Goal: Task Accomplishment & Management: Use online tool/utility

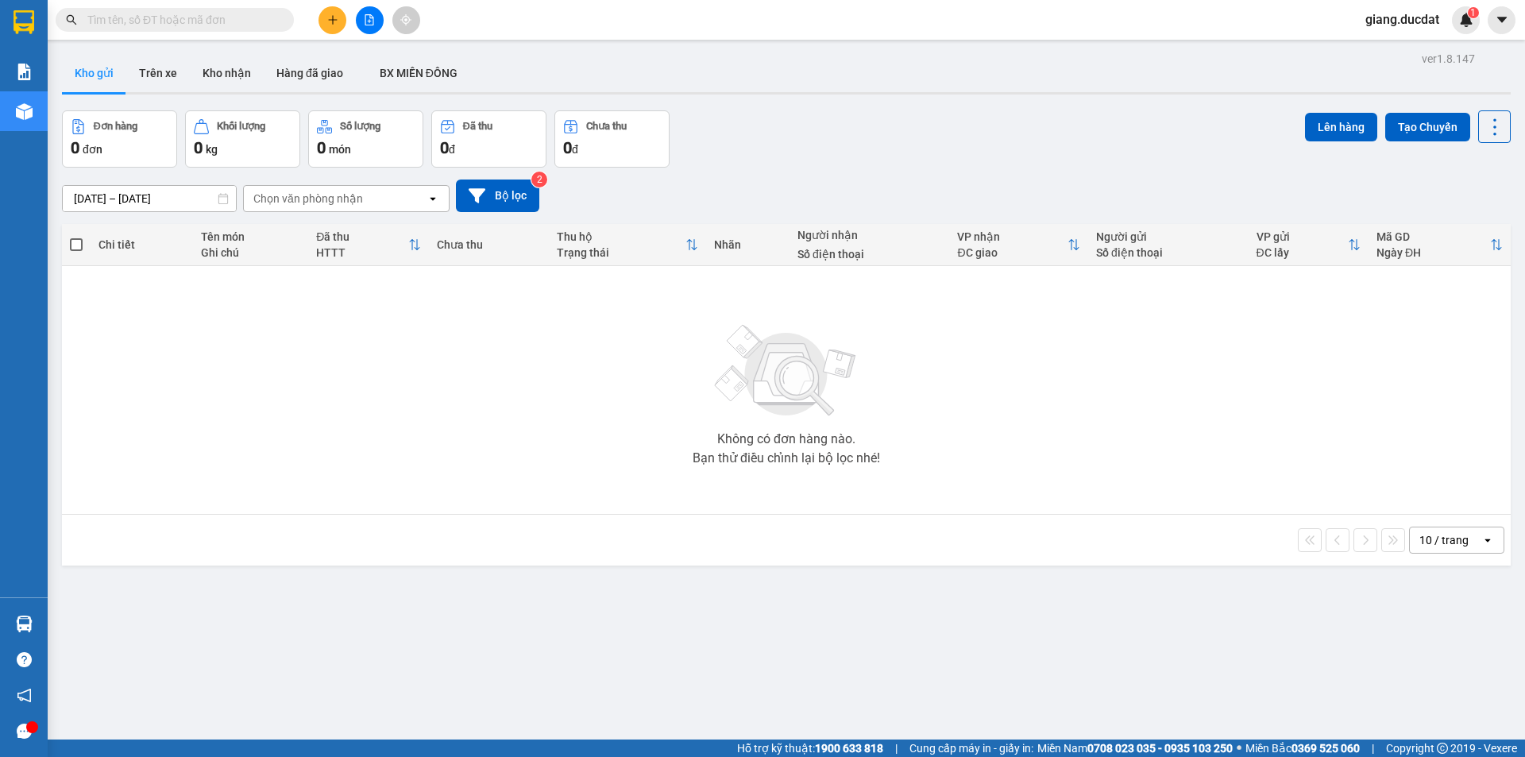
click at [269, 14] on input "text" at bounding box center [180, 19] width 187 height 17
paste input "986055891"
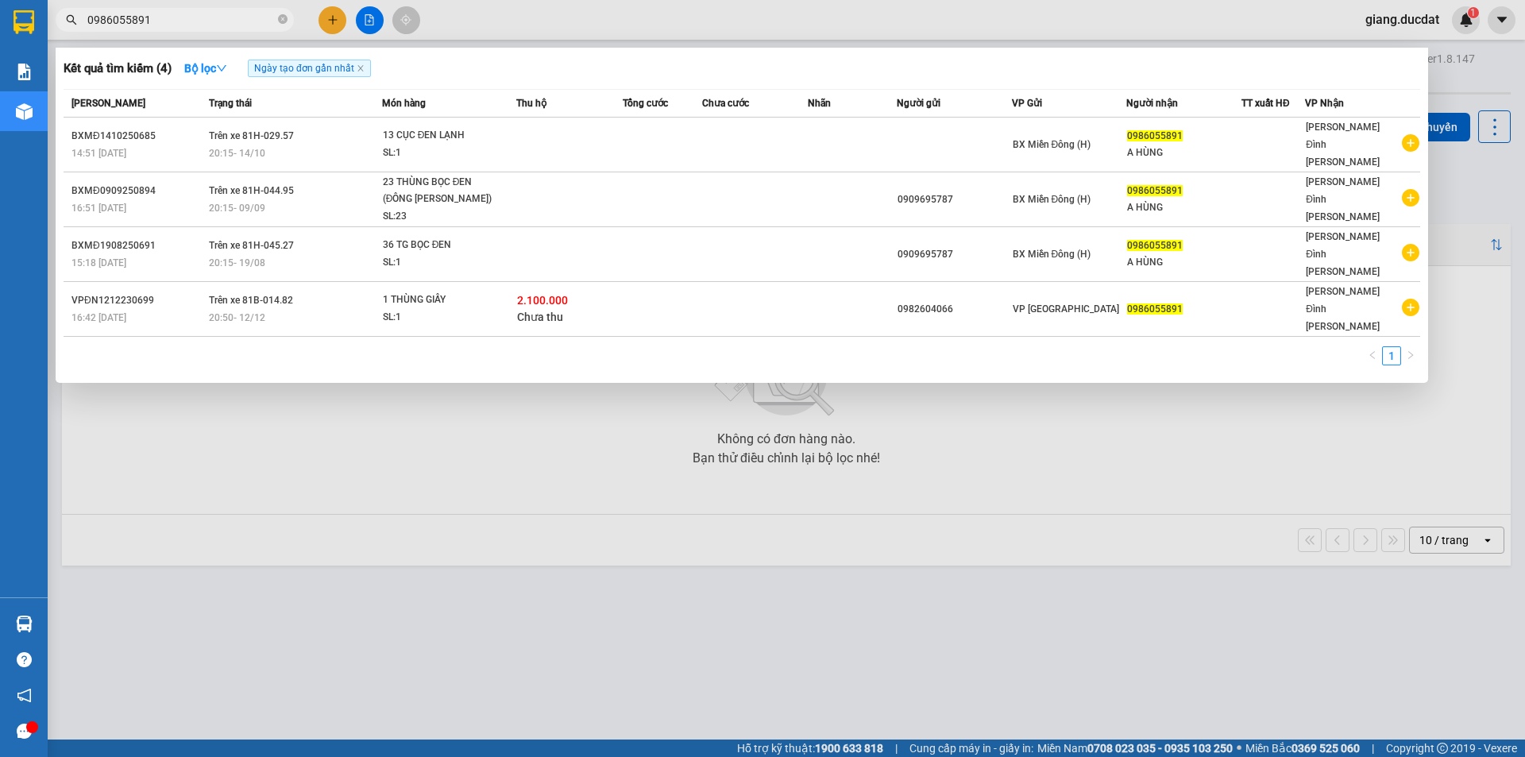
type input "0986055891"
click at [289, 15] on span "0986055891" at bounding box center [175, 20] width 238 height 24
click at [281, 16] on icon "close-circle" at bounding box center [283, 19] width 10 height 10
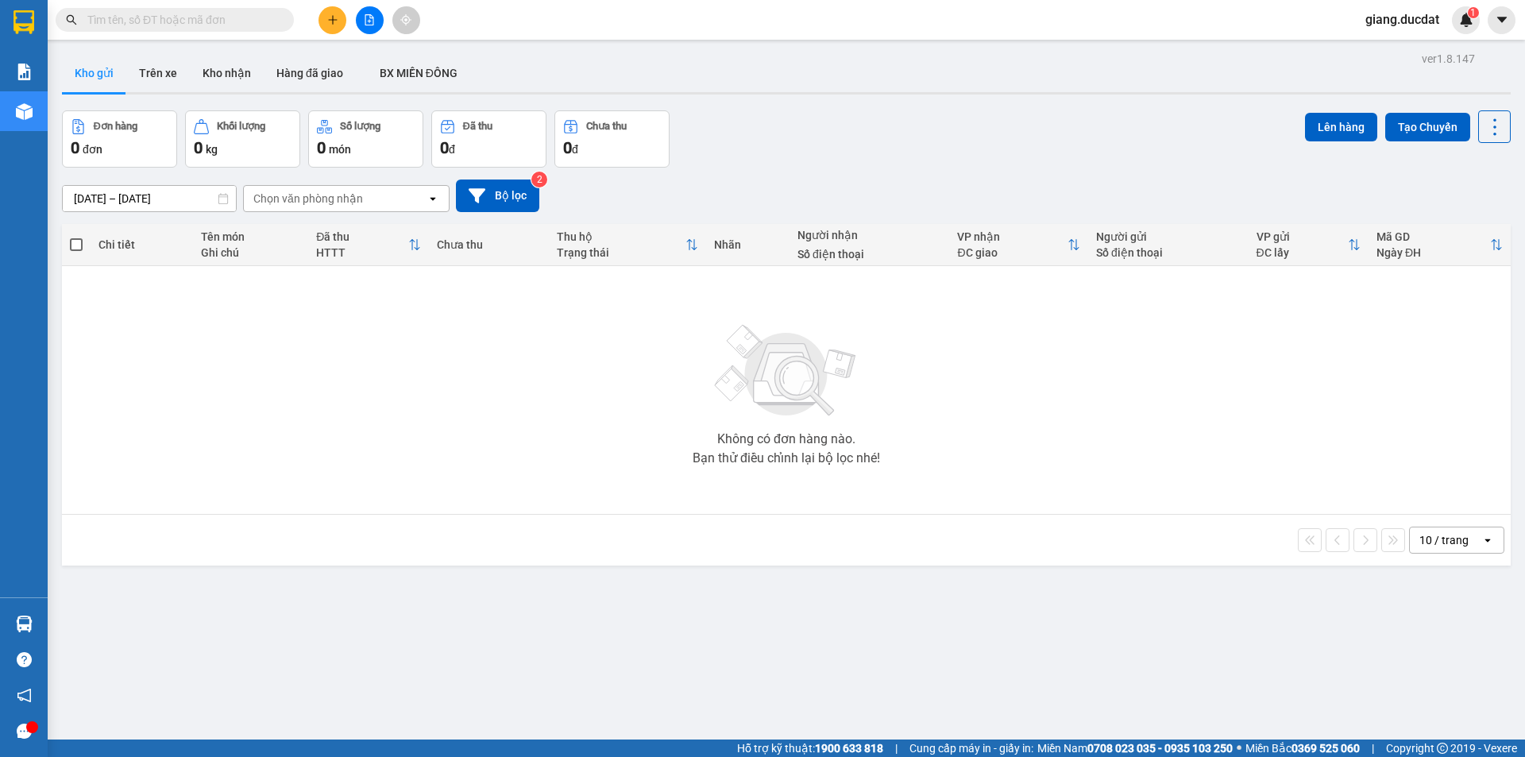
click at [261, 16] on input "text" at bounding box center [180, 19] width 187 height 17
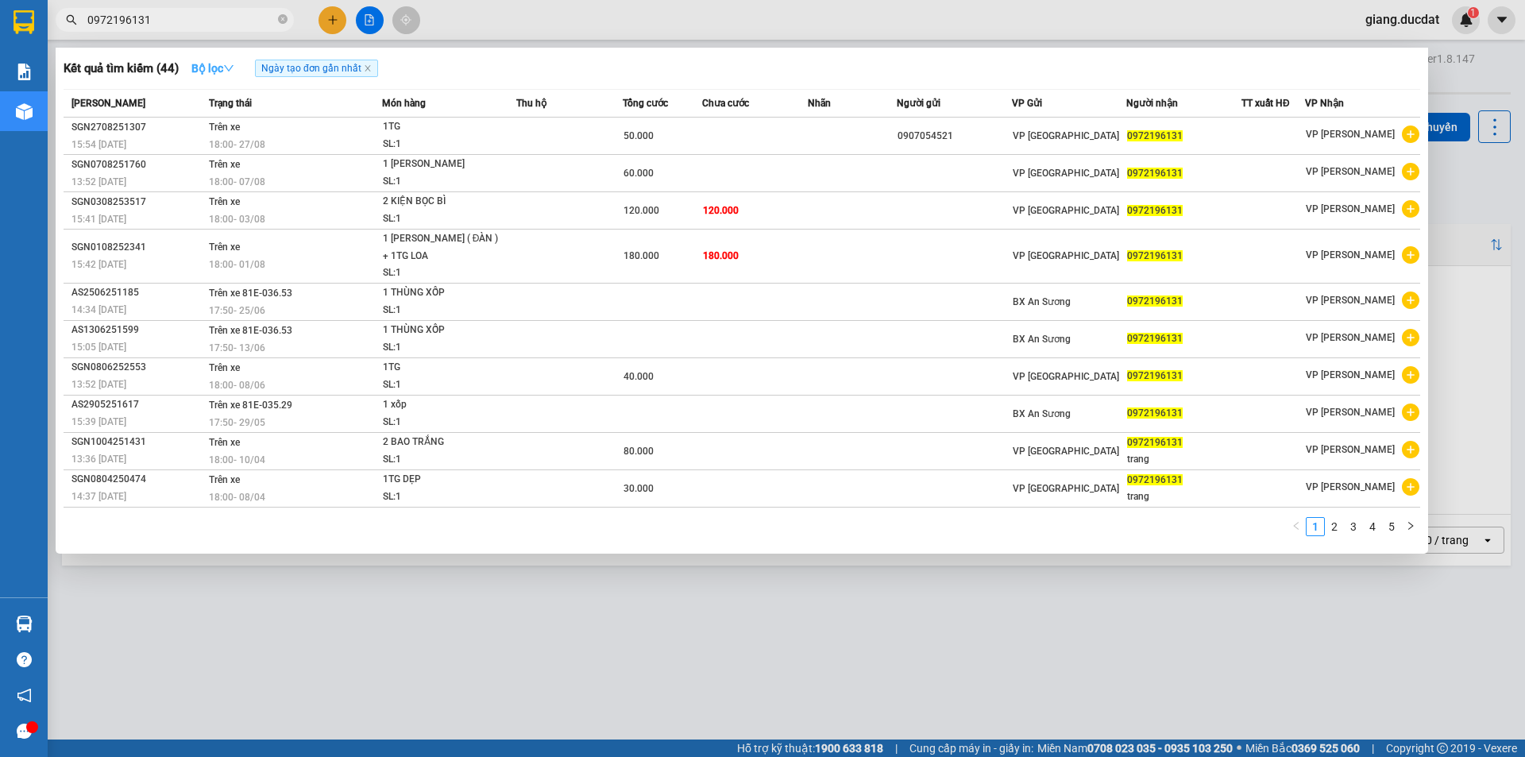
type input "0972196131"
click at [221, 71] on strong "Bộ lọc" at bounding box center [212, 68] width 43 height 13
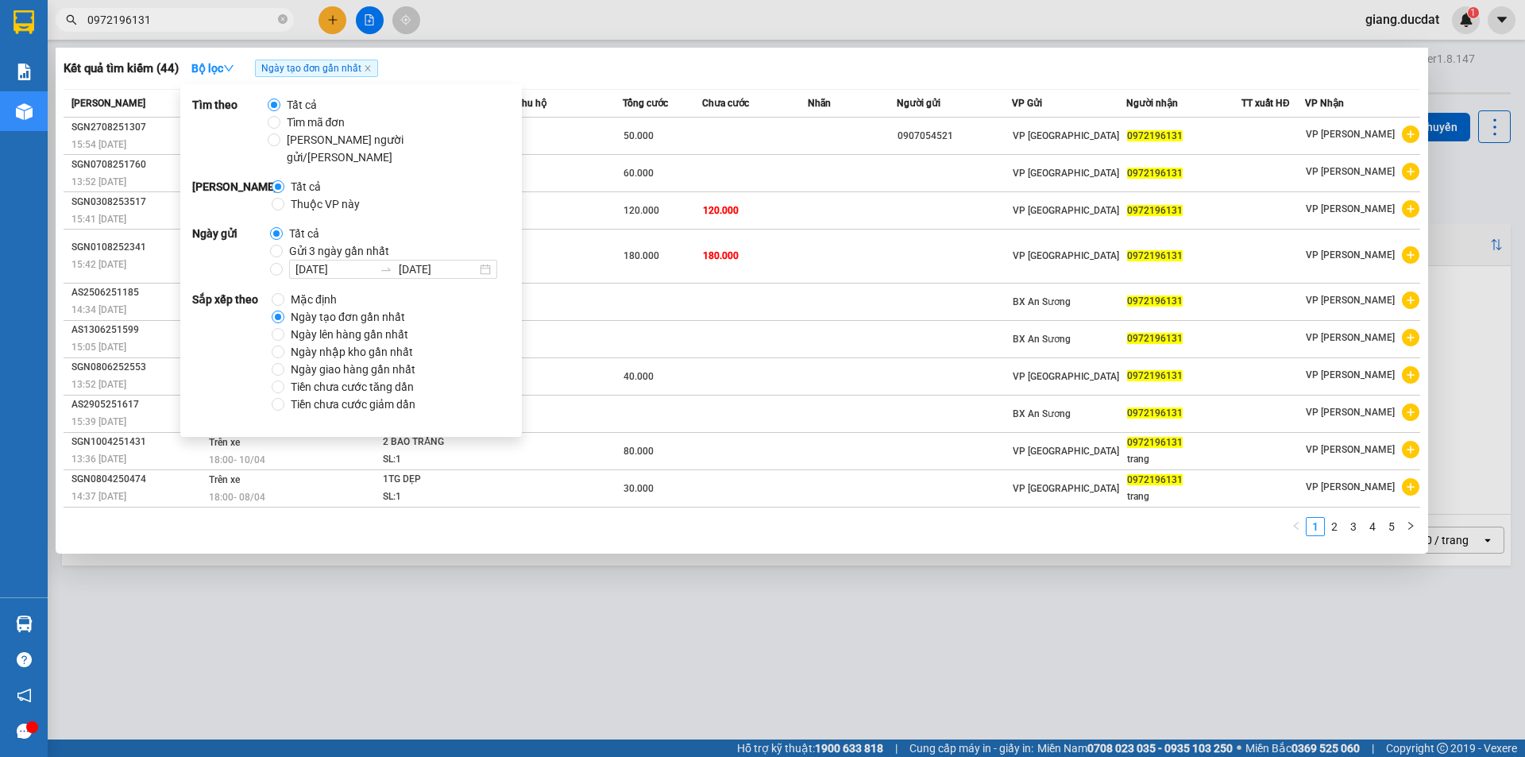
click at [294, 308] on span "Ngày tạo đơn gần nhất" at bounding box center [347, 316] width 127 height 17
click at [284, 311] on input "Ngày tạo đơn gần nhất" at bounding box center [278, 317] width 13 height 13
click at [506, 56] on div "Kết quả [PERSON_NAME] ( 44 ) Bộ lọc Ngày tạo [PERSON_NAME] nhất" at bounding box center [742, 68] width 1357 height 25
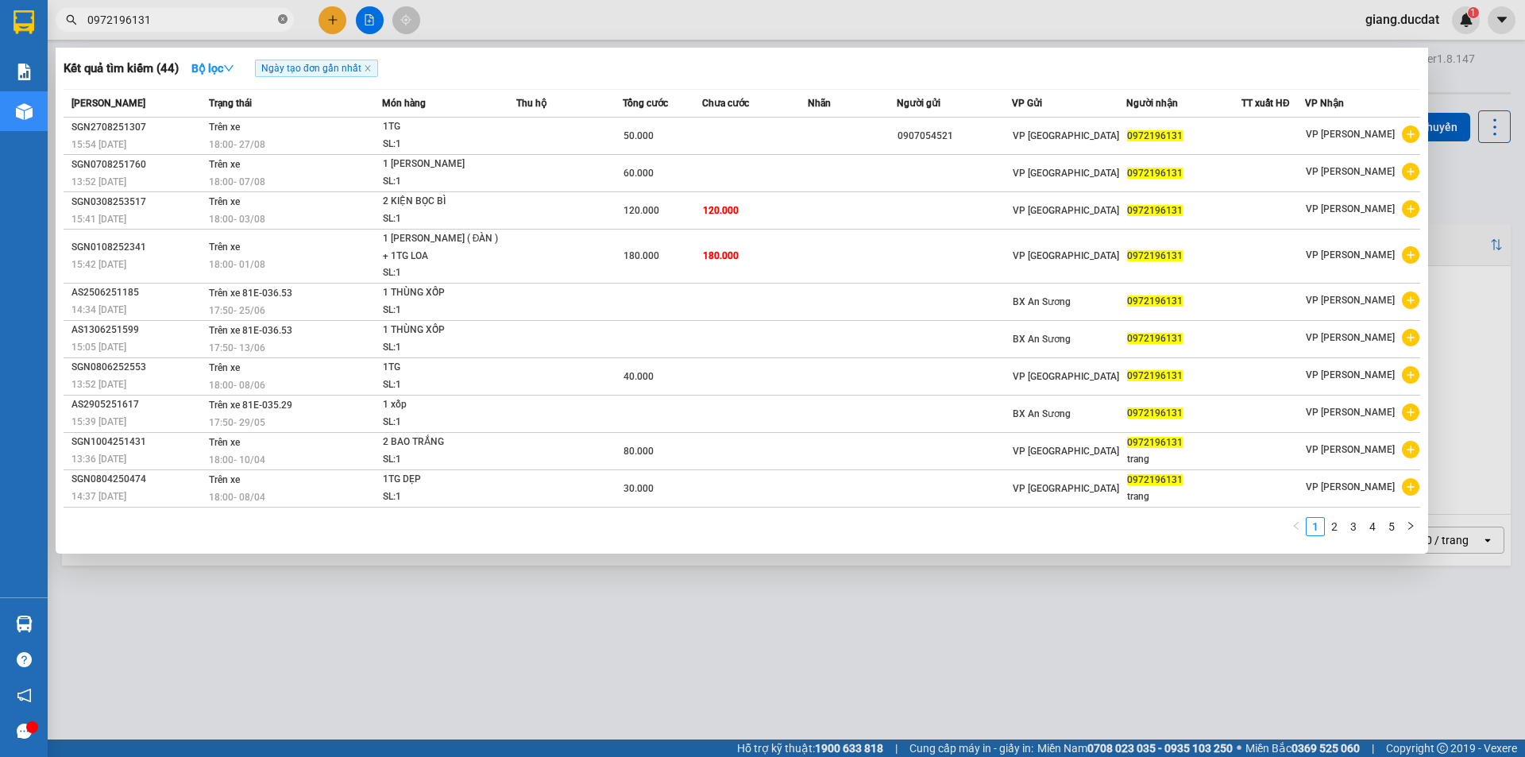
click at [278, 24] on icon "close-circle" at bounding box center [283, 19] width 10 height 10
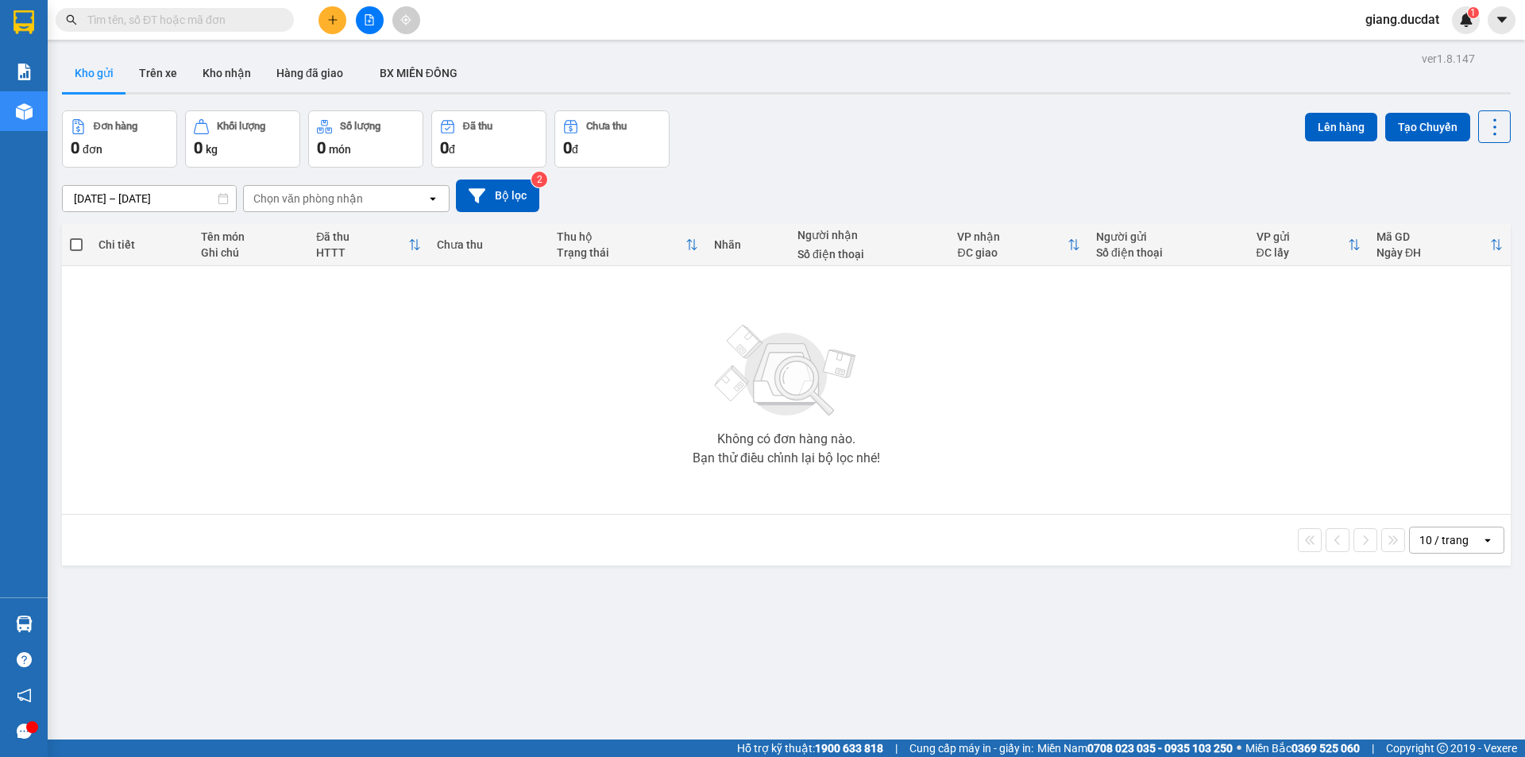
click at [261, 20] on input "text" at bounding box center [180, 19] width 187 height 17
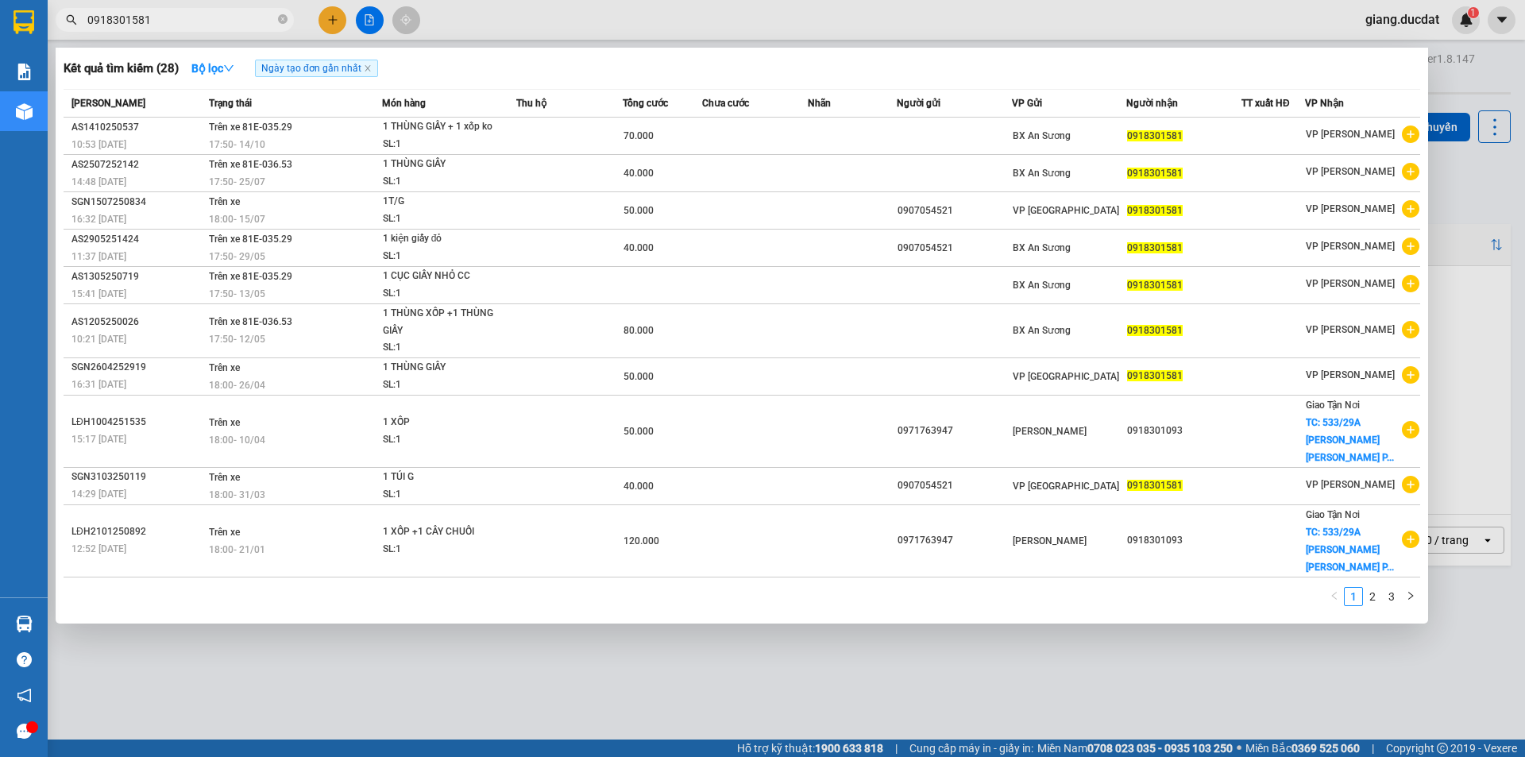
type input "0918301581"
click at [286, 19] on icon "close-circle" at bounding box center [283, 19] width 10 height 10
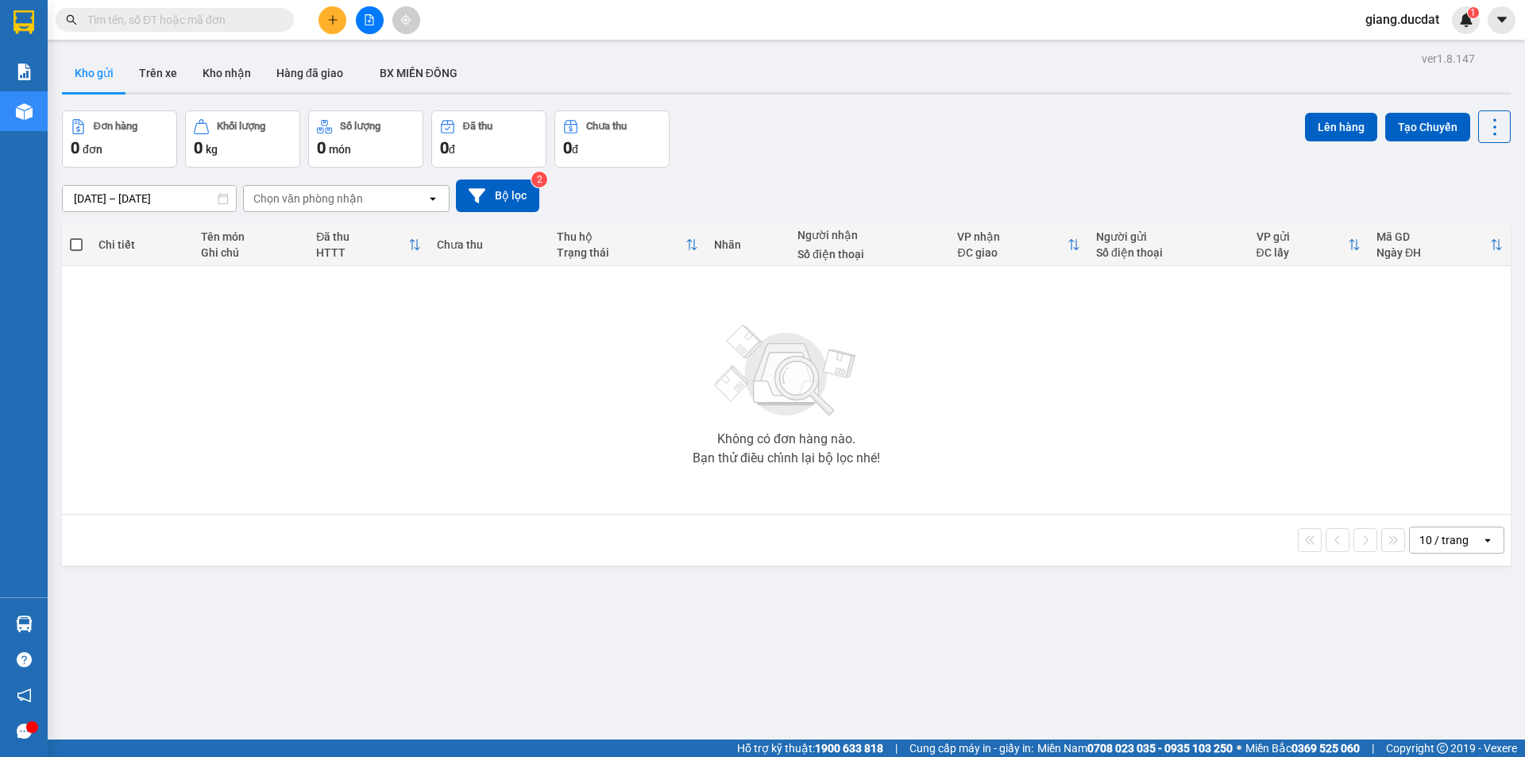
click at [242, 26] on input "text" at bounding box center [180, 19] width 187 height 17
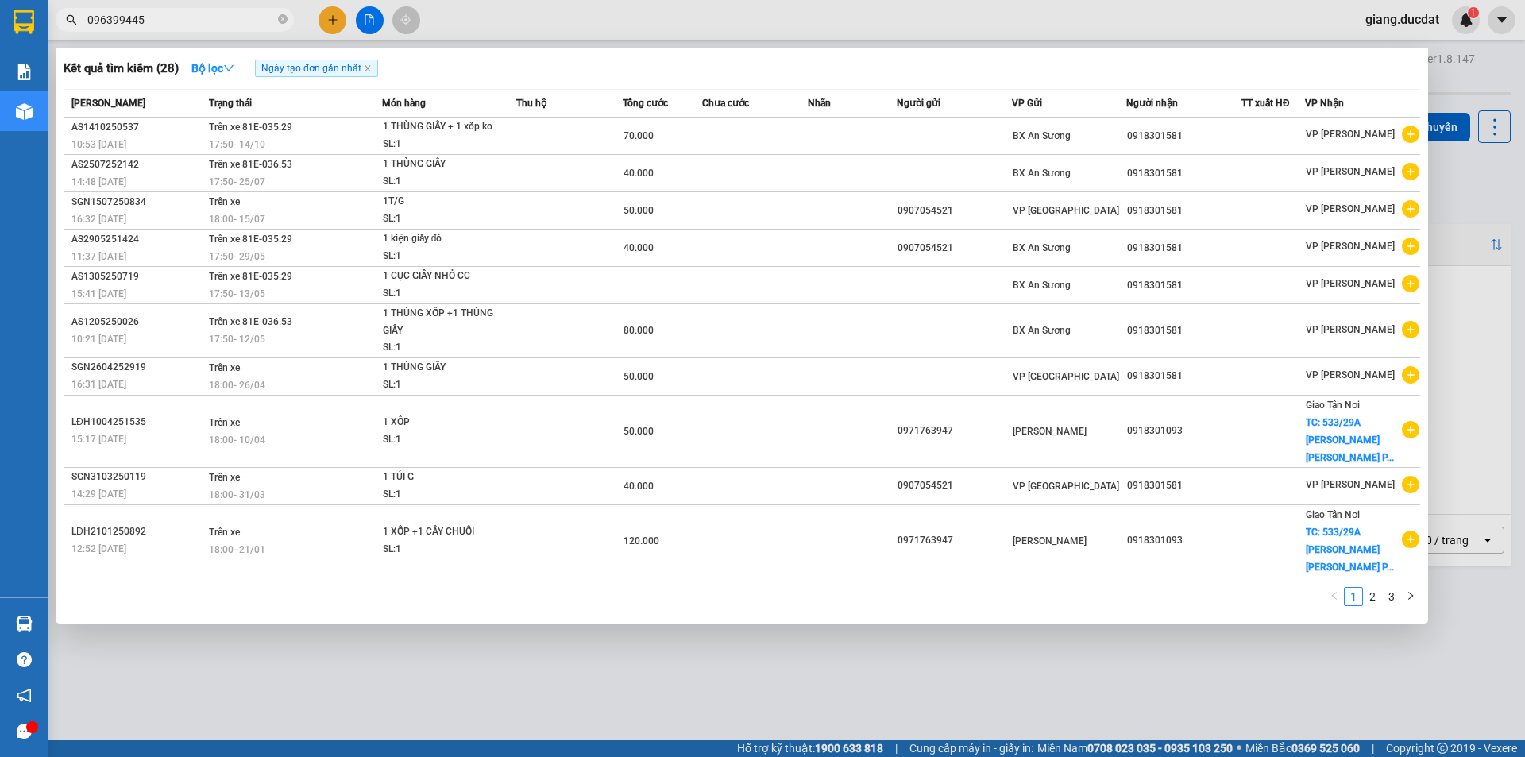
type input "0963994454"
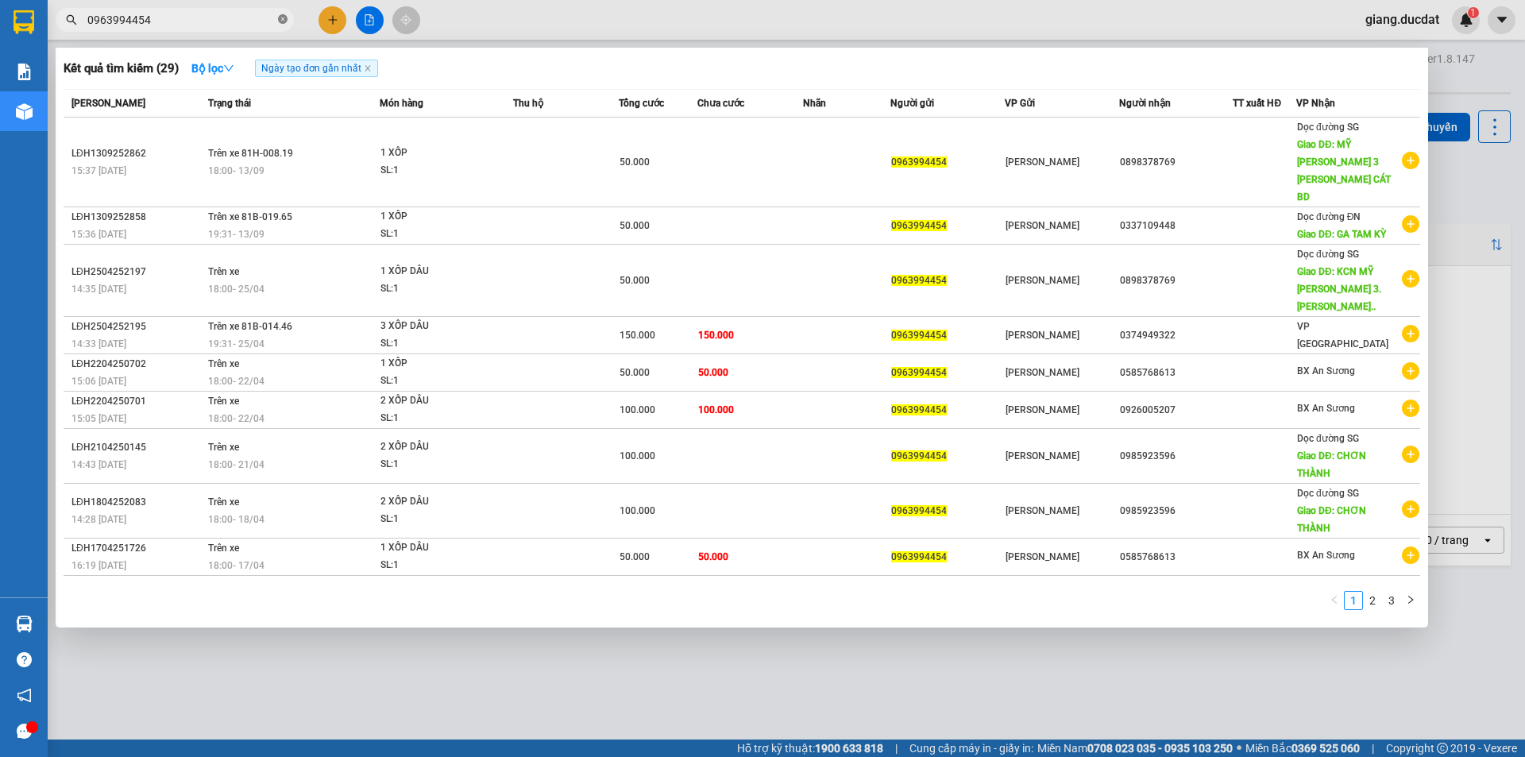
click at [282, 18] on icon "close-circle" at bounding box center [283, 19] width 10 height 10
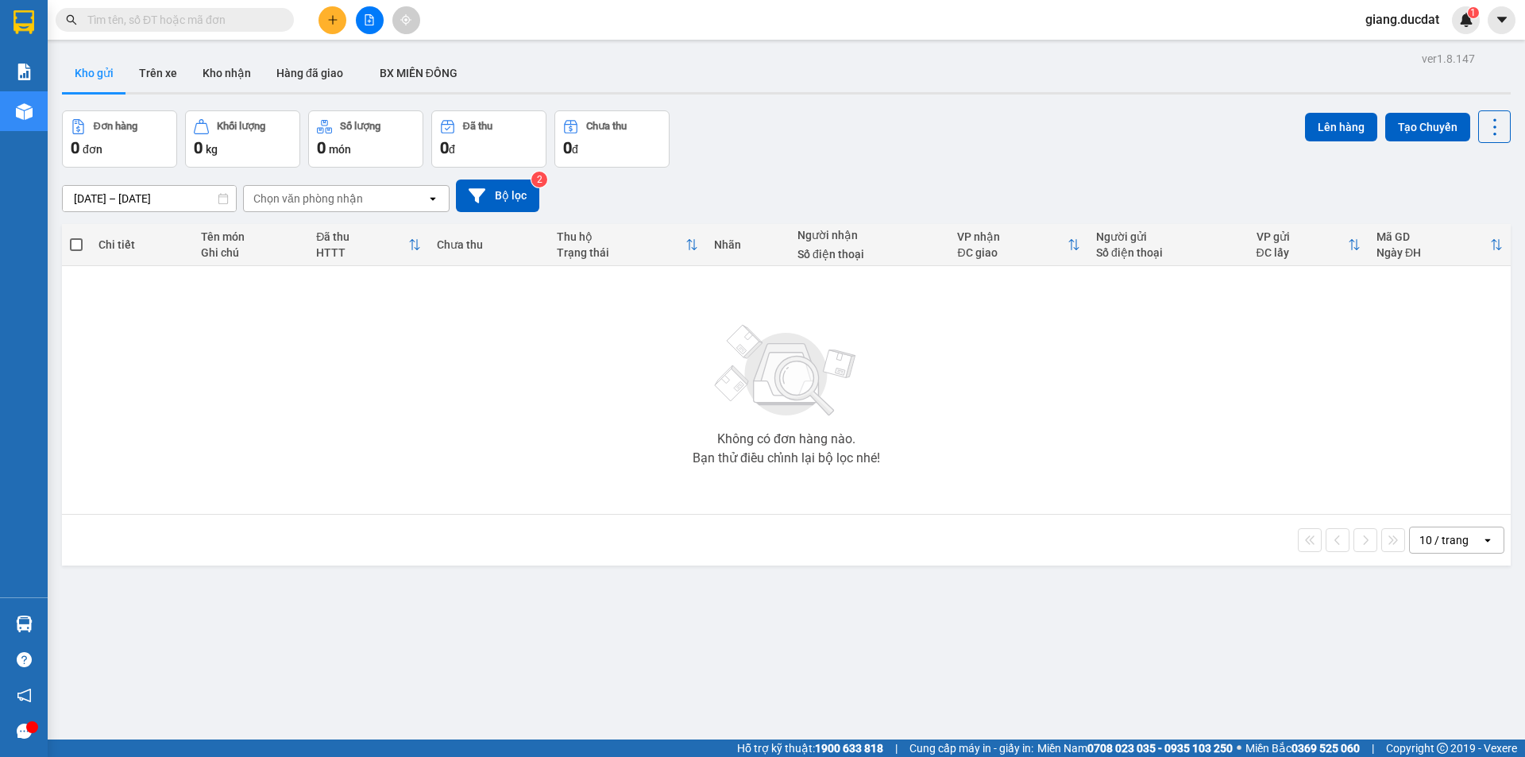
click at [249, 17] on input "text" at bounding box center [180, 19] width 187 height 17
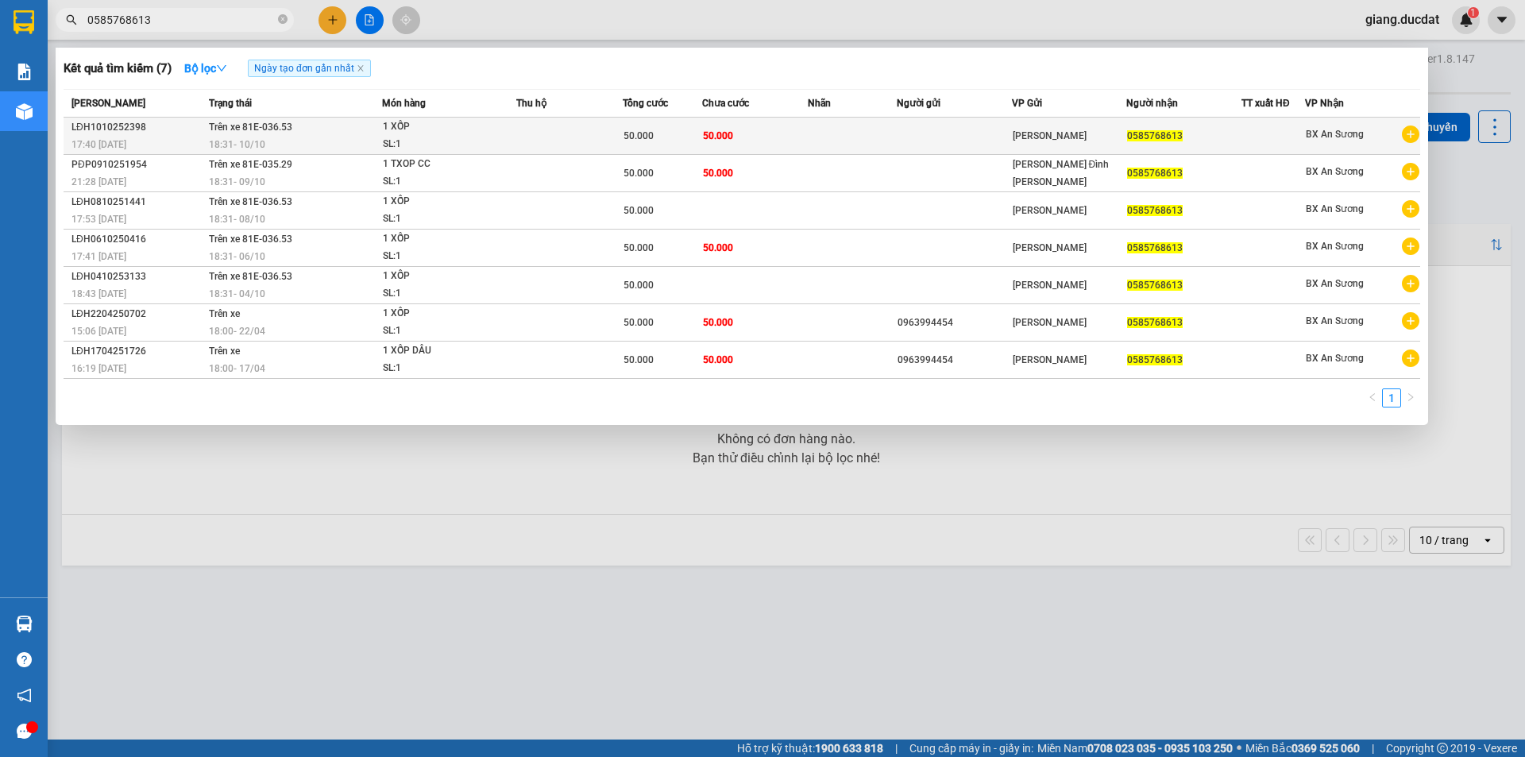
type input "0585768613"
click at [335, 126] on td "Trên xe 81E-036.53 18:31 [DATE]" at bounding box center [293, 136] width 177 height 37
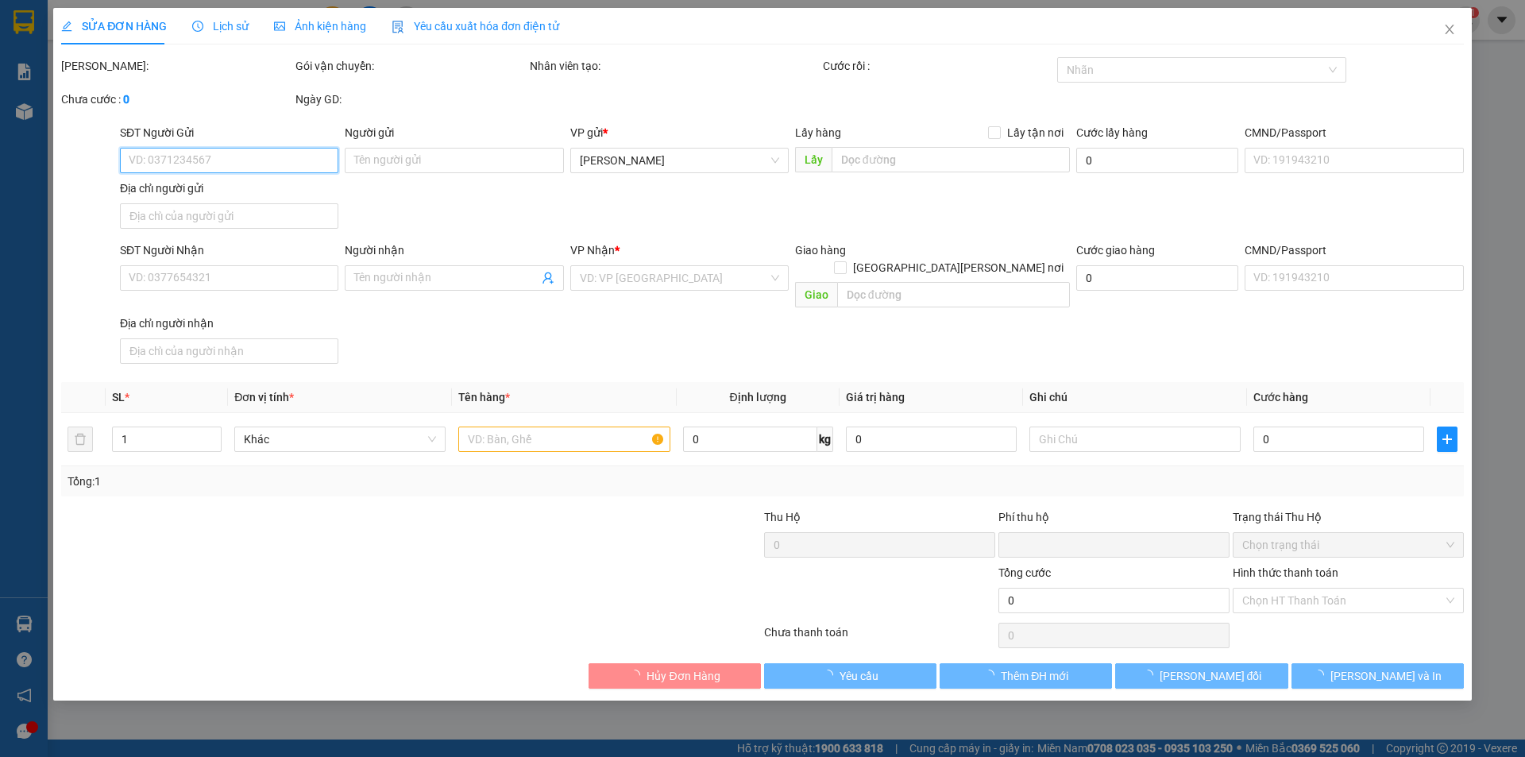
type input "0585768613"
type input "0"
type input "50.000"
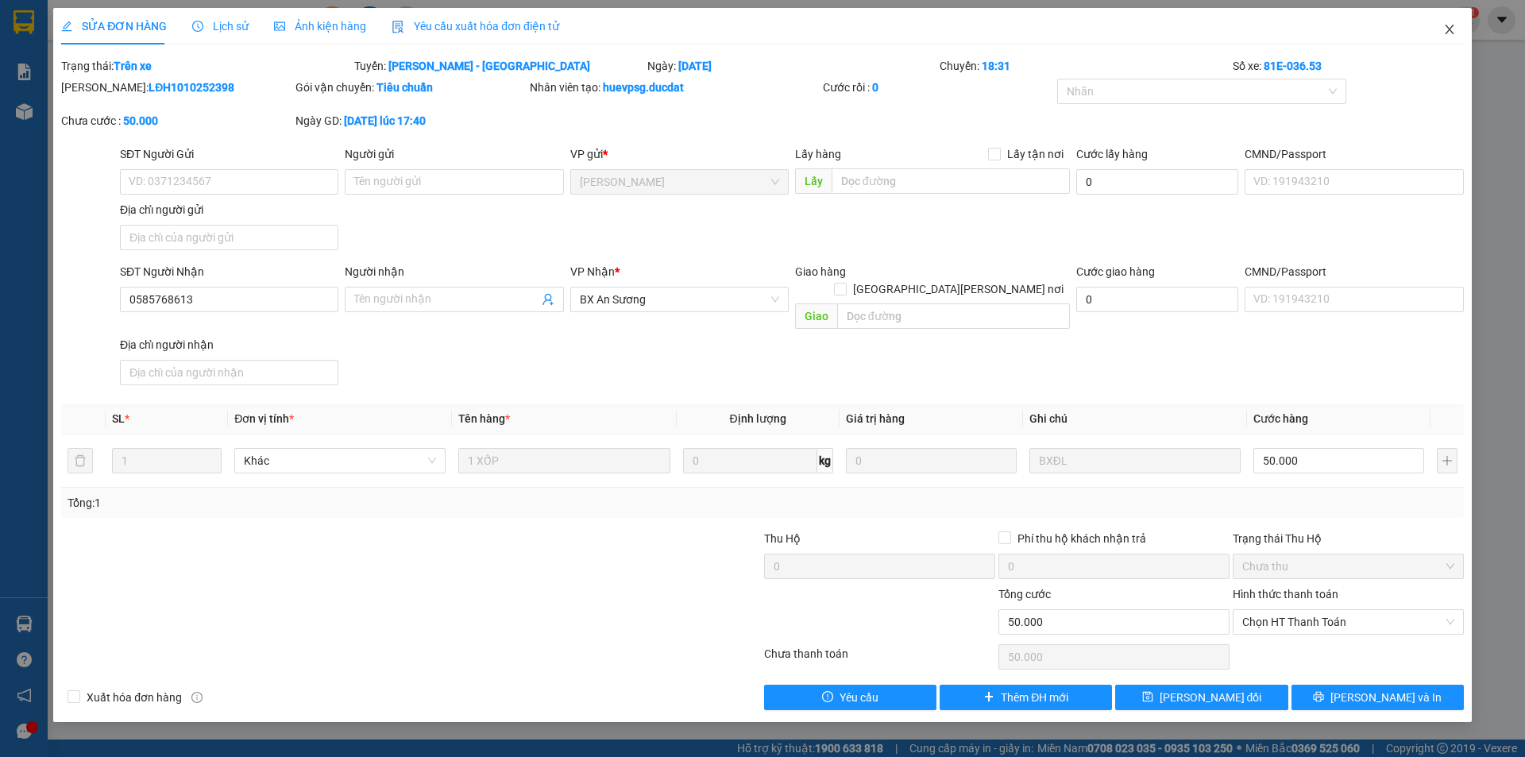
click at [1450, 25] on icon "close" at bounding box center [1449, 29] width 13 height 13
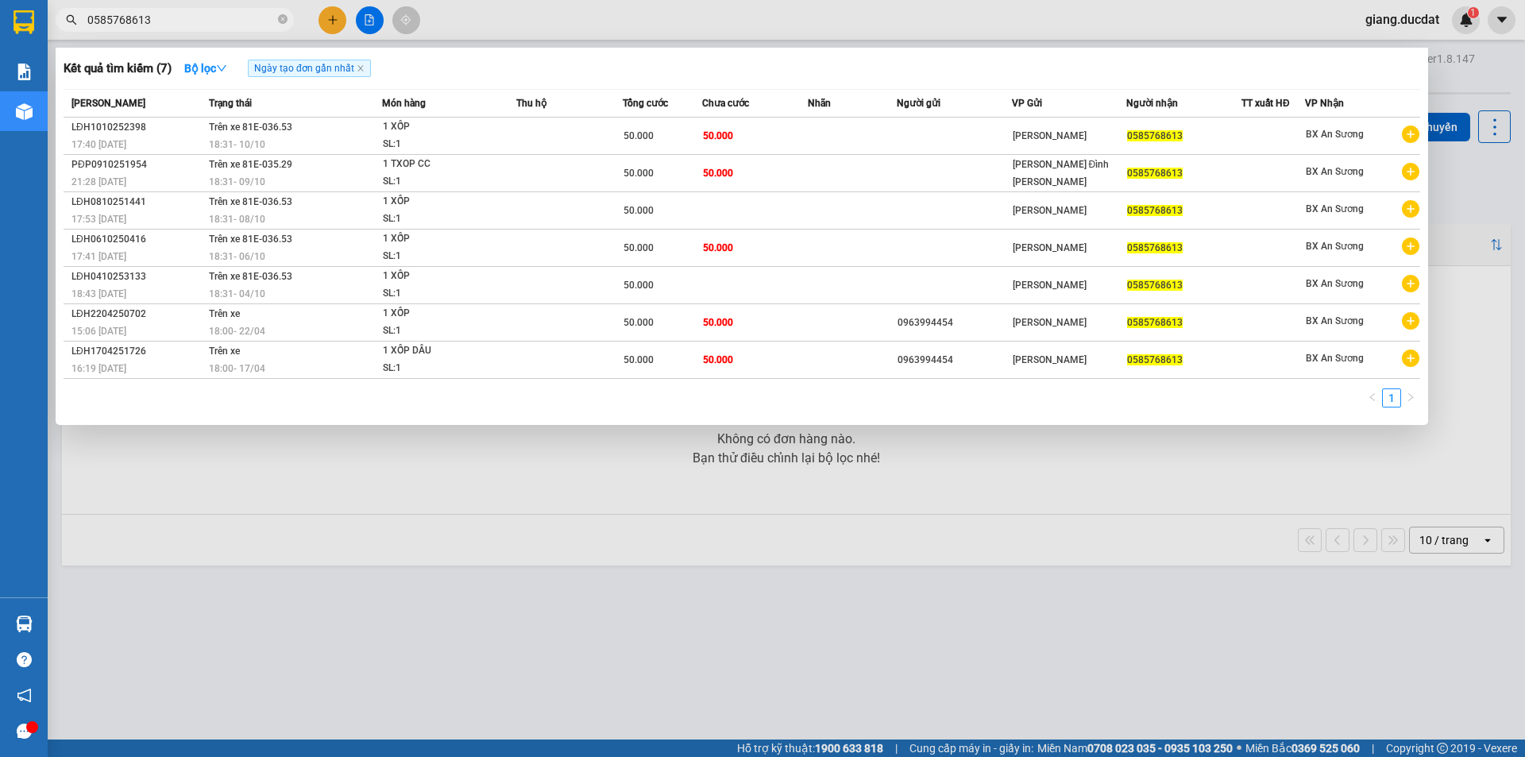
click at [237, 21] on input "0585768613" at bounding box center [180, 19] width 187 height 17
drag, startPoint x: 283, startPoint y: 20, endPoint x: 267, endPoint y: 17, distance: 16.1
click at [282, 18] on icon "close-circle" at bounding box center [283, 19] width 10 height 10
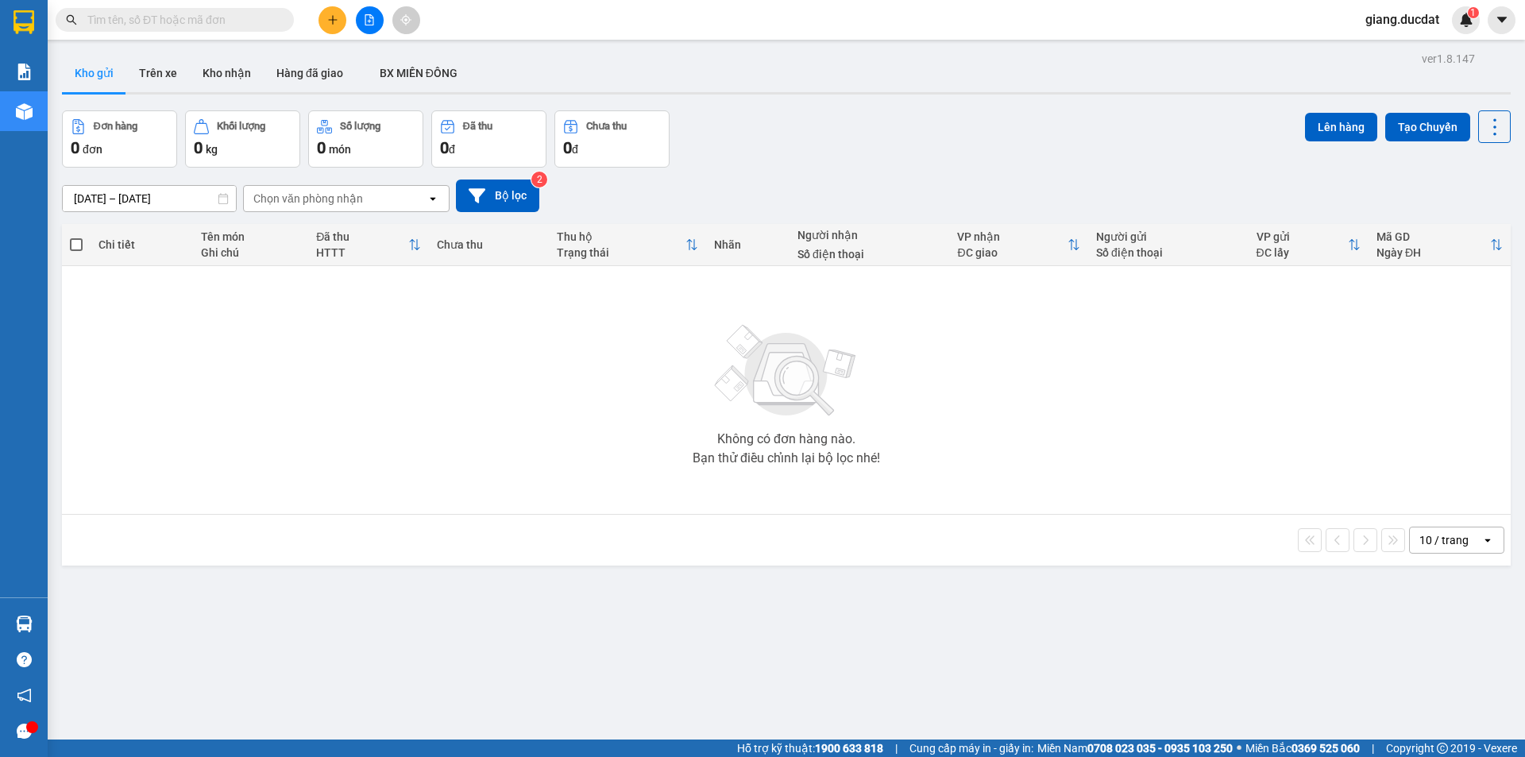
click at [241, 18] on input "text" at bounding box center [180, 19] width 187 height 17
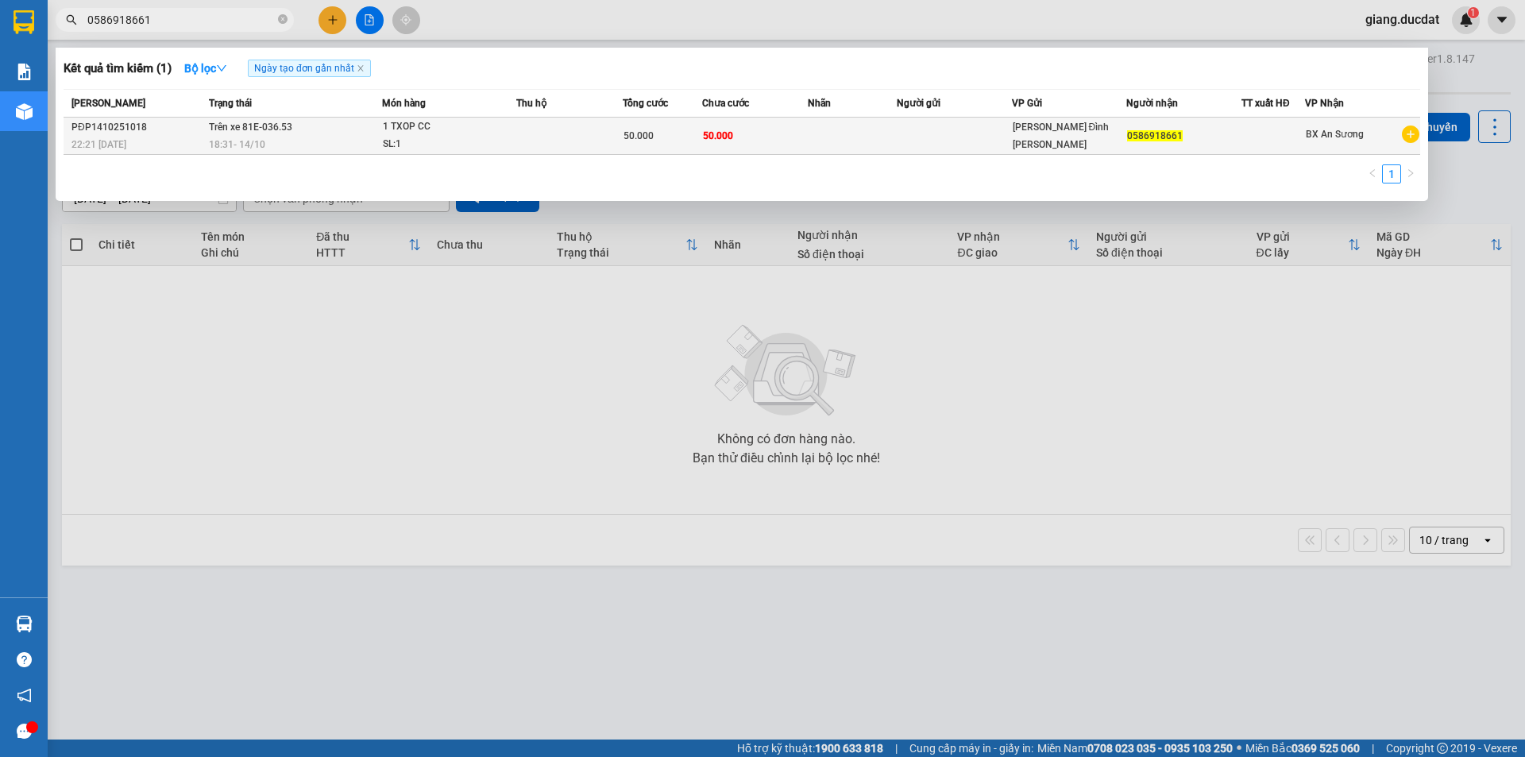
type input "0586918661"
click at [602, 122] on td at bounding box center [569, 136] width 106 height 37
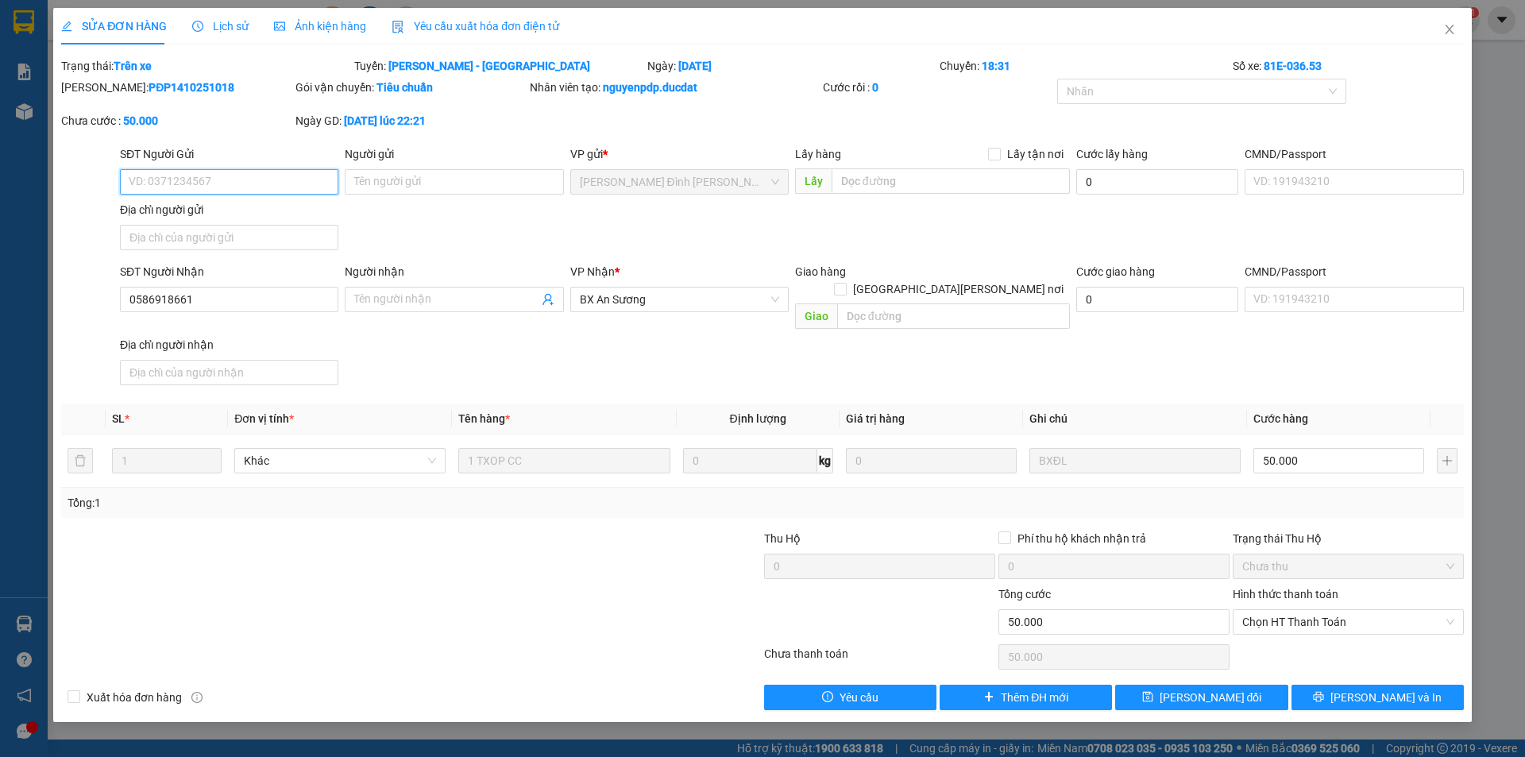
type input "0586918661"
type input "0"
type input "50.000"
click at [1447, 33] on icon "close" at bounding box center [1449, 30] width 9 height 10
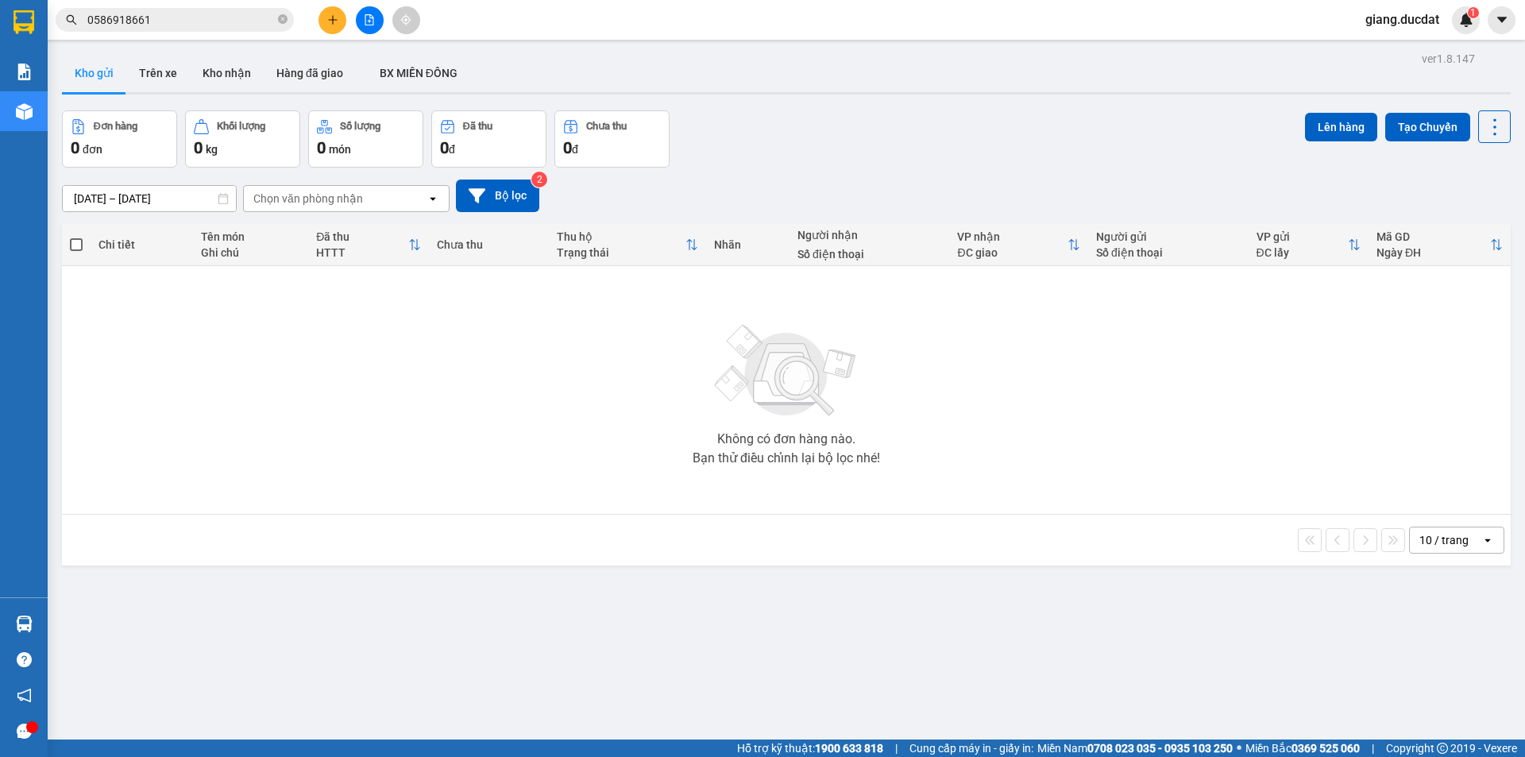
click at [201, 14] on input "0586918661" at bounding box center [180, 19] width 187 height 17
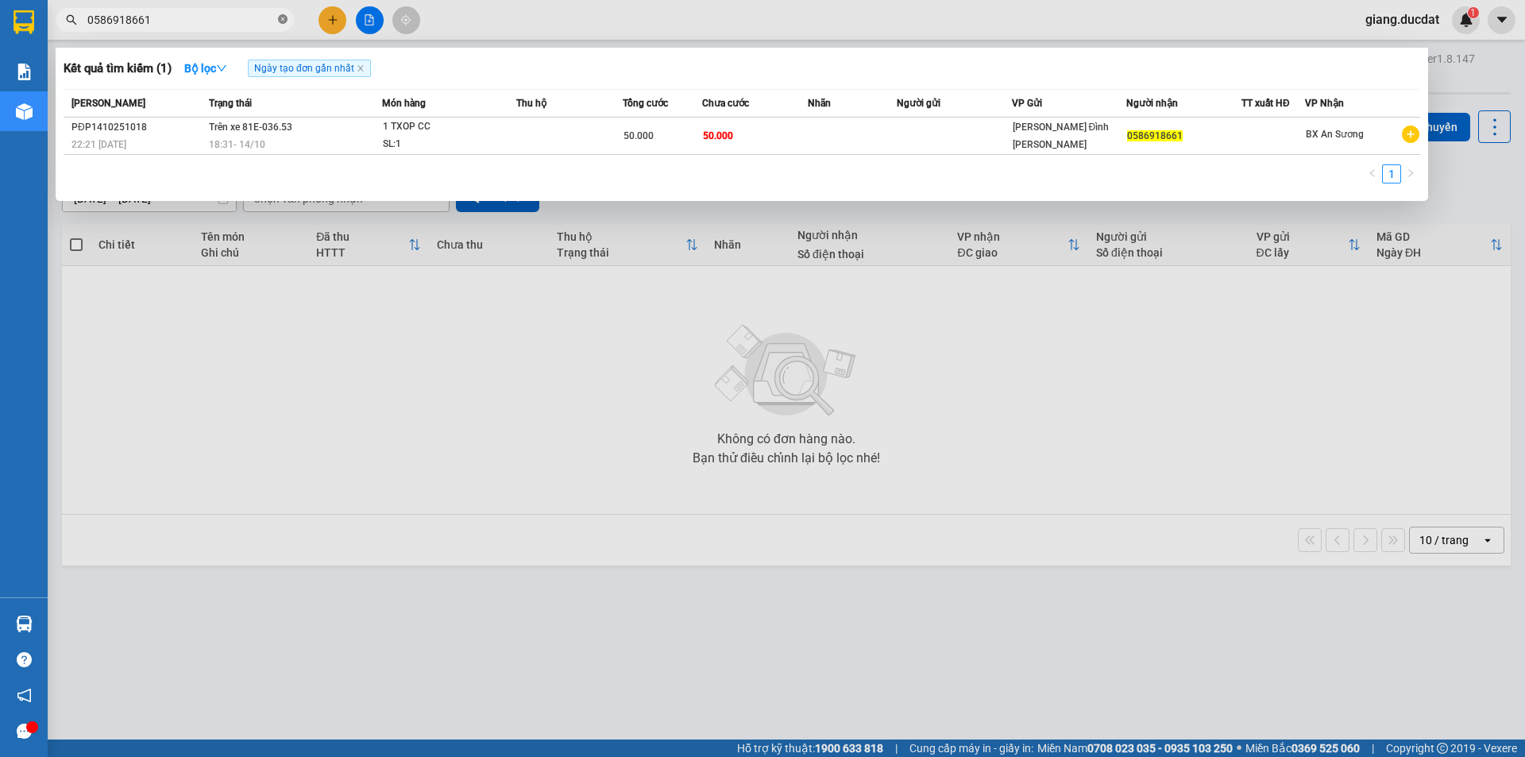
click at [286, 14] on span at bounding box center [283, 20] width 10 height 15
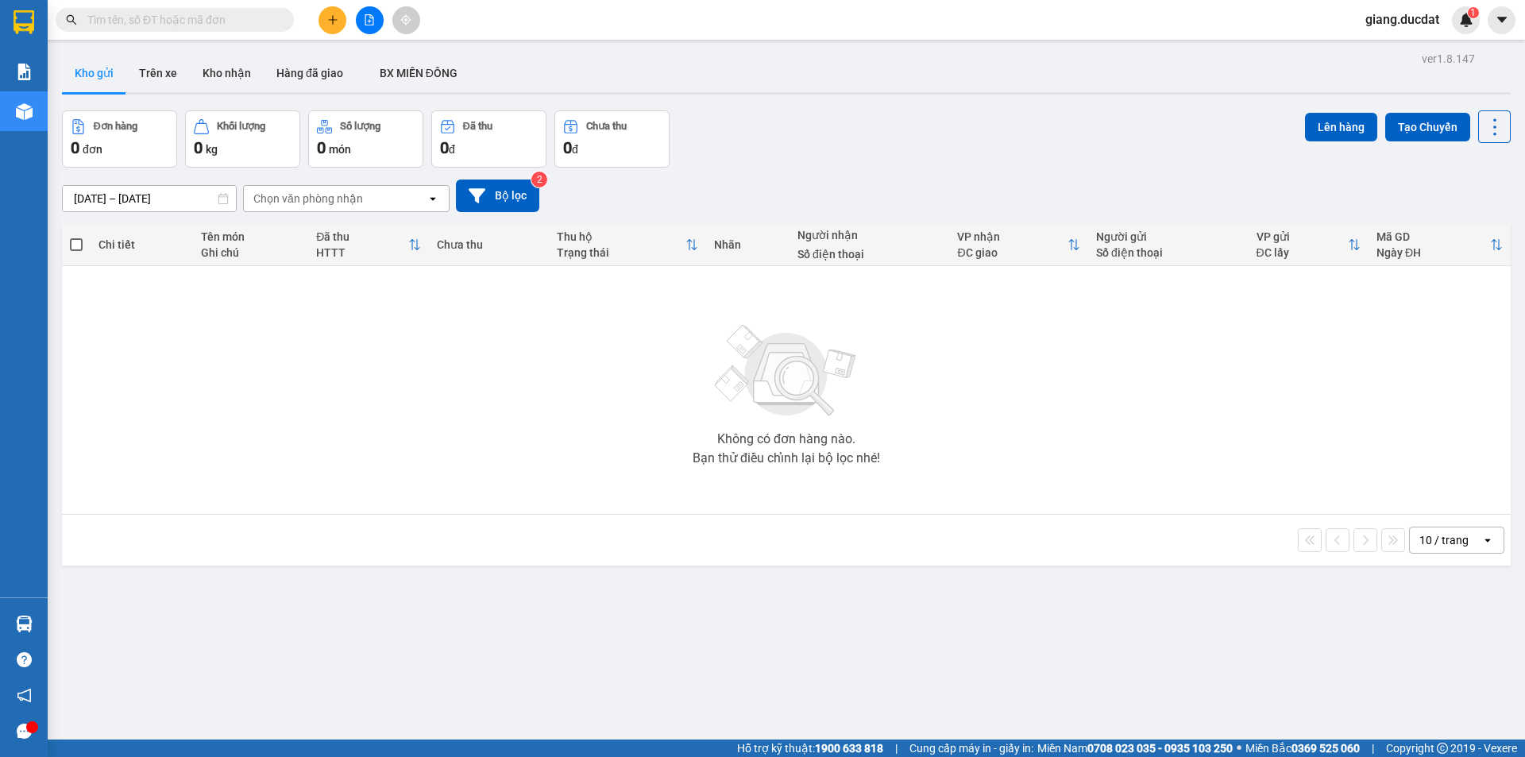
click at [273, 18] on input "text" at bounding box center [180, 19] width 187 height 17
paste input "986377177"
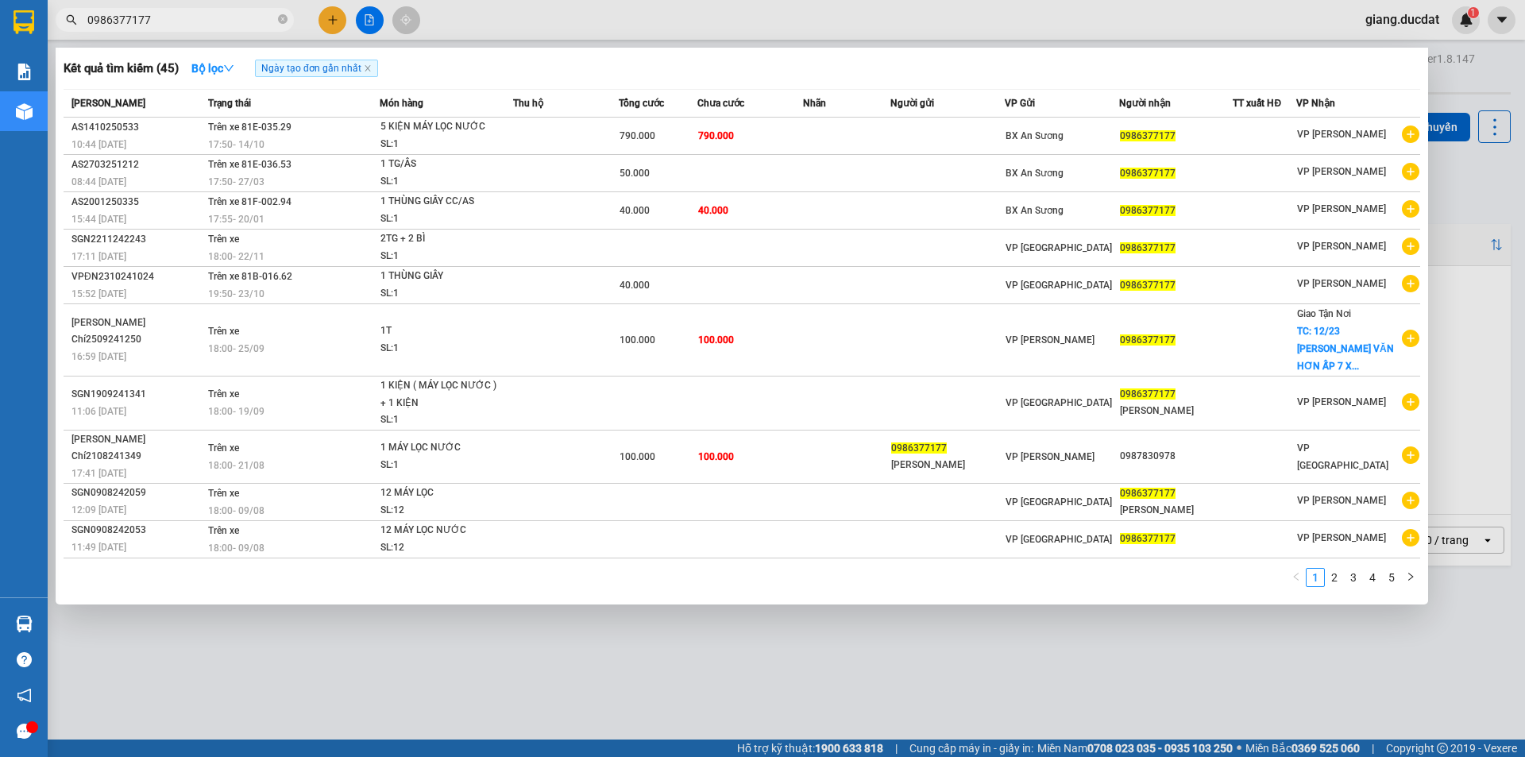
type input "0986377177"
click at [281, 17] on icon "close-circle" at bounding box center [283, 19] width 10 height 10
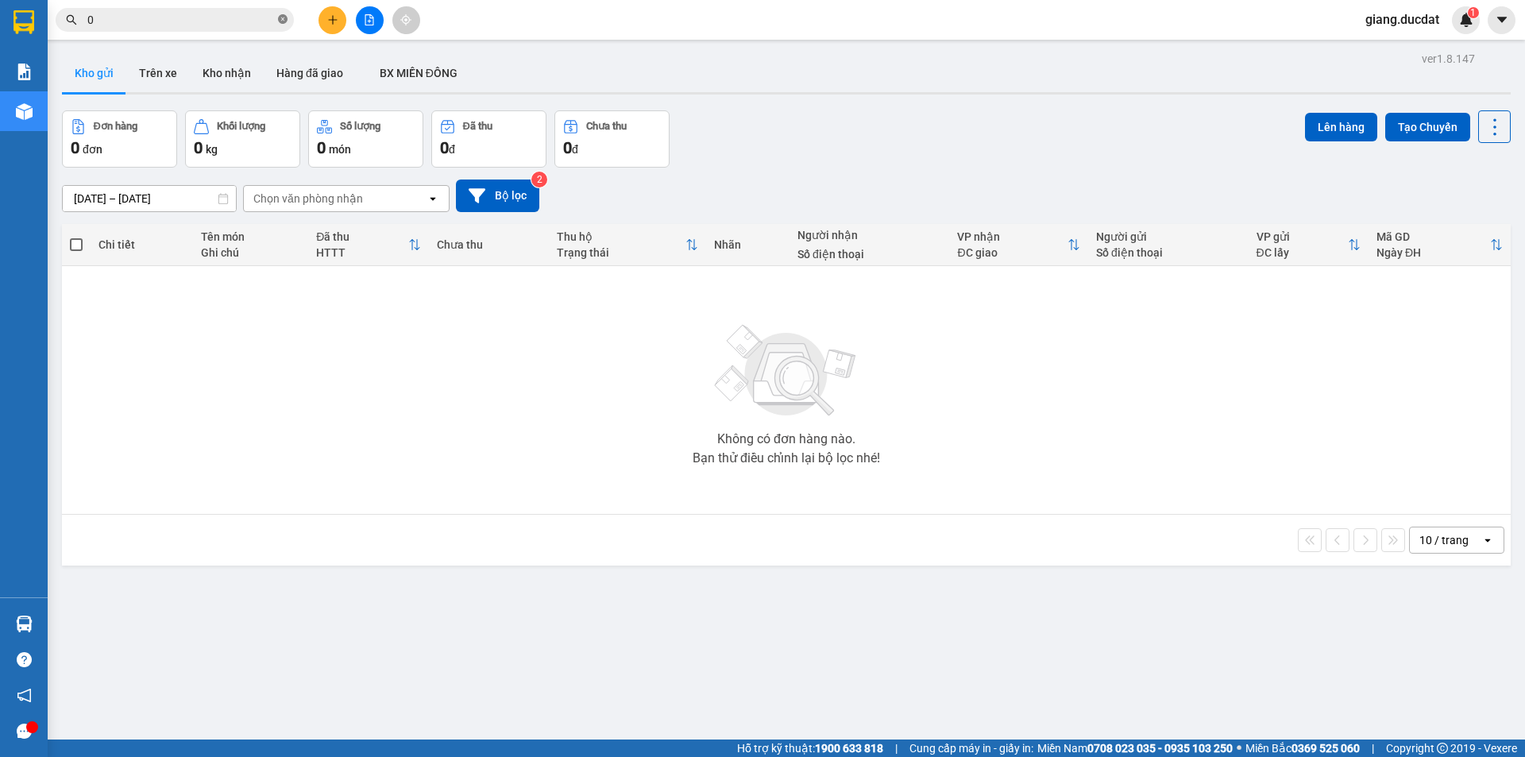
paste input "918301581"
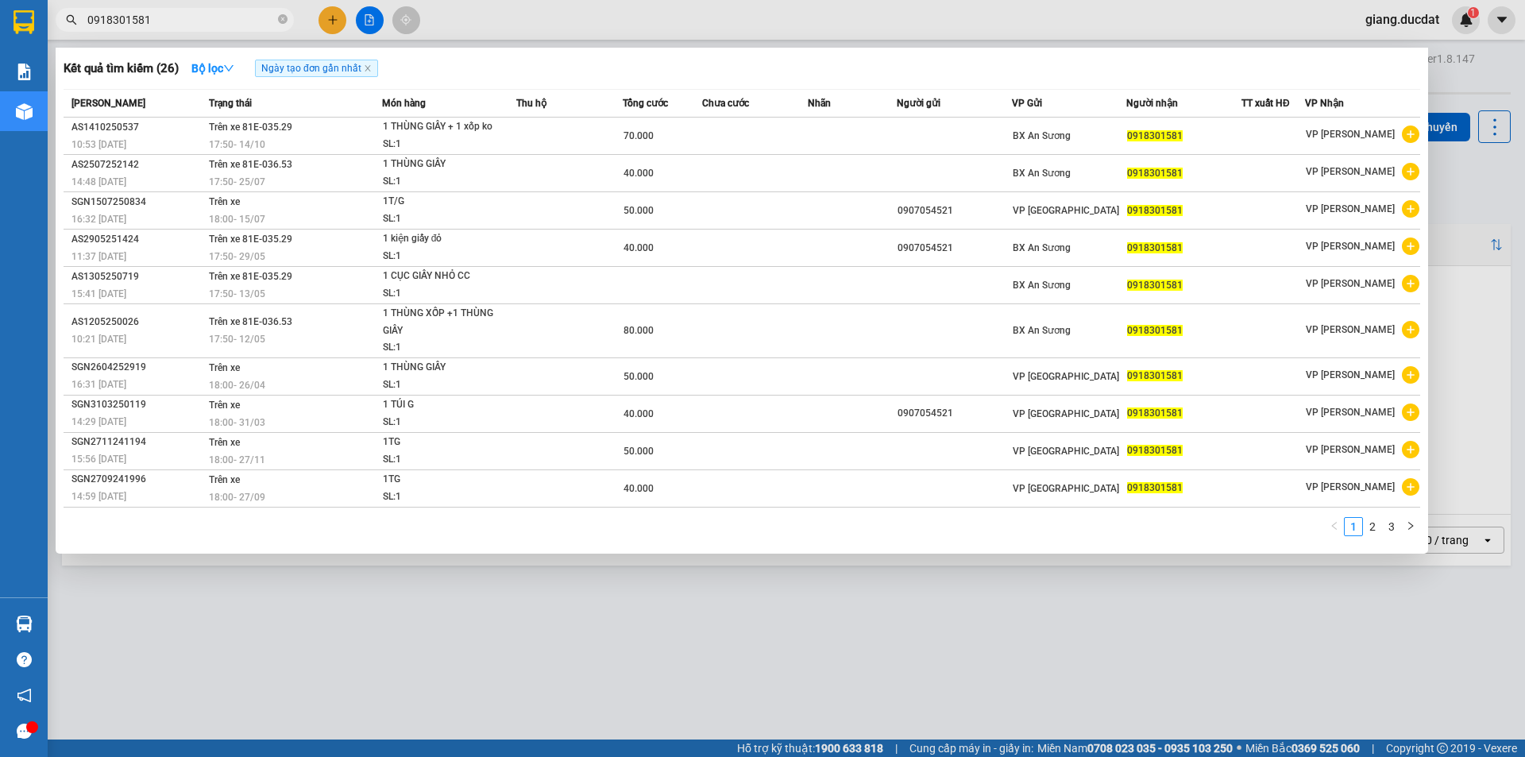
type input "0918301581"
click at [283, 21] on icon "close-circle" at bounding box center [283, 19] width 10 height 10
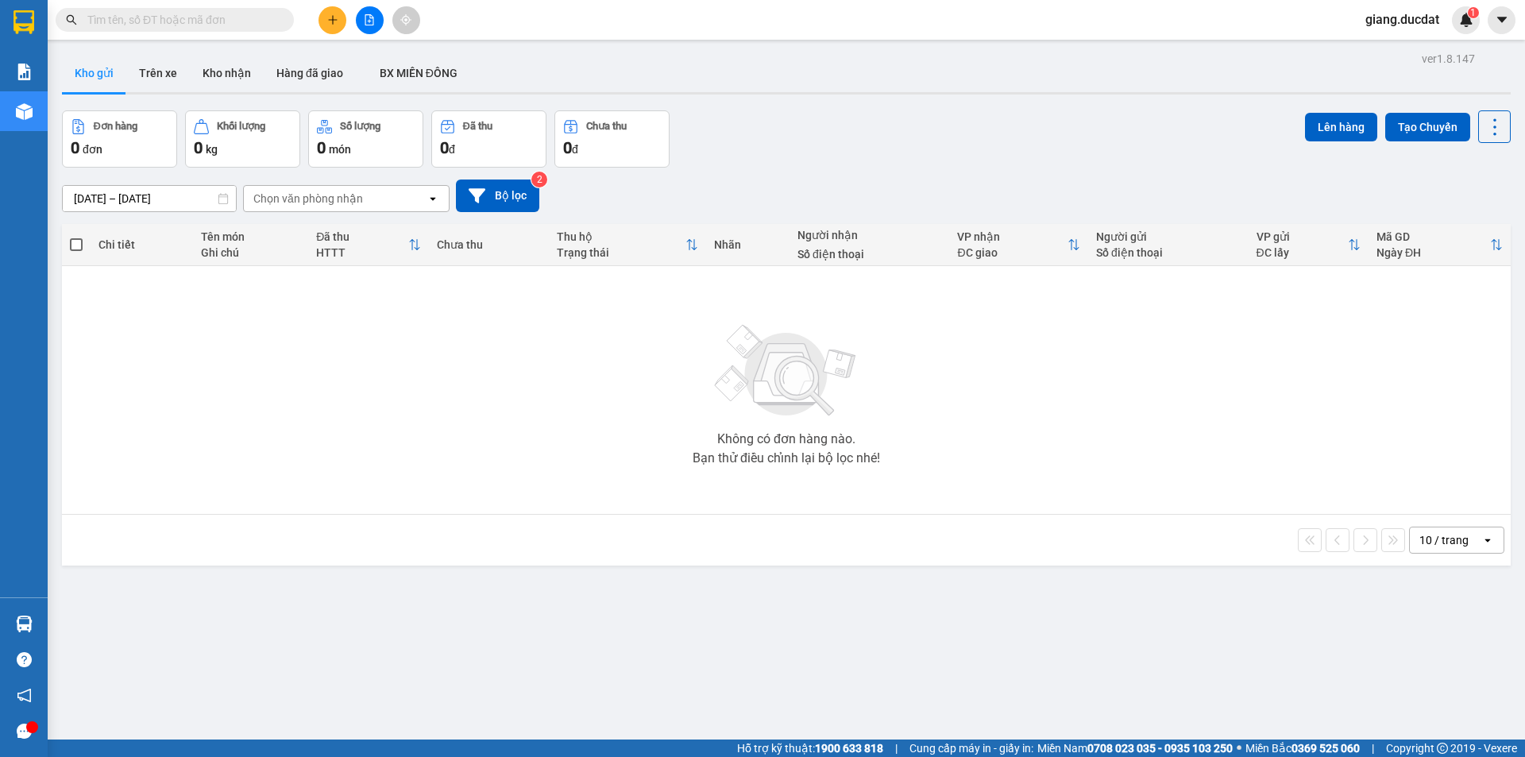
click at [268, 21] on input "text" at bounding box center [180, 19] width 187 height 17
paste input "396679639"
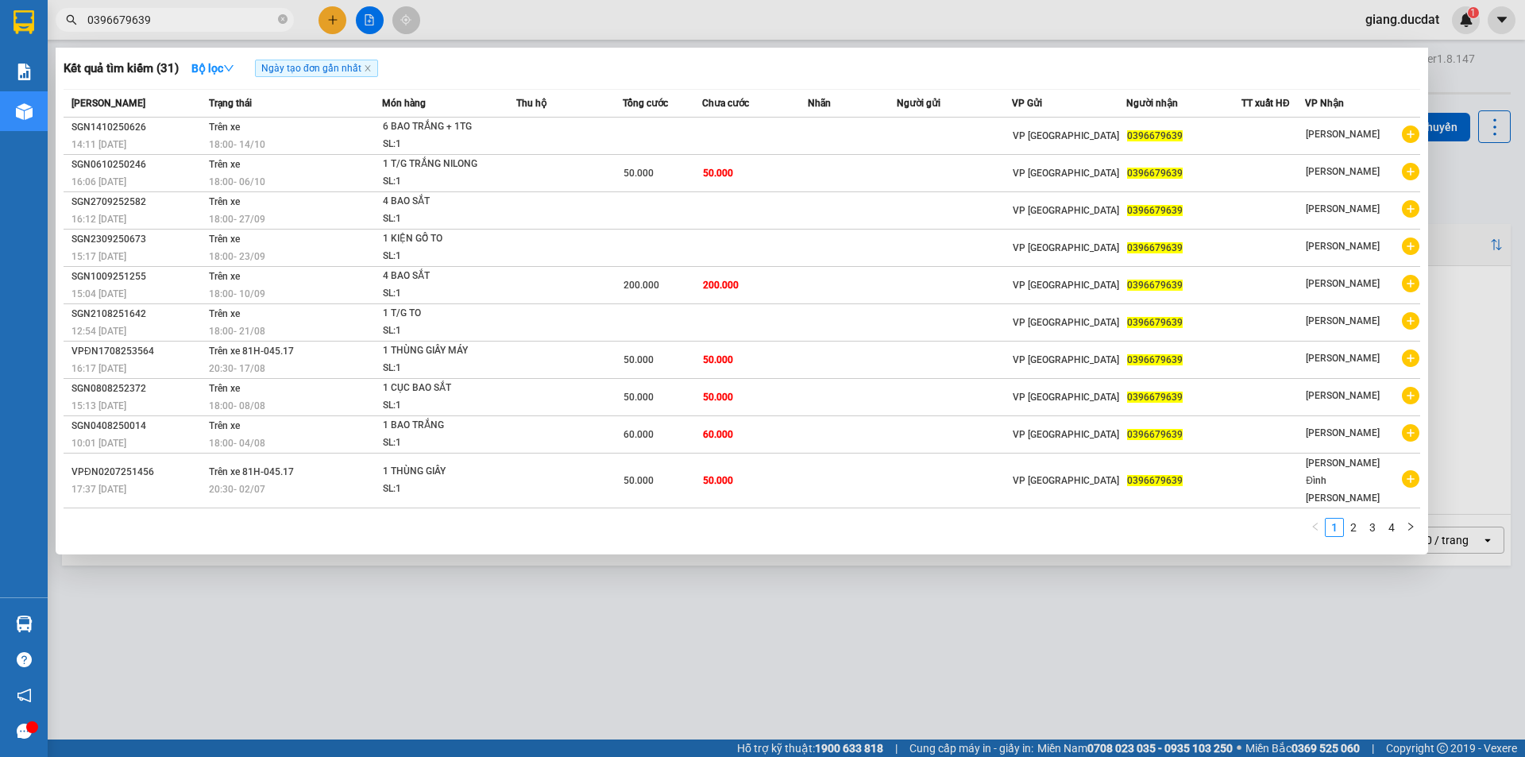
type input "0396679639"
drag, startPoint x: 281, startPoint y: 21, endPoint x: 268, endPoint y: 18, distance: 13.1
click at [280, 21] on icon "close-circle" at bounding box center [283, 19] width 10 height 10
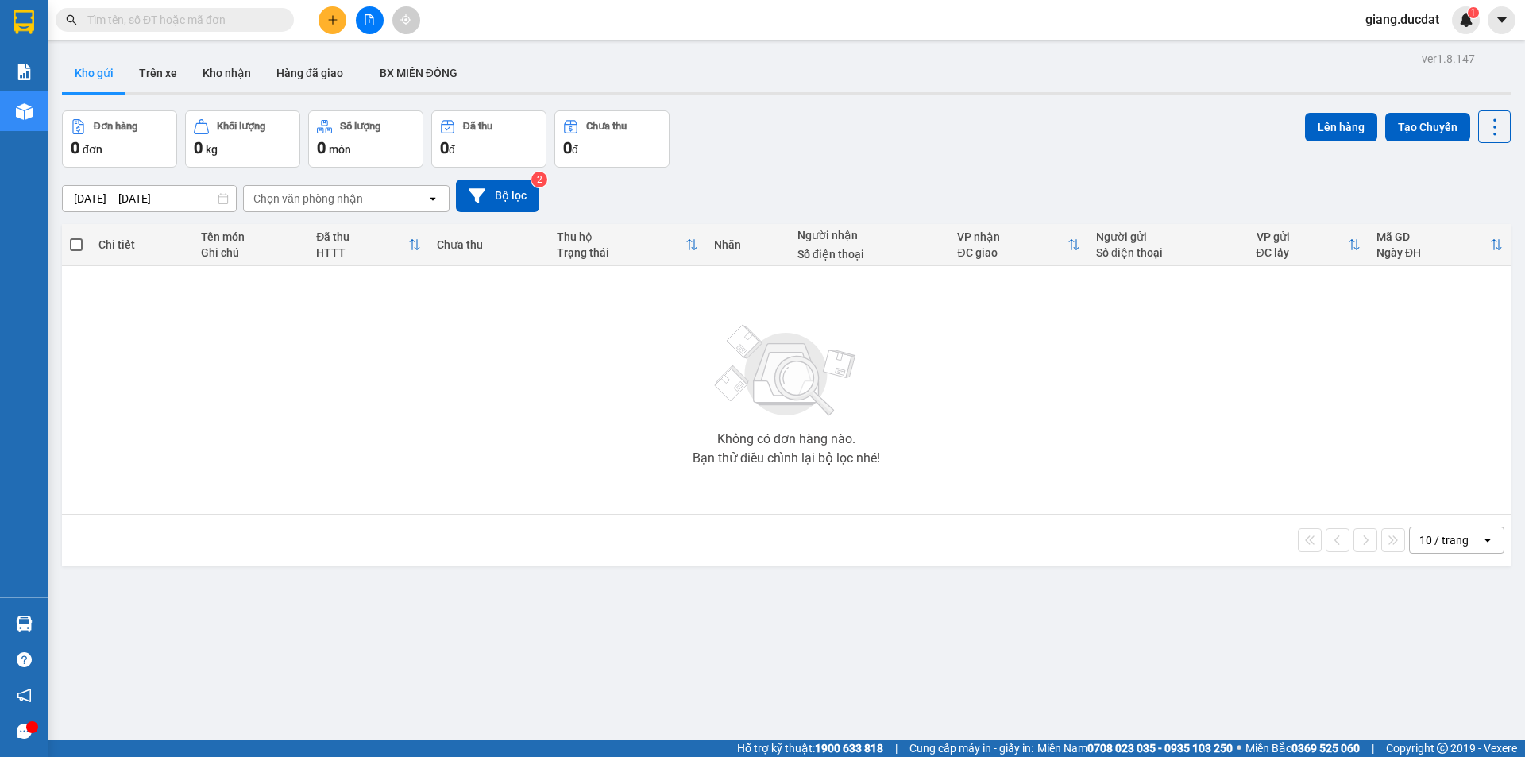
click at [250, 18] on input "text" at bounding box center [180, 19] width 187 height 17
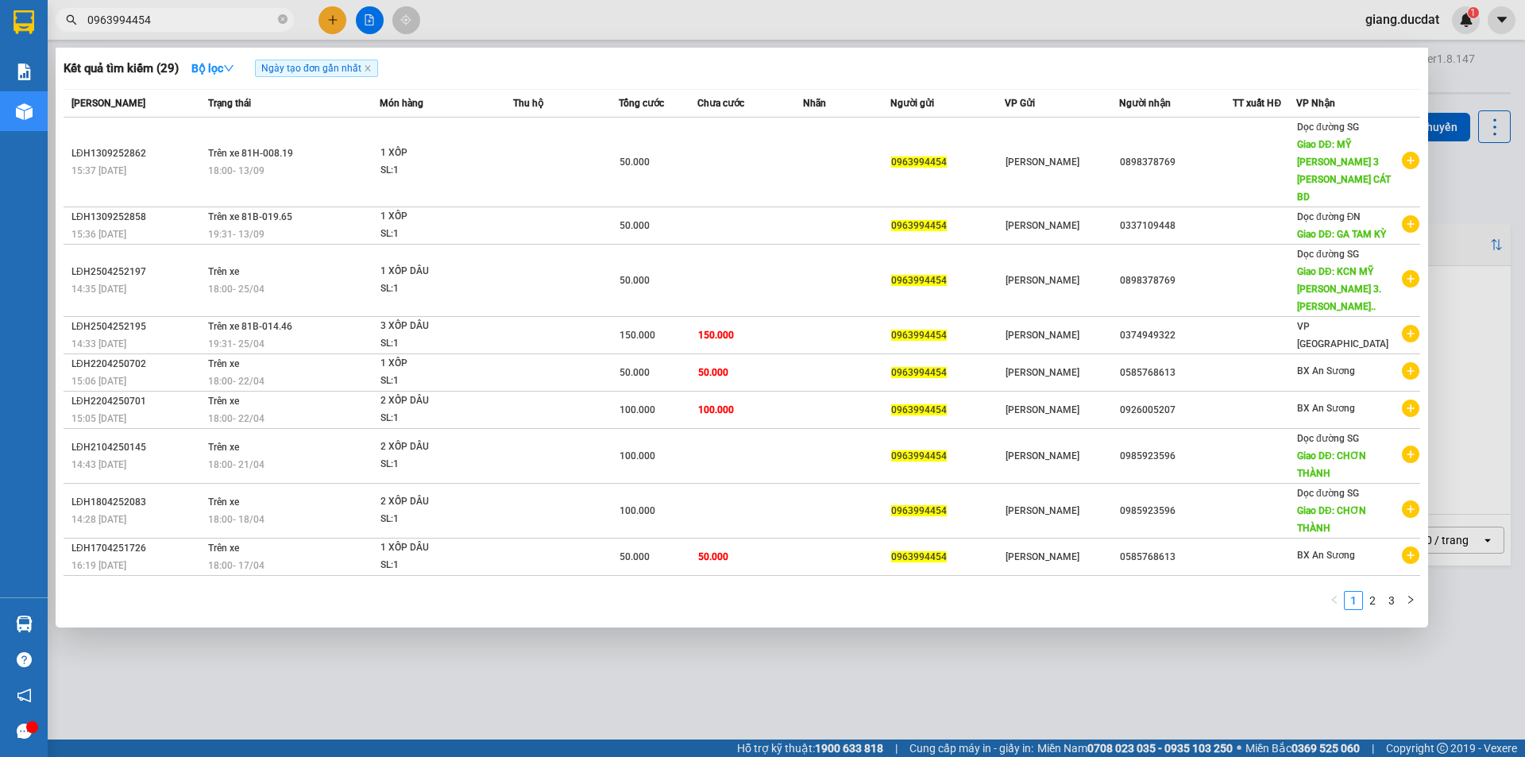
type input "0963994454"
click at [276, 25] on span "0963994454" at bounding box center [175, 20] width 238 height 24
click at [291, 17] on span "0963994454" at bounding box center [175, 20] width 238 height 24
click at [281, 20] on icon "close-circle" at bounding box center [283, 19] width 10 height 10
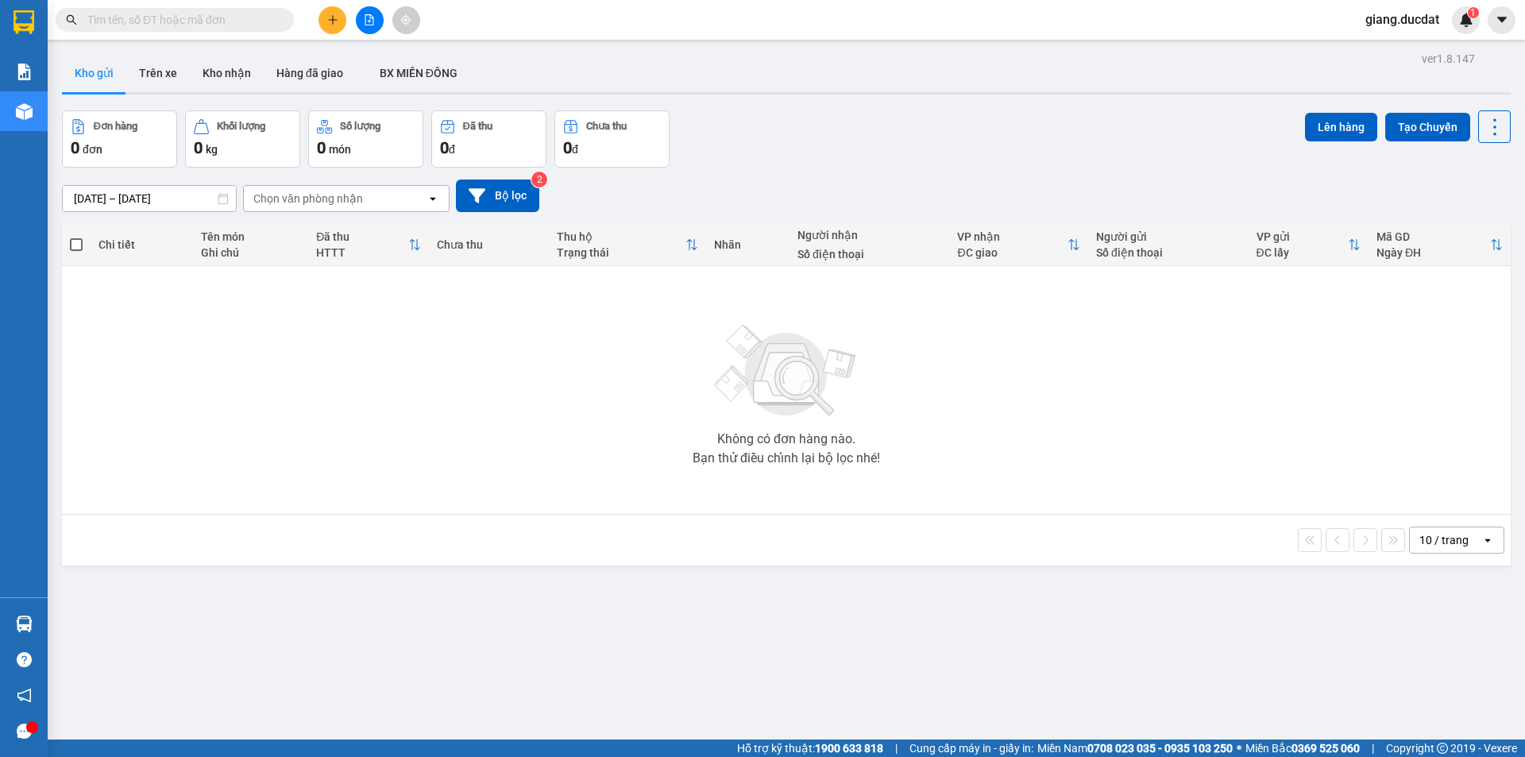
click at [258, 20] on input "text" at bounding box center [180, 19] width 187 height 17
paste input "914021962"
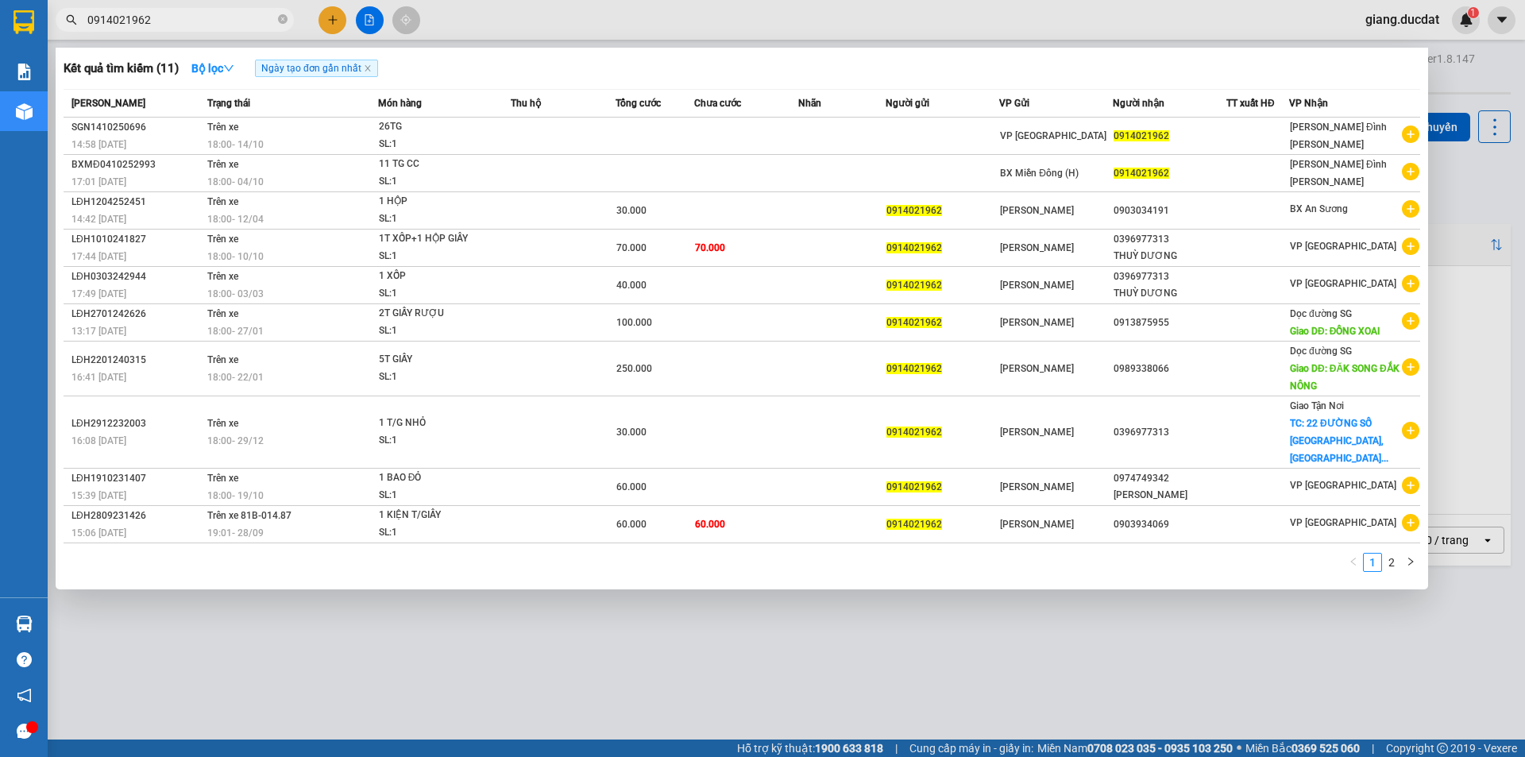
type input "0914021962"
click at [1396, 554] on link "2" at bounding box center [1391, 562] width 17 height 17
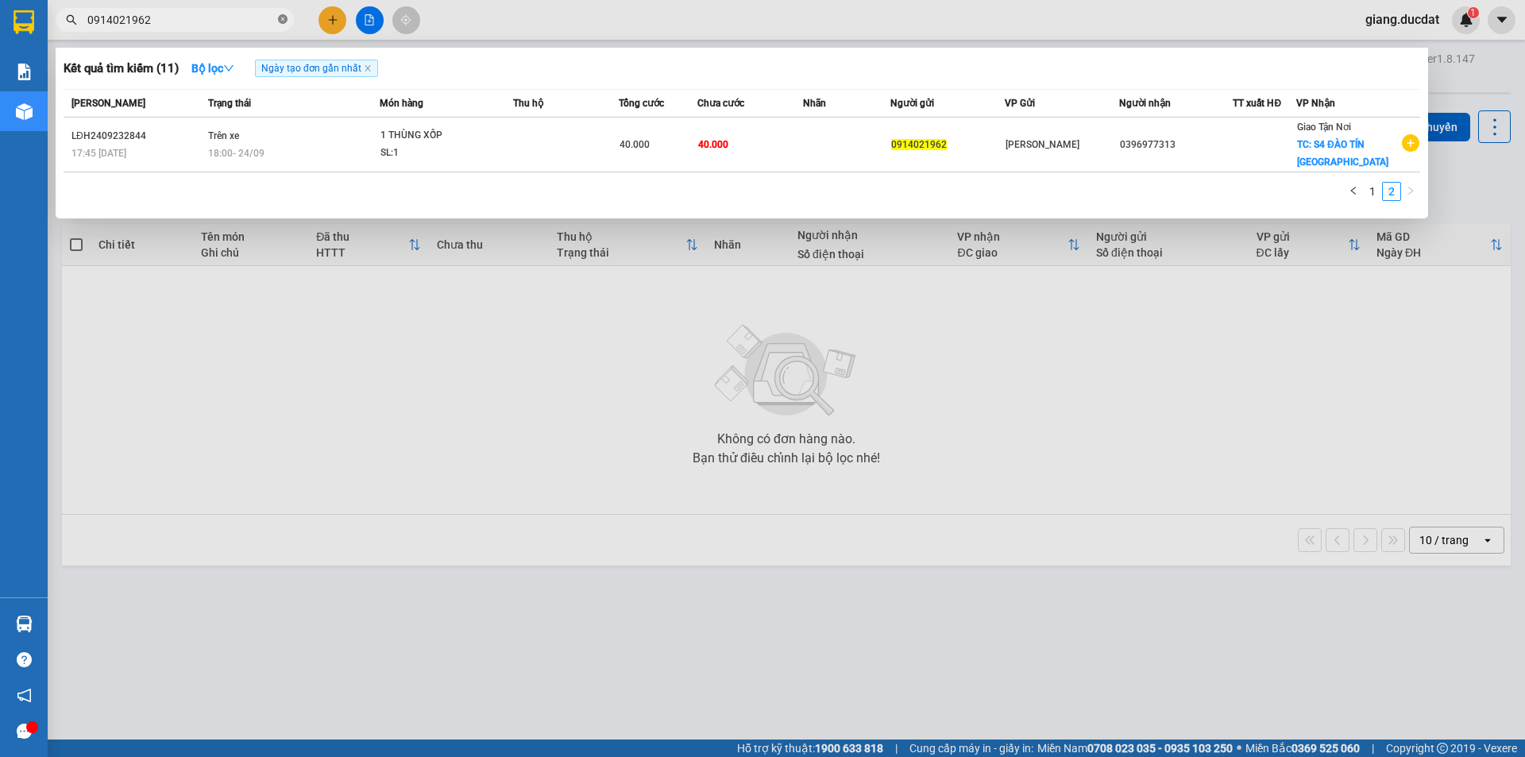
click at [283, 18] on icon "close-circle" at bounding box center [283, 19] width 10 height 10
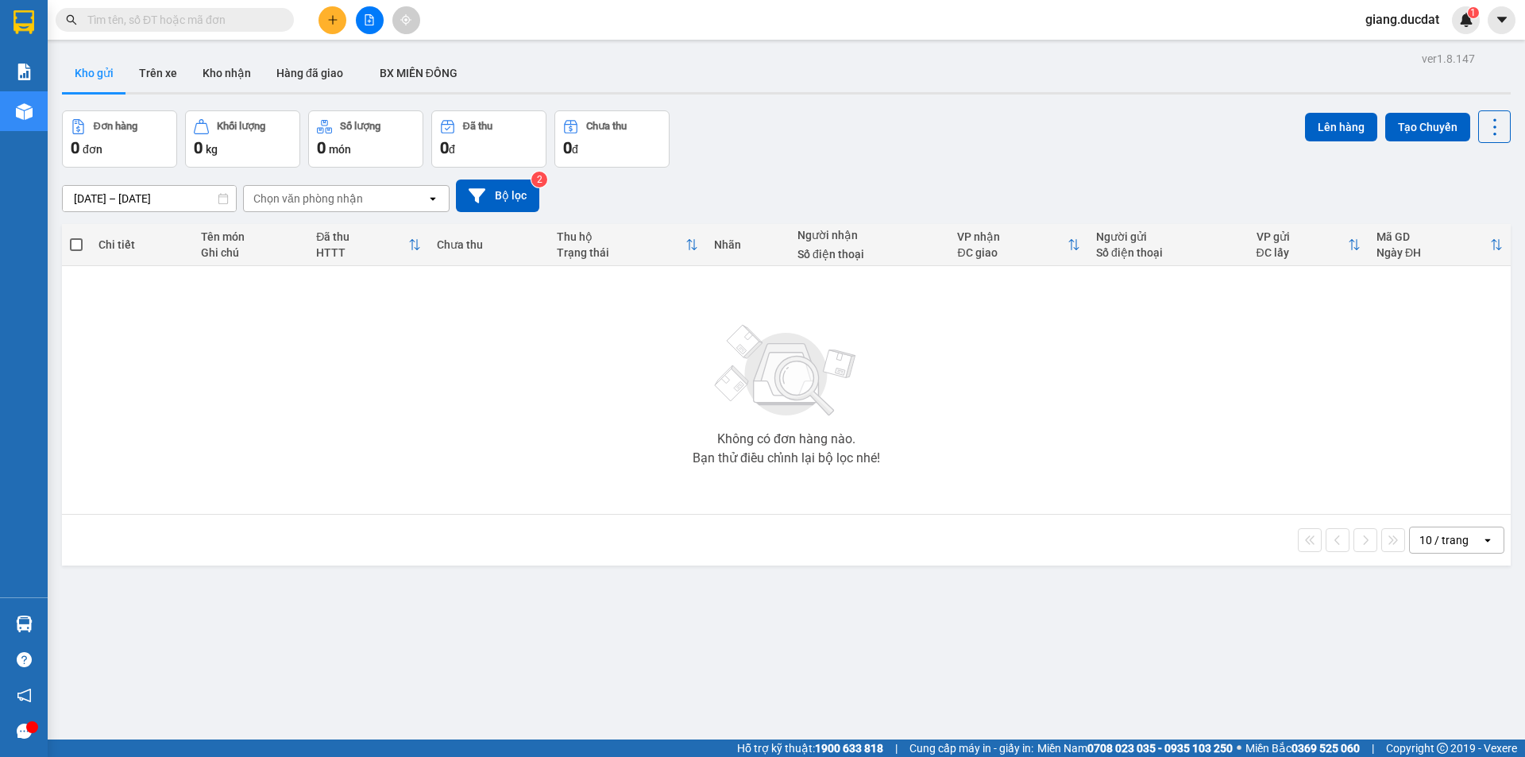
click at [252, 11] on input "text" at bounding box center [180, 19] width 187 height 17
click at [240, 25] on input "text" at bounding box center [180, 19] width 187 height 17
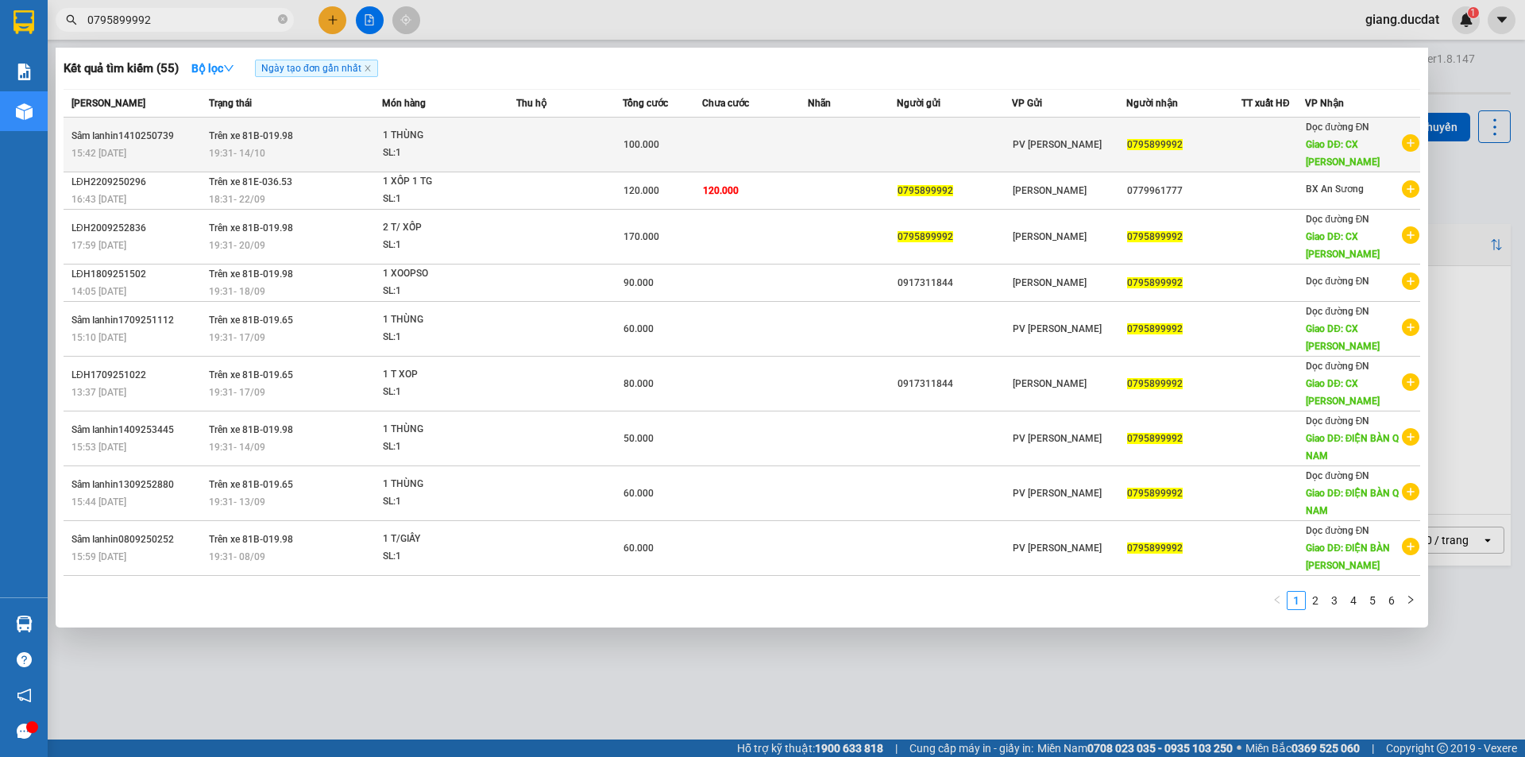
type input "0795899992"
click at [438, 145] on div "SL: 1" at bounding box center [442, 153] width 119 height 17
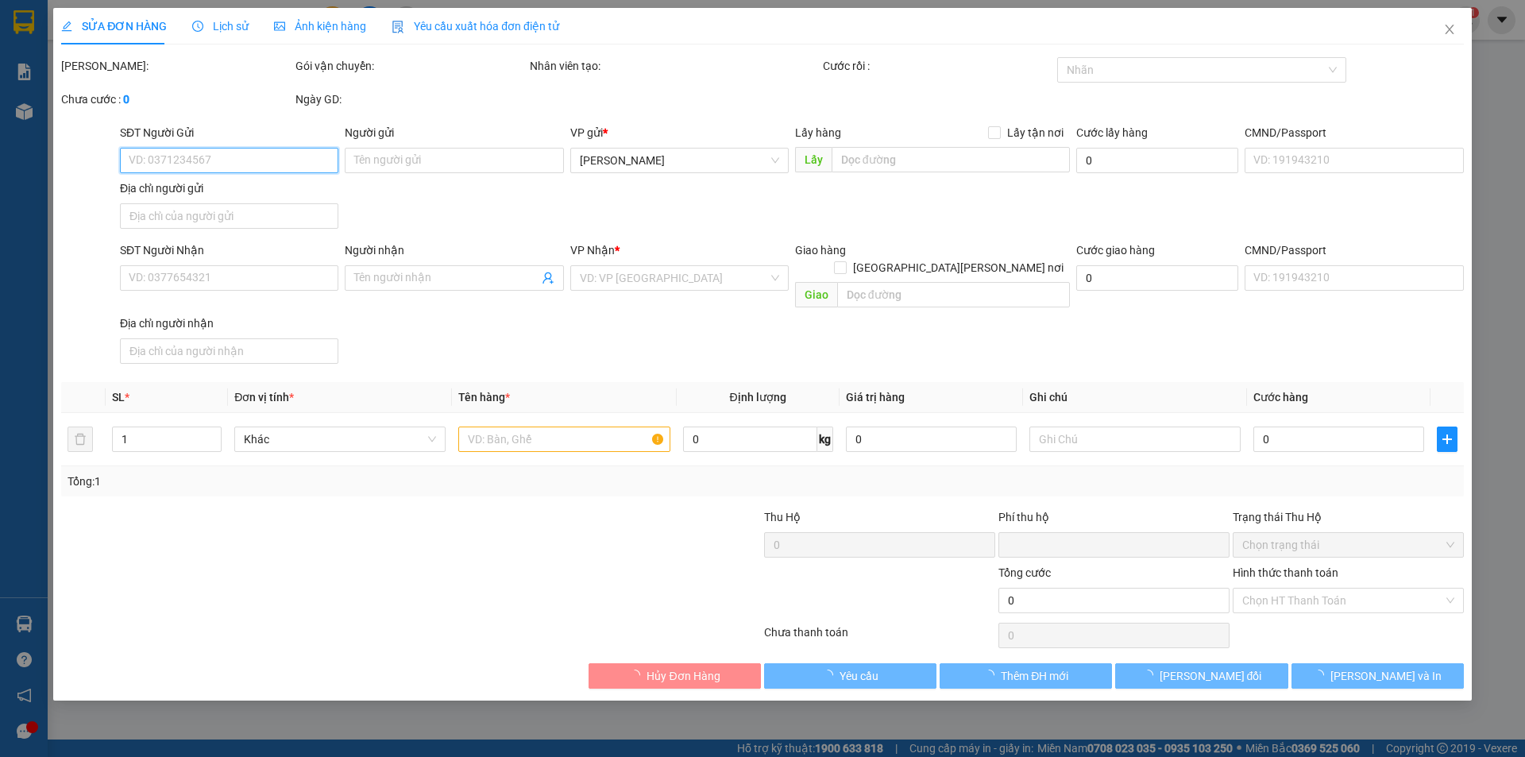
type input "0795899992"
type input "CX [PERSON_NAME]"
type input "0"
type input "100.000"
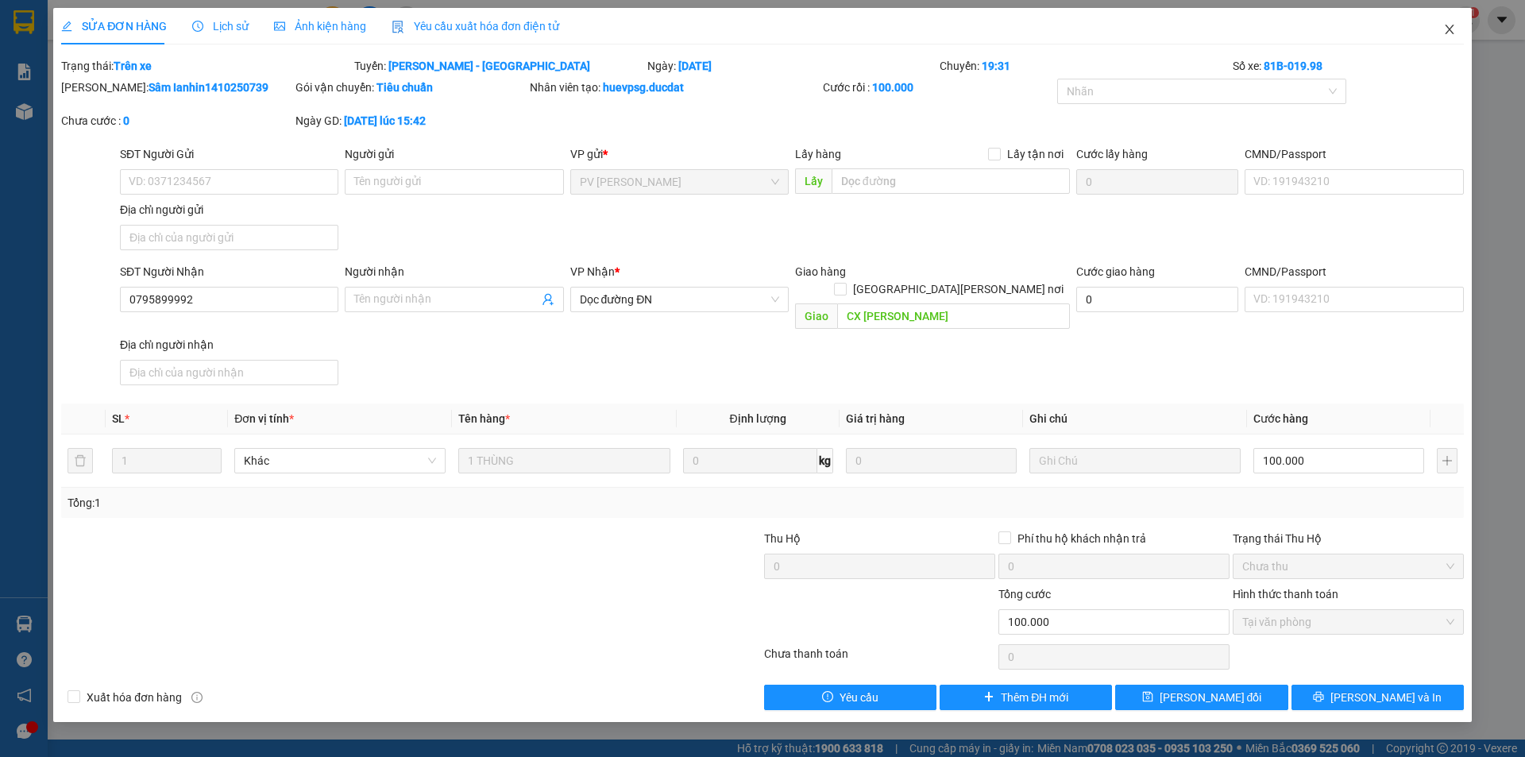
click at [1458, 27] on span "Close" at bounding box center [1449, 30] width 44 height 44
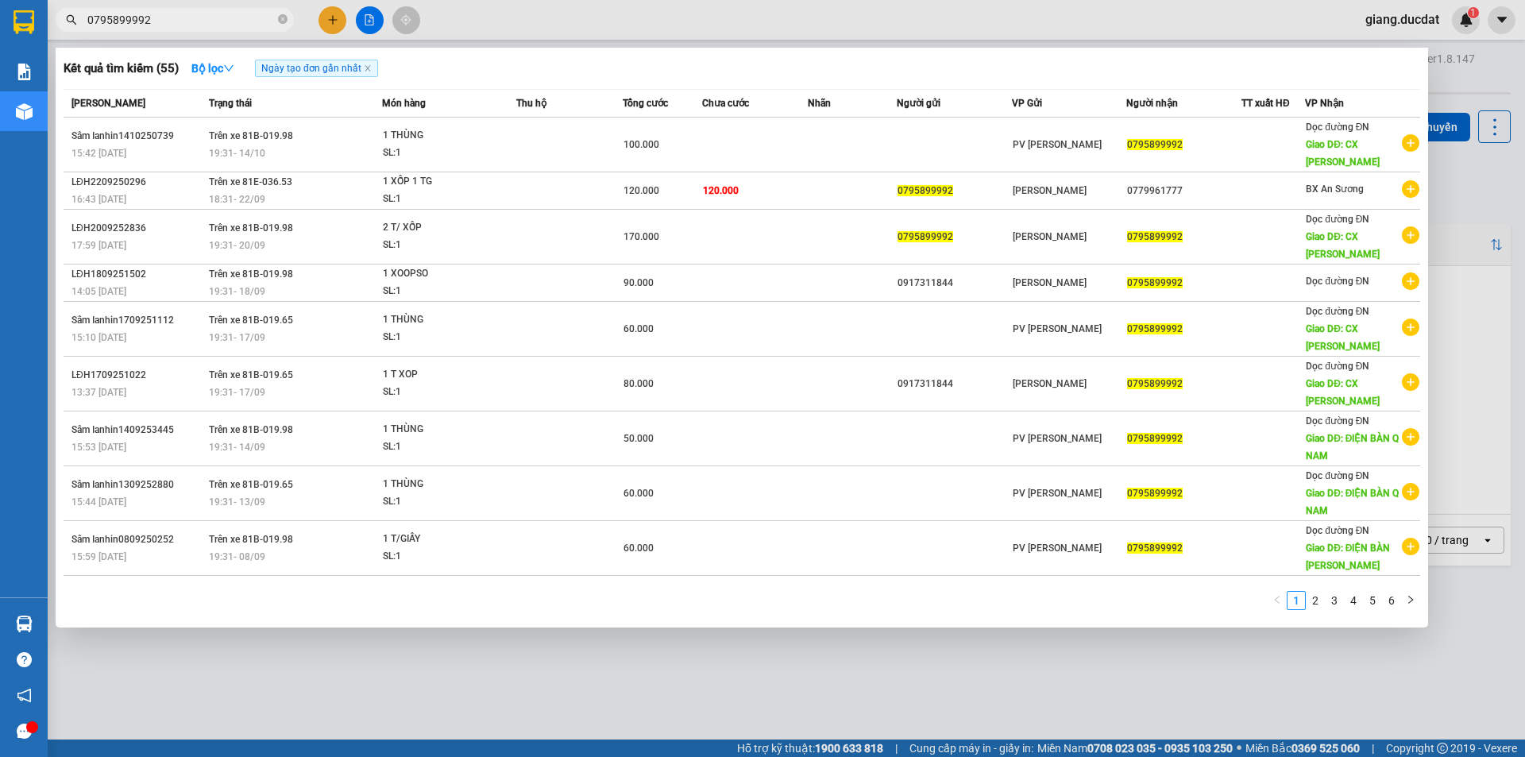
click at [237, 12] on input "0795899992" at bounding box center [180, 19] width 187 height 17
click at [1349, 597] on div "1 2 3 4 5 6" at bounding box center [742, 604] width 1357 height 29
click at [1348, 590] on div "1 2 3 4 5 6" at bounding box center [742, 604] width 1357 height 29
click at [1351, 592] on link "4" at bounding box center [1353, 600] width 17 height 17
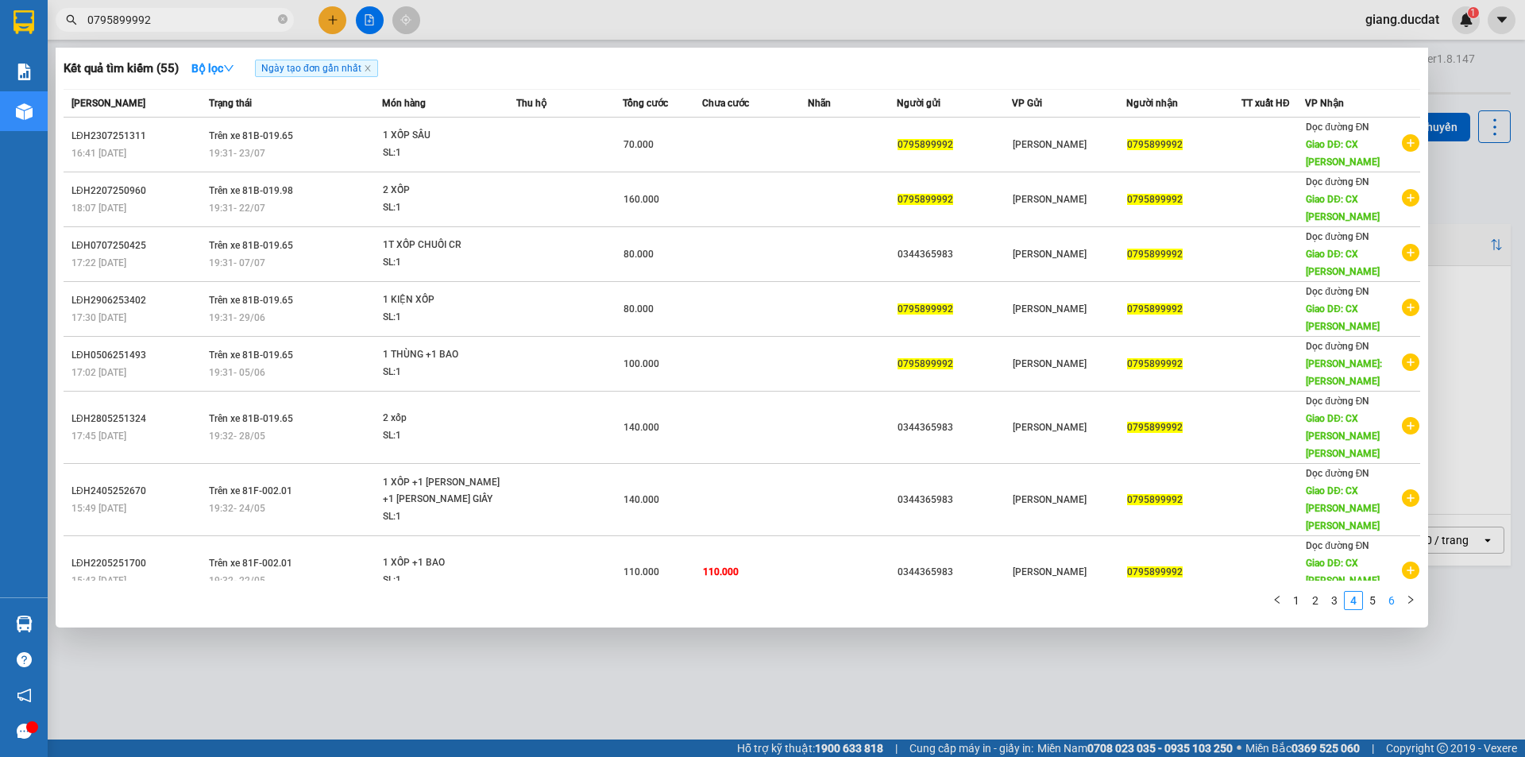
click at [1385, 609] on li "6" at bounding box center [1391, 600] width 19 height 19
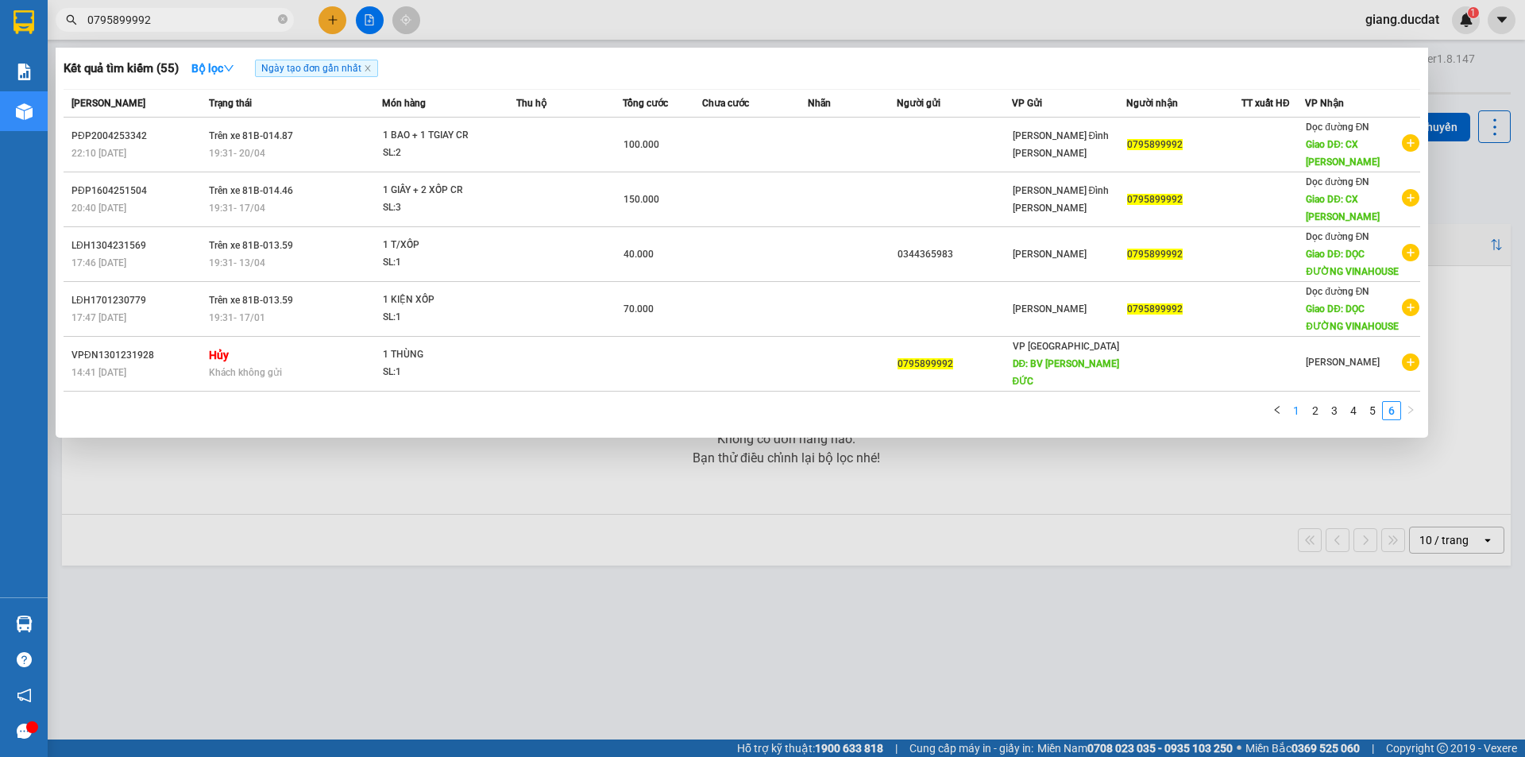
click at [1301, 402] on link "1" at bounding box center [1296, 410] width 17 height 17
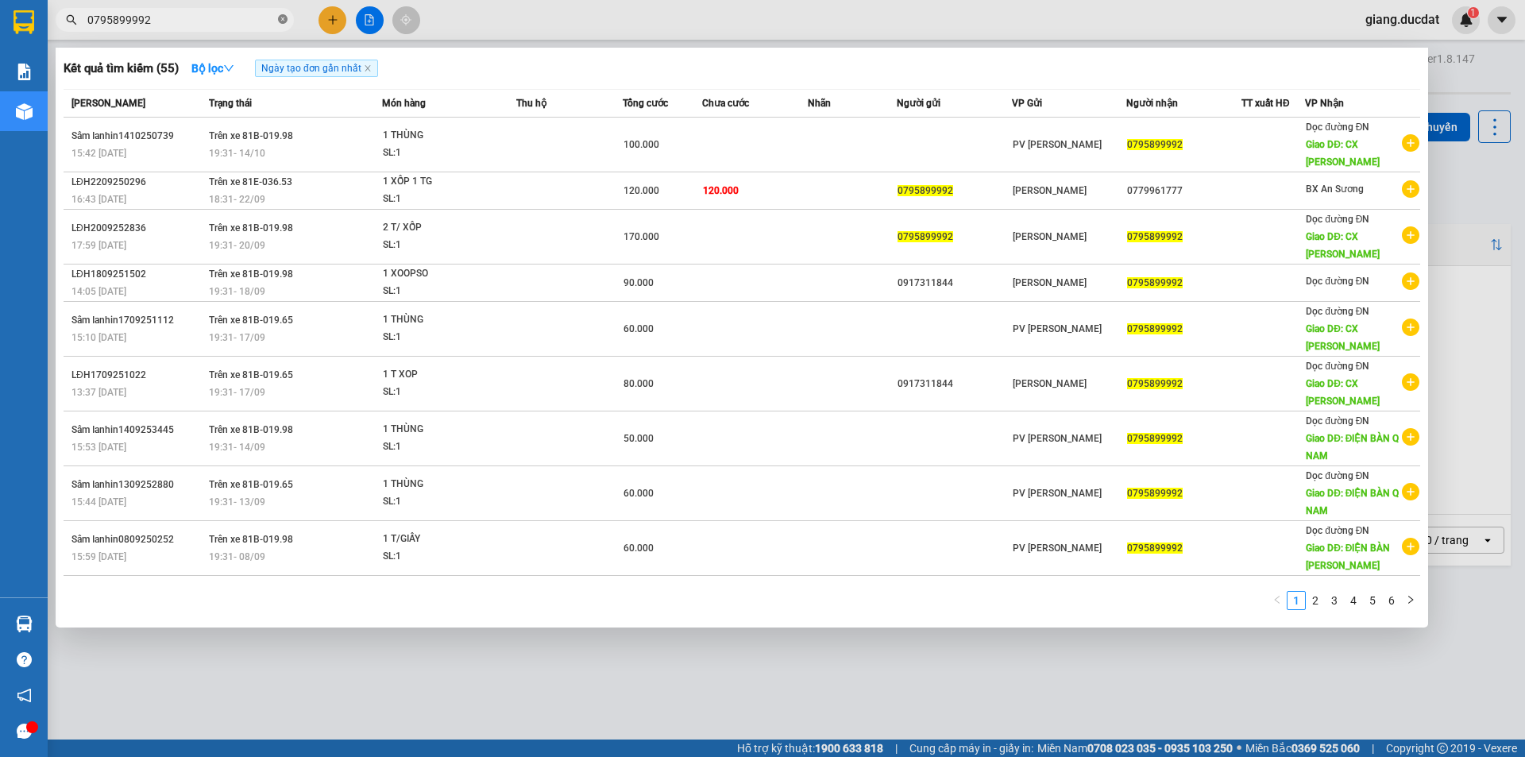
click at [281, 20] on icon "close-circle" at bounding box center [283, 19] width 10 height 10
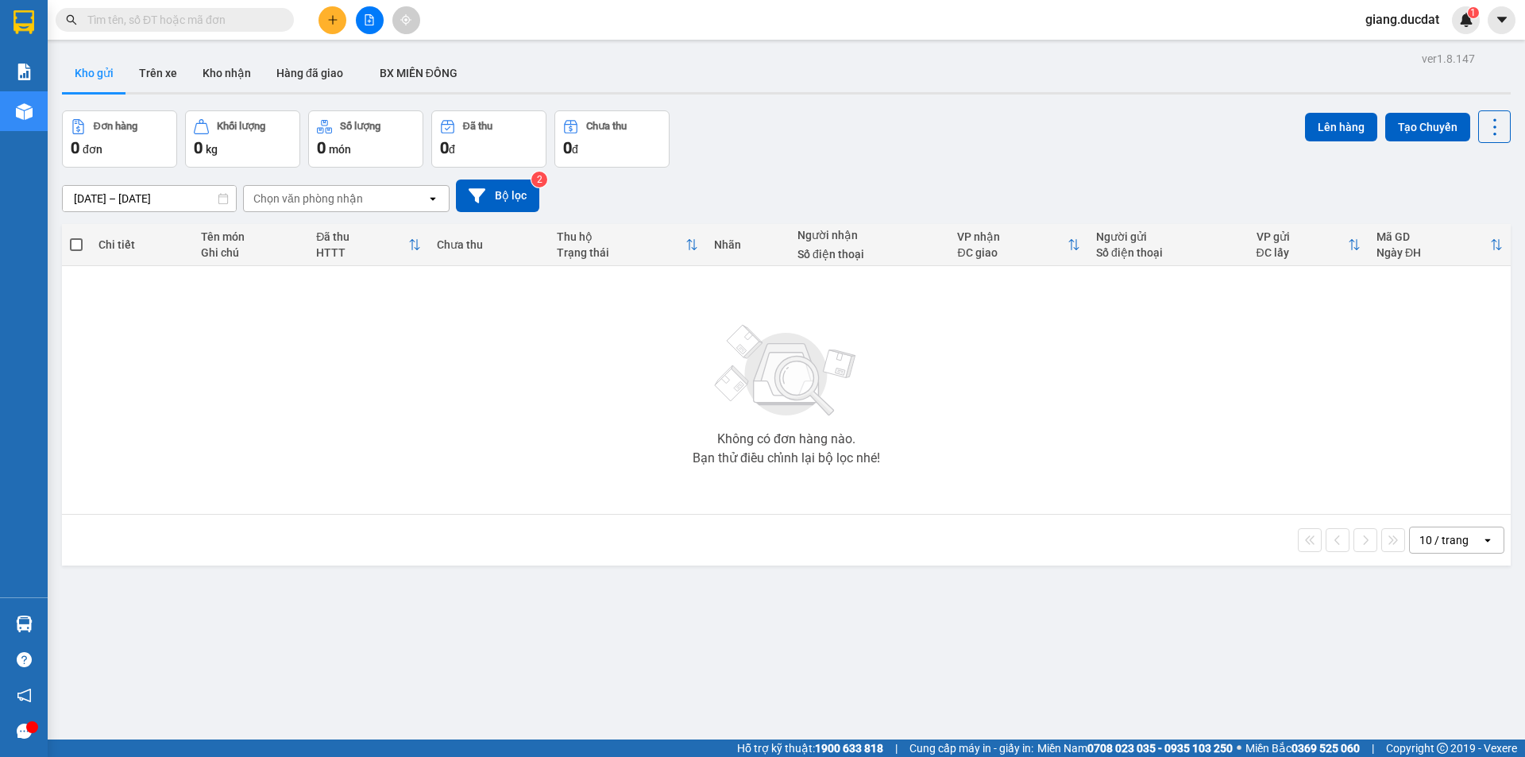
click at [259, 21] on input "text" at bounding box center [180, 19] width 187 height 17
paste input "977669496"
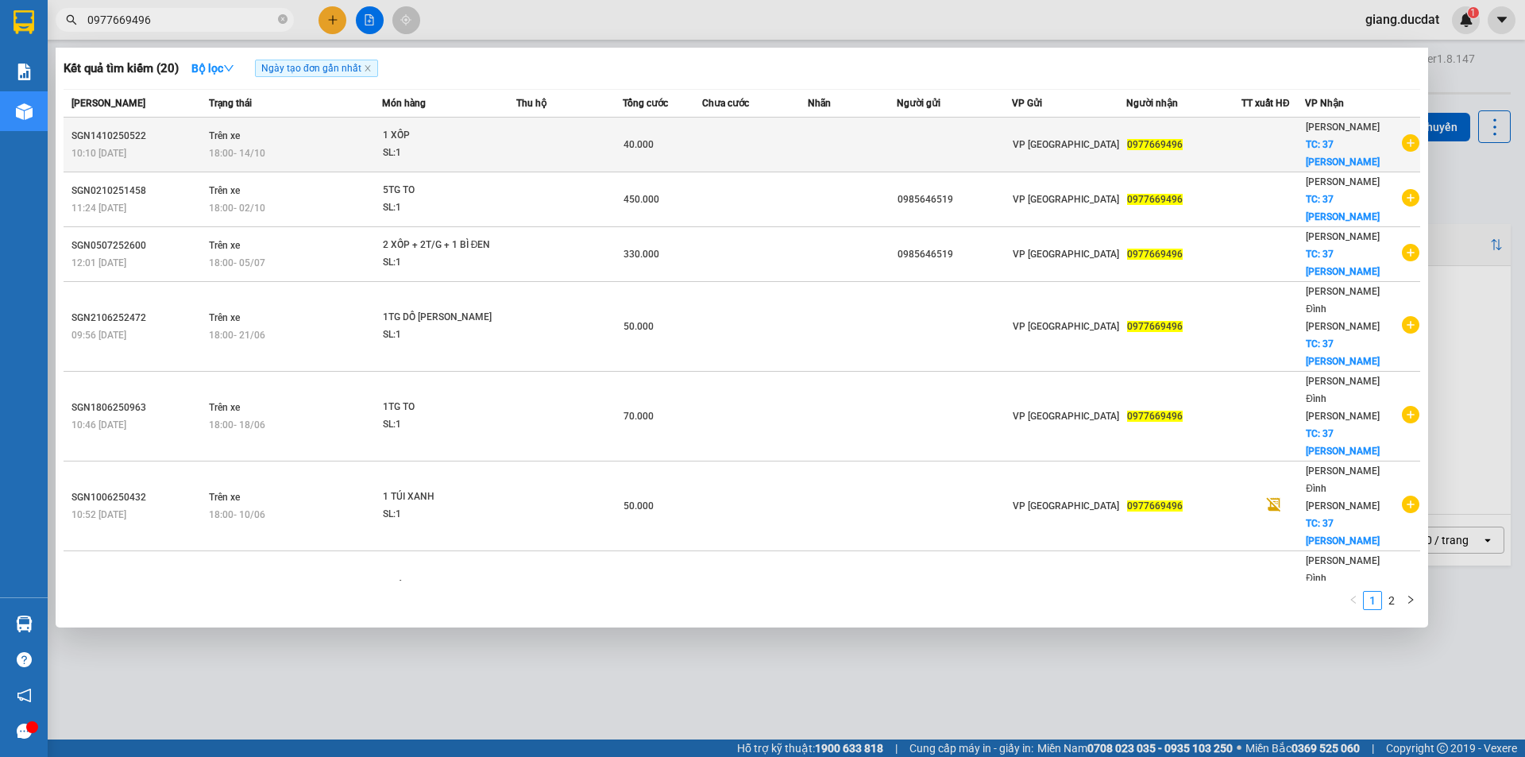
type input "0977669496"
click at [717, 137] on td at bounding box center [755, 145] width 106 height 55
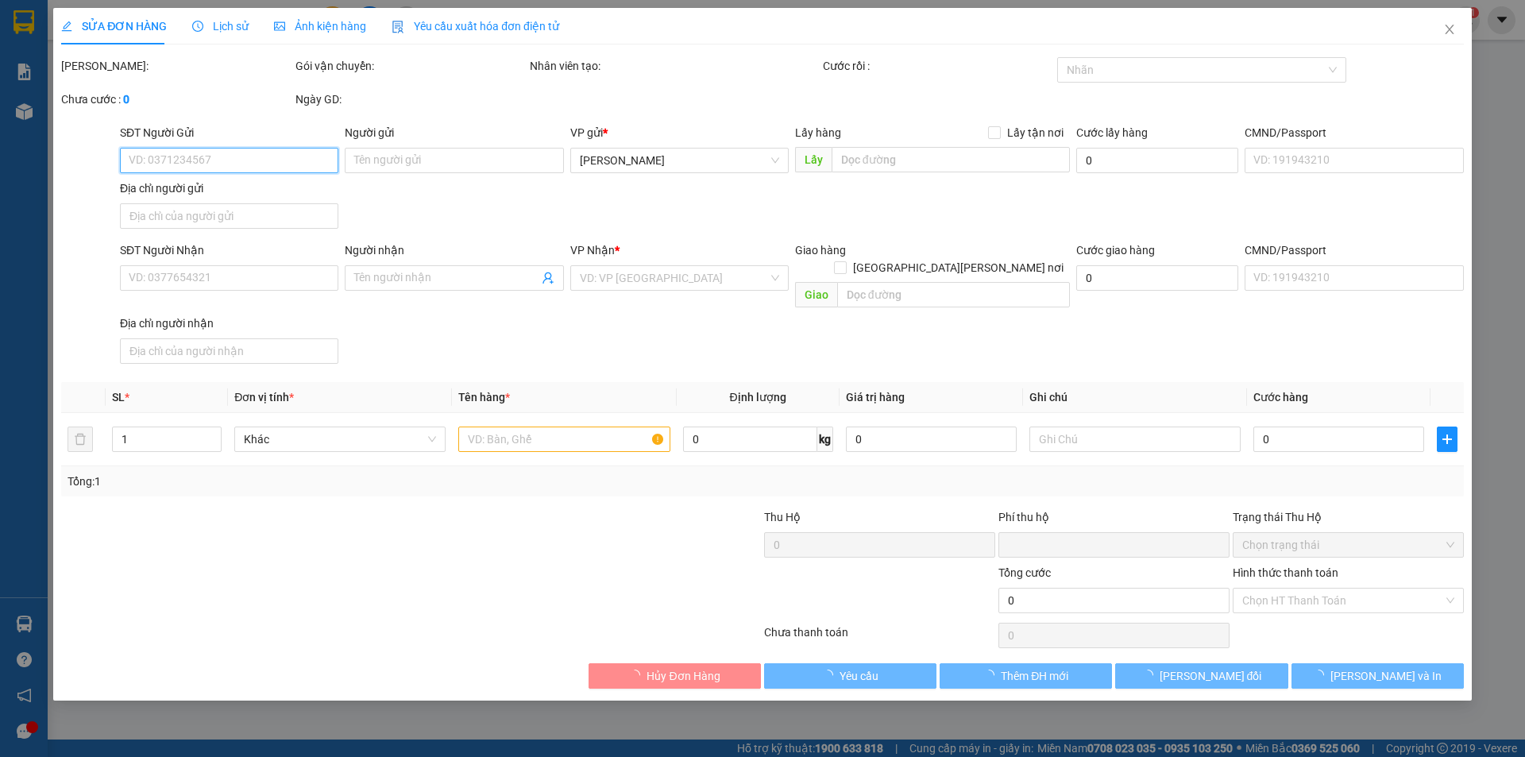
type input "0977669496"
checkbox input "true"
type input "37 [PERSON_NAME]"
type input "0"
type input "40.000"
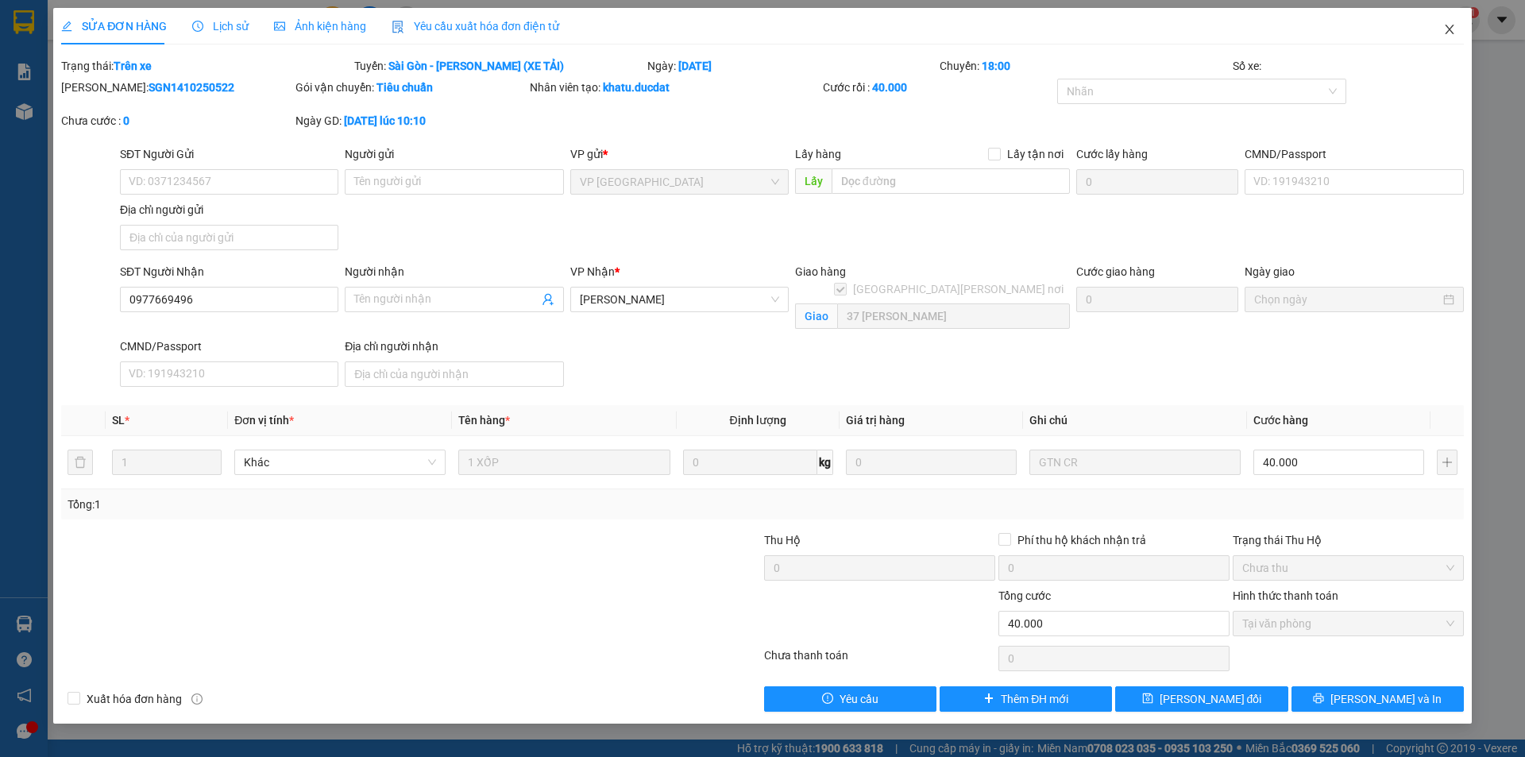
click at [1445, 30] on icon "close" at bounding box center [1449, 29] width 13 height 13
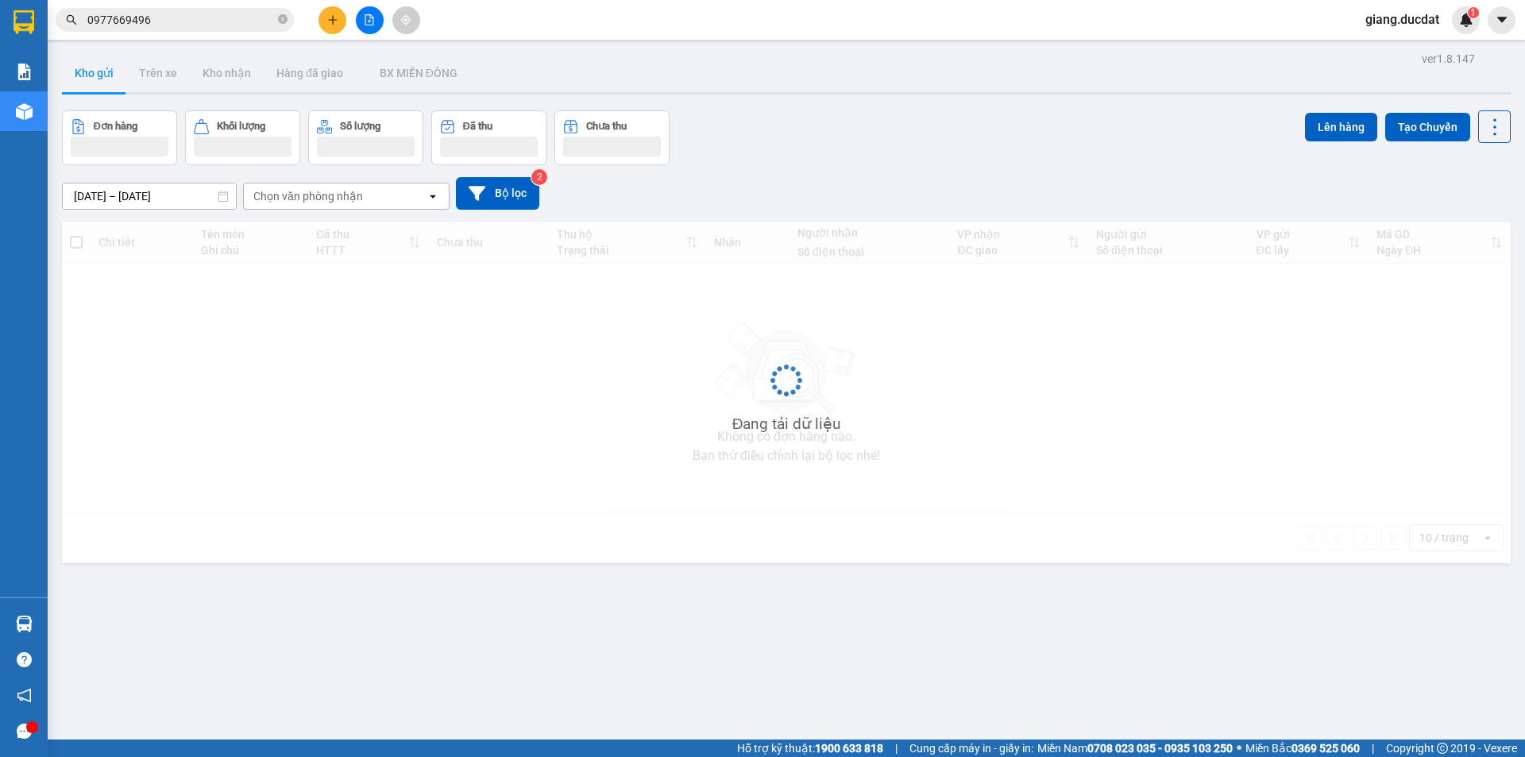
click at [228, 18] on input "0977669496" at bounding box center [180, 19] width 187 height 17
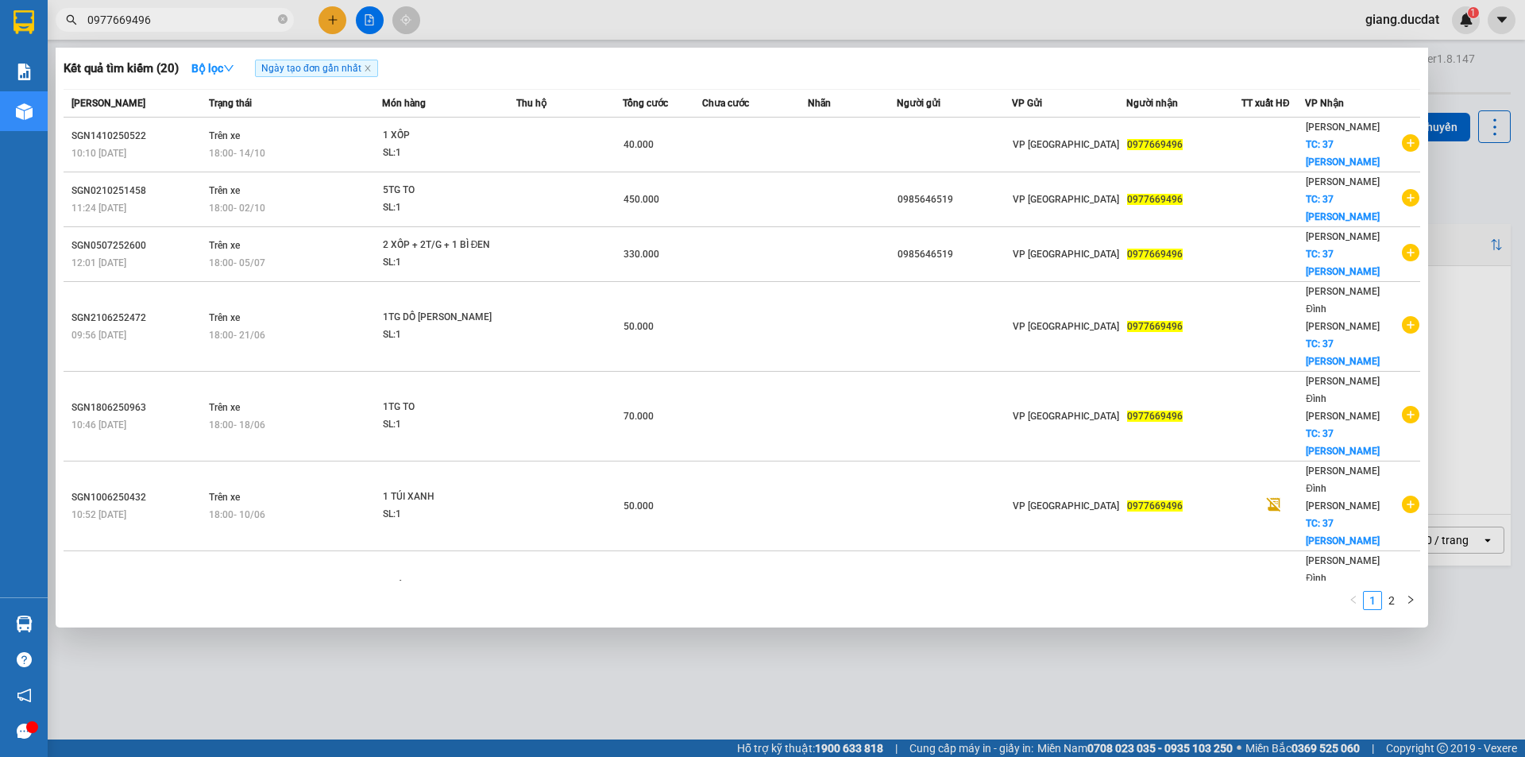
click at [604, 611] on div "1 2" at bounding box center [742, 604] width 1357 height 29
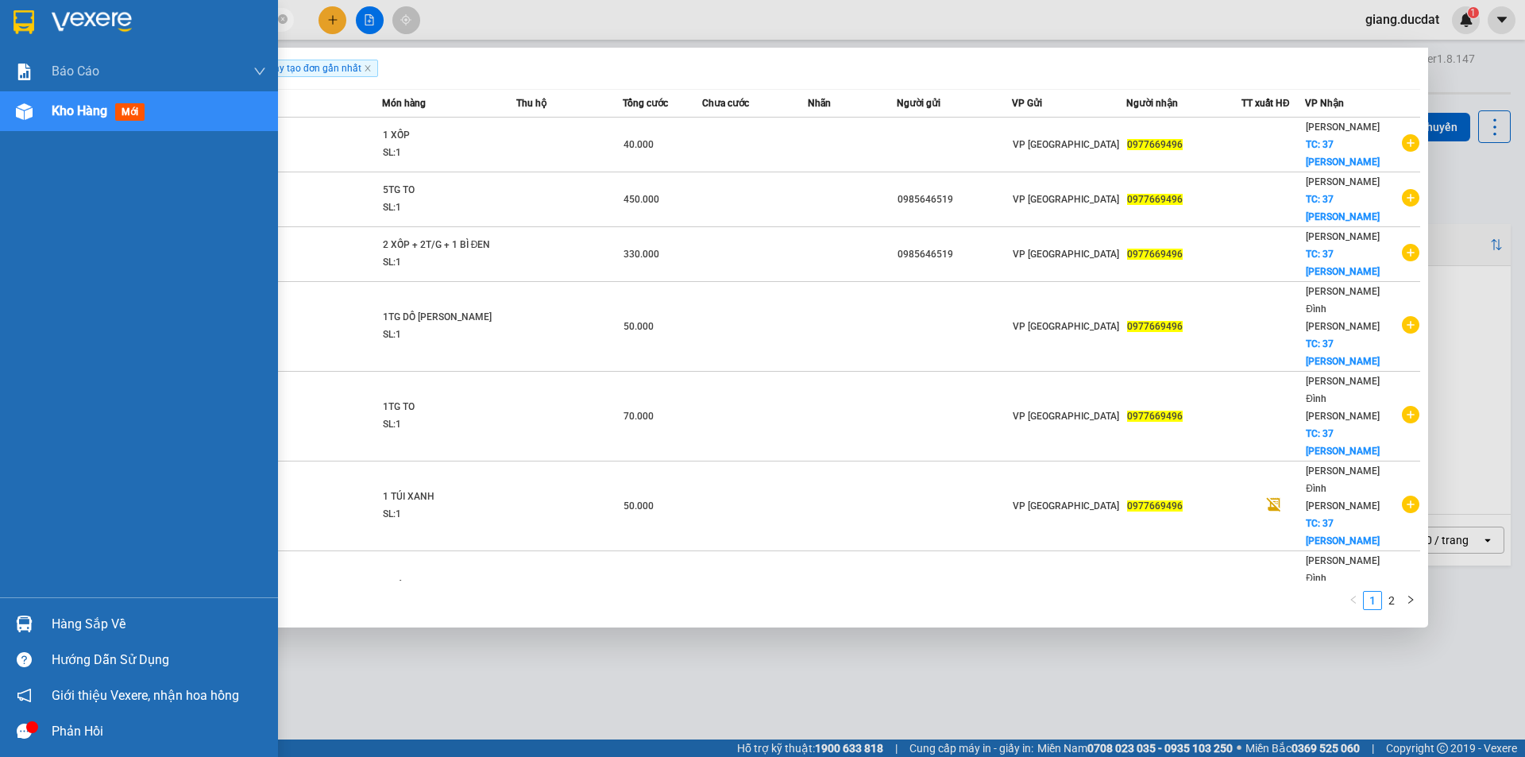
click at [29, 21] on img at bounding box center [24, 22] width 21 height 24
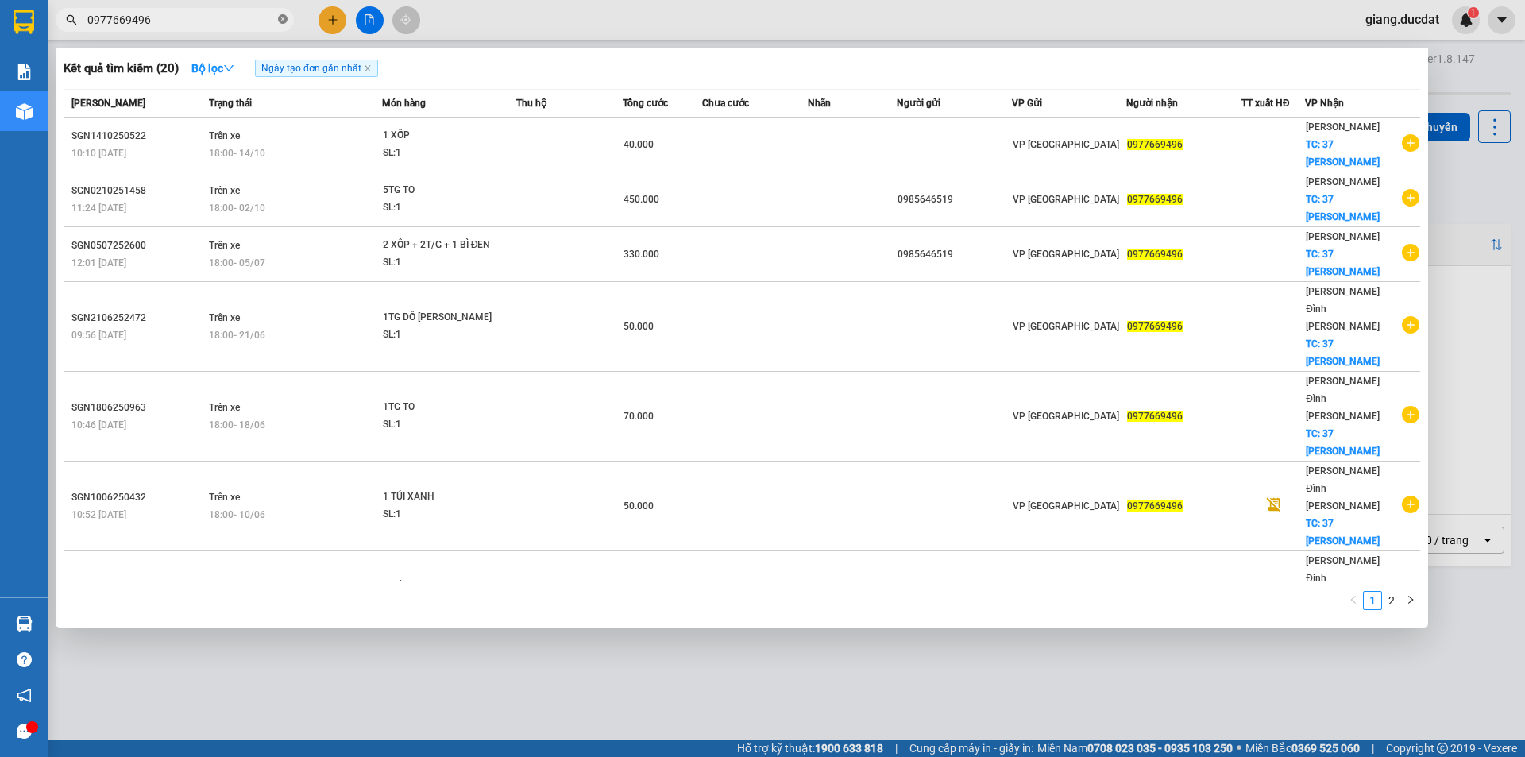
click at [283, 29] on span "0977669496" at bounding box center [175, 20] width 238 height 24
click at [280, 24] on icon "close-circle" at bounding box center [283, 19] width 10 height 10
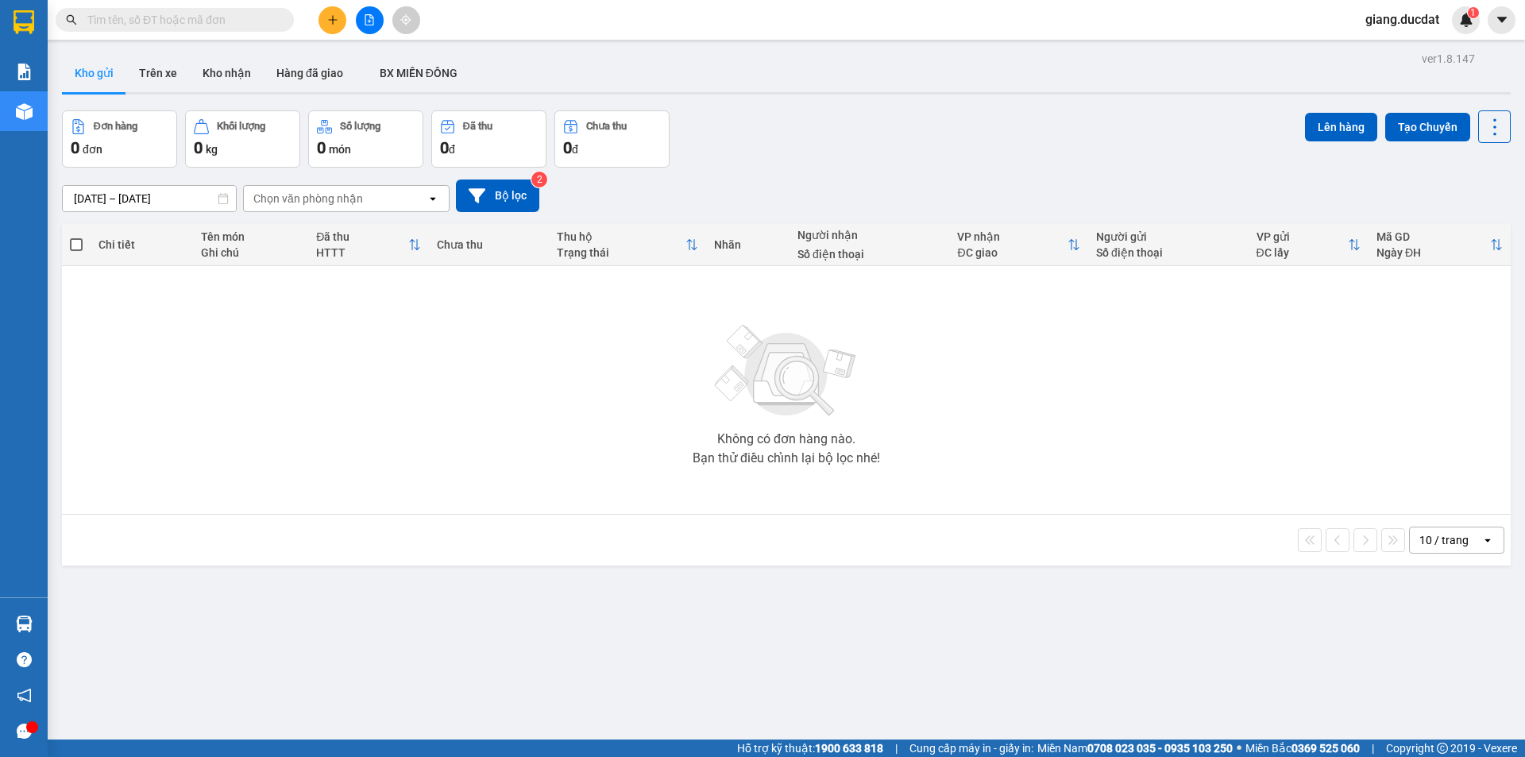
click at [272, 19] on input "text" at bounding box center [180, 19] width 187 height 17
paste input "365044059"
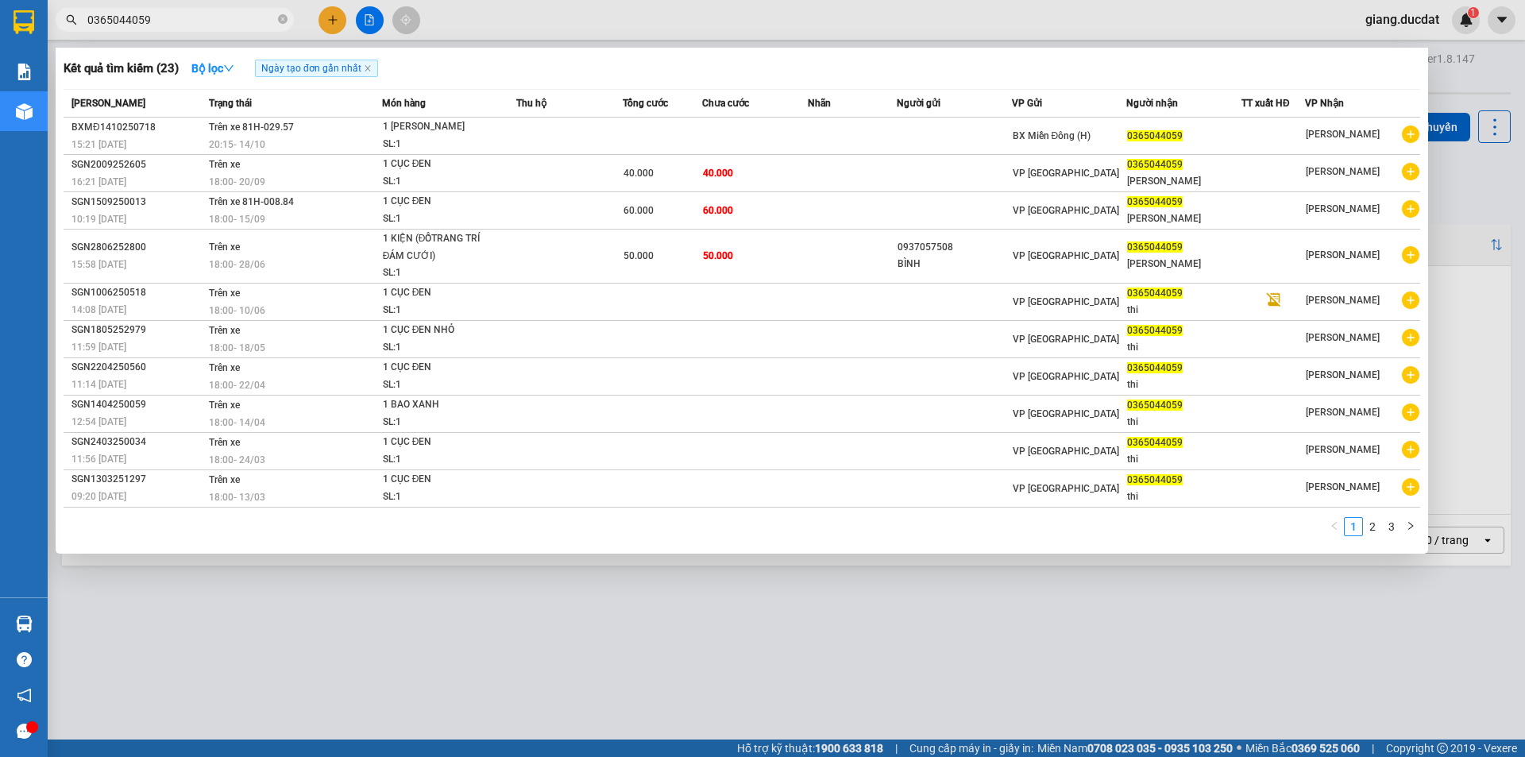
type input "0365044059"
click at [277, 29] on span "0365044059" at bounding box center [175, 20] width 238 height 24
click at [278, 29] on span "0365044059" at bounding box center [175, 20] width 238 height 24
click at [280, 24] on icon "close-circle" at bounding box center [283, 19] width 10 height 10
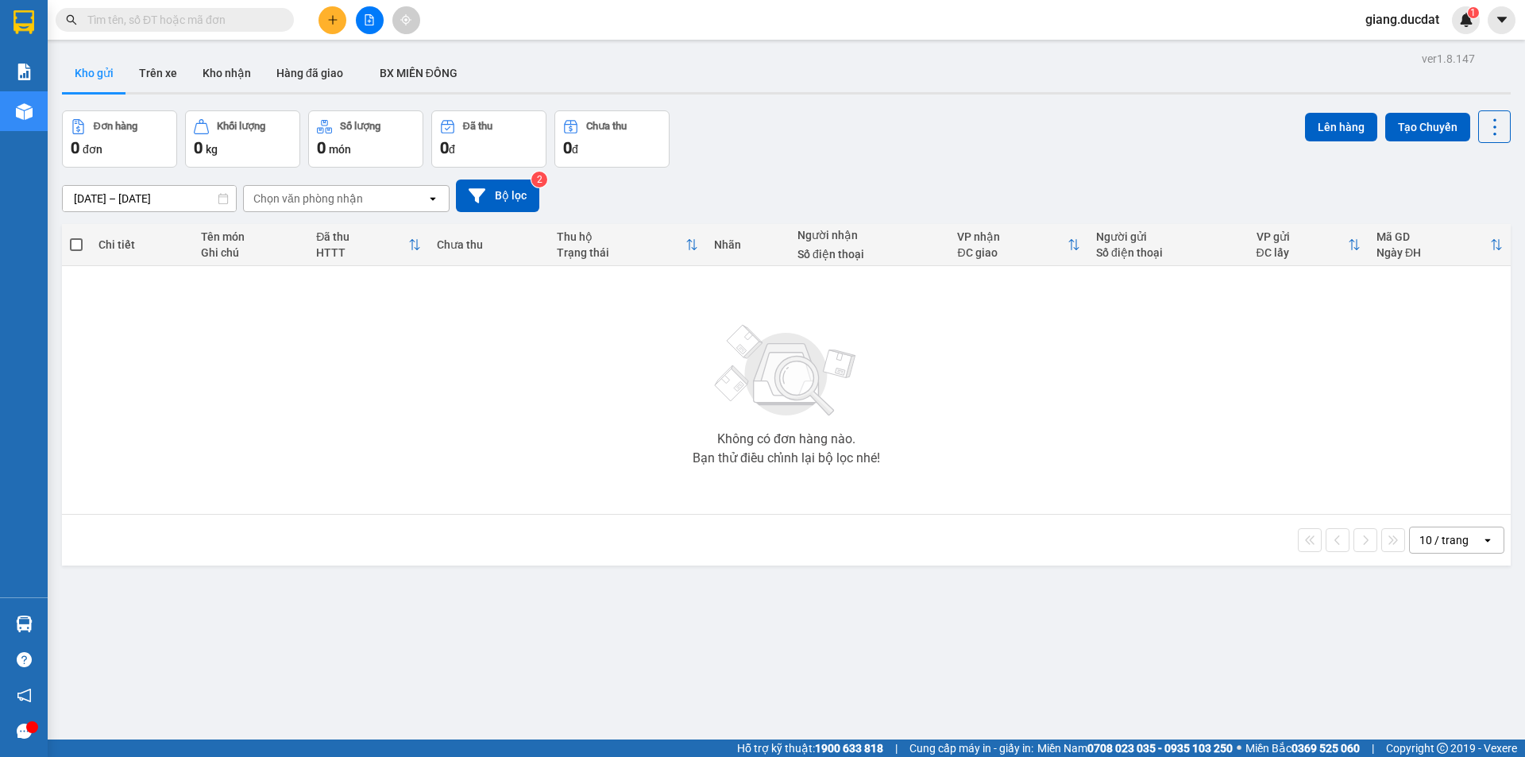
click at [248, 25] on input "text" at bounding box center [180, 19] width 187 height 17
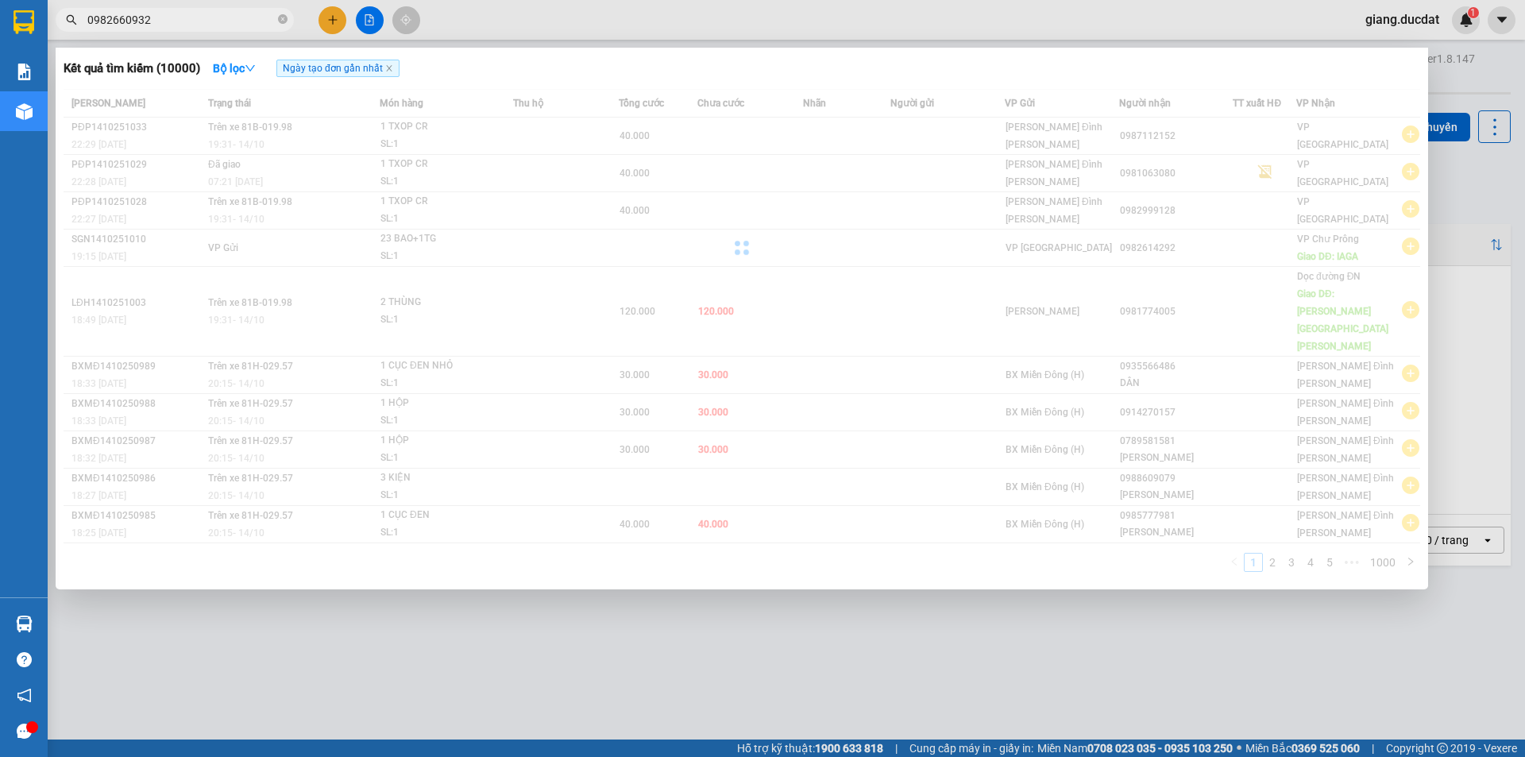
type input "09826609321"
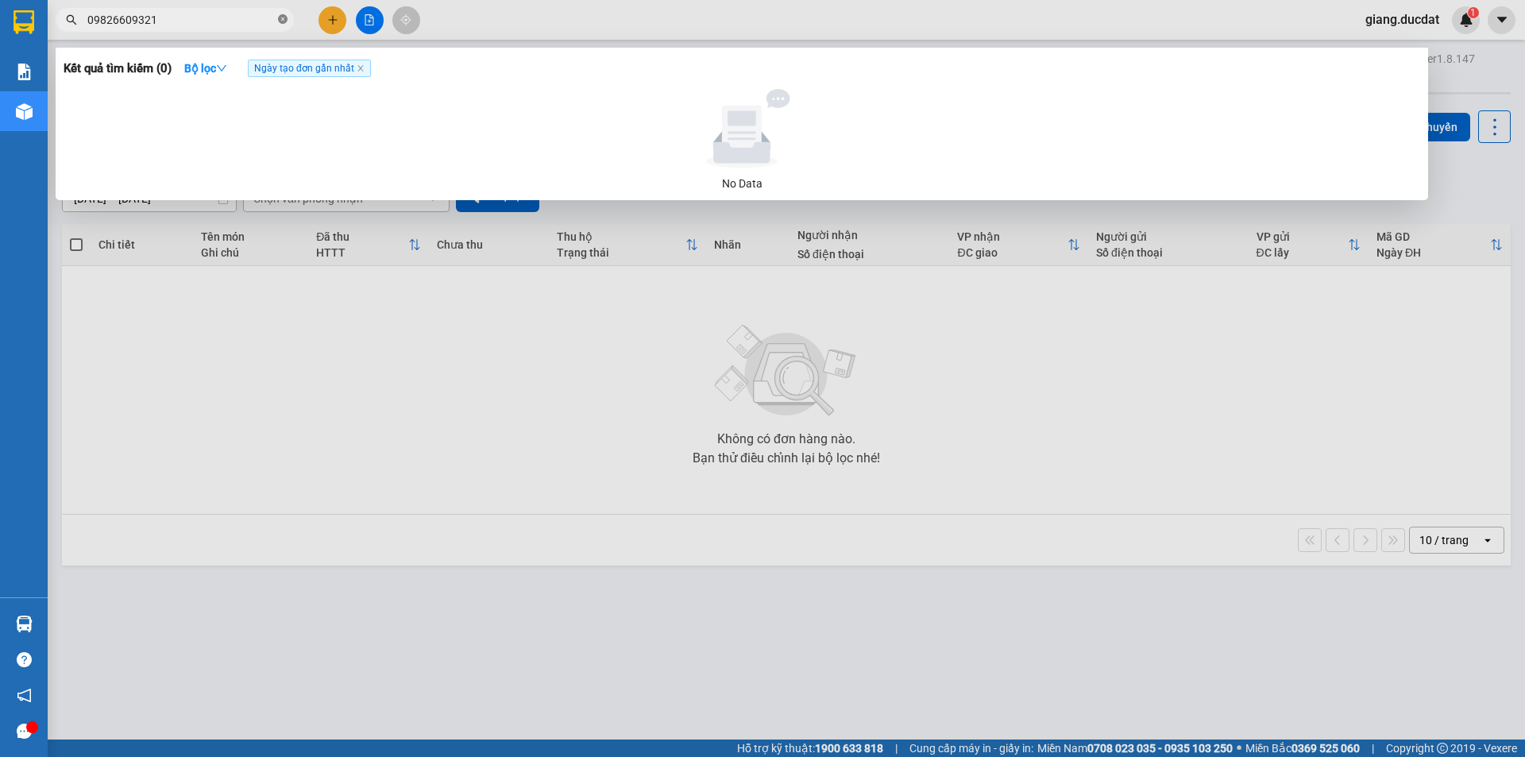
click at [281, 20] on icon "close-circle" at bounding box center [283, 19] width 10 height 10
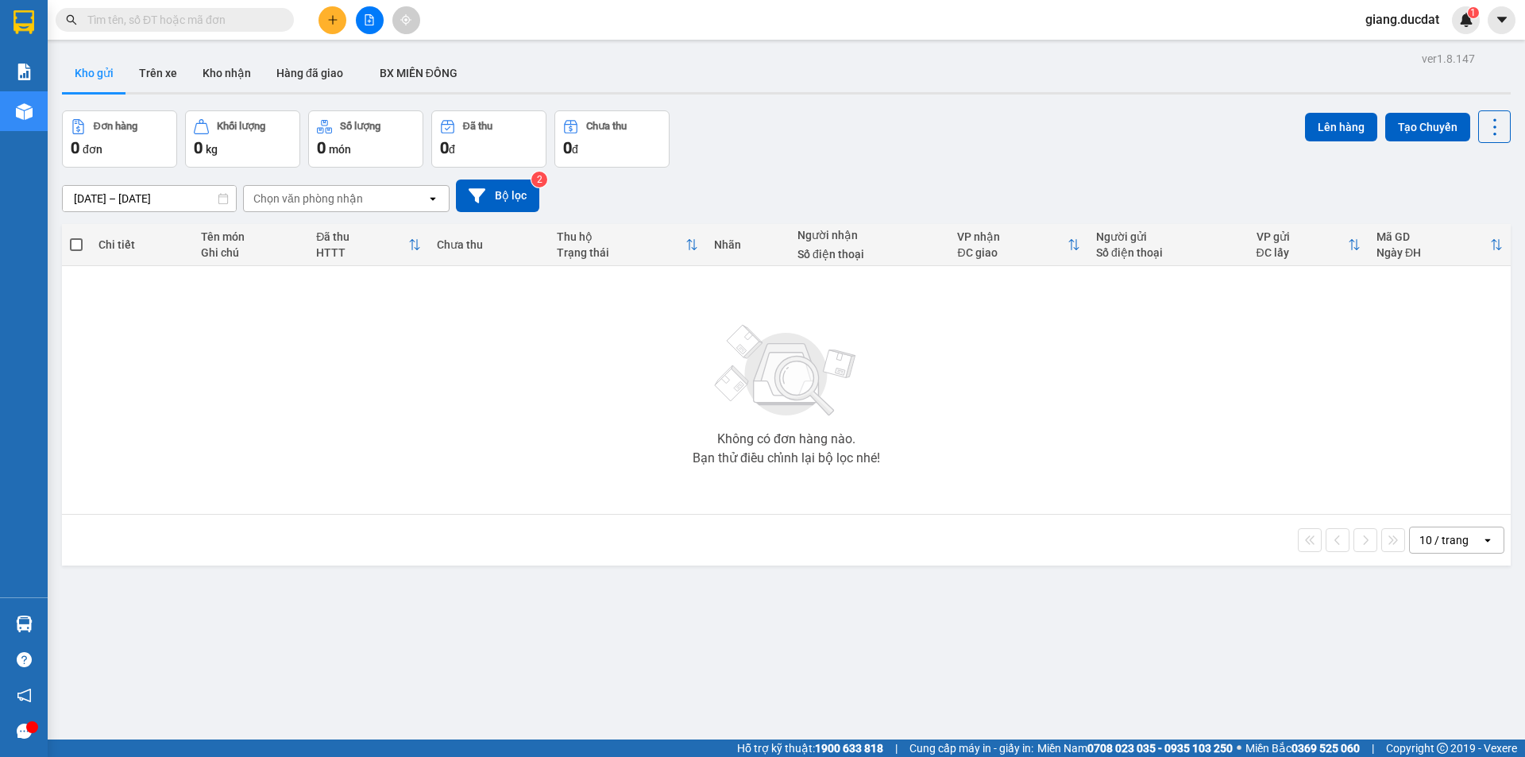
click at [254, 21] on input "text" at bounding box center [180, 19] width 187 height 17
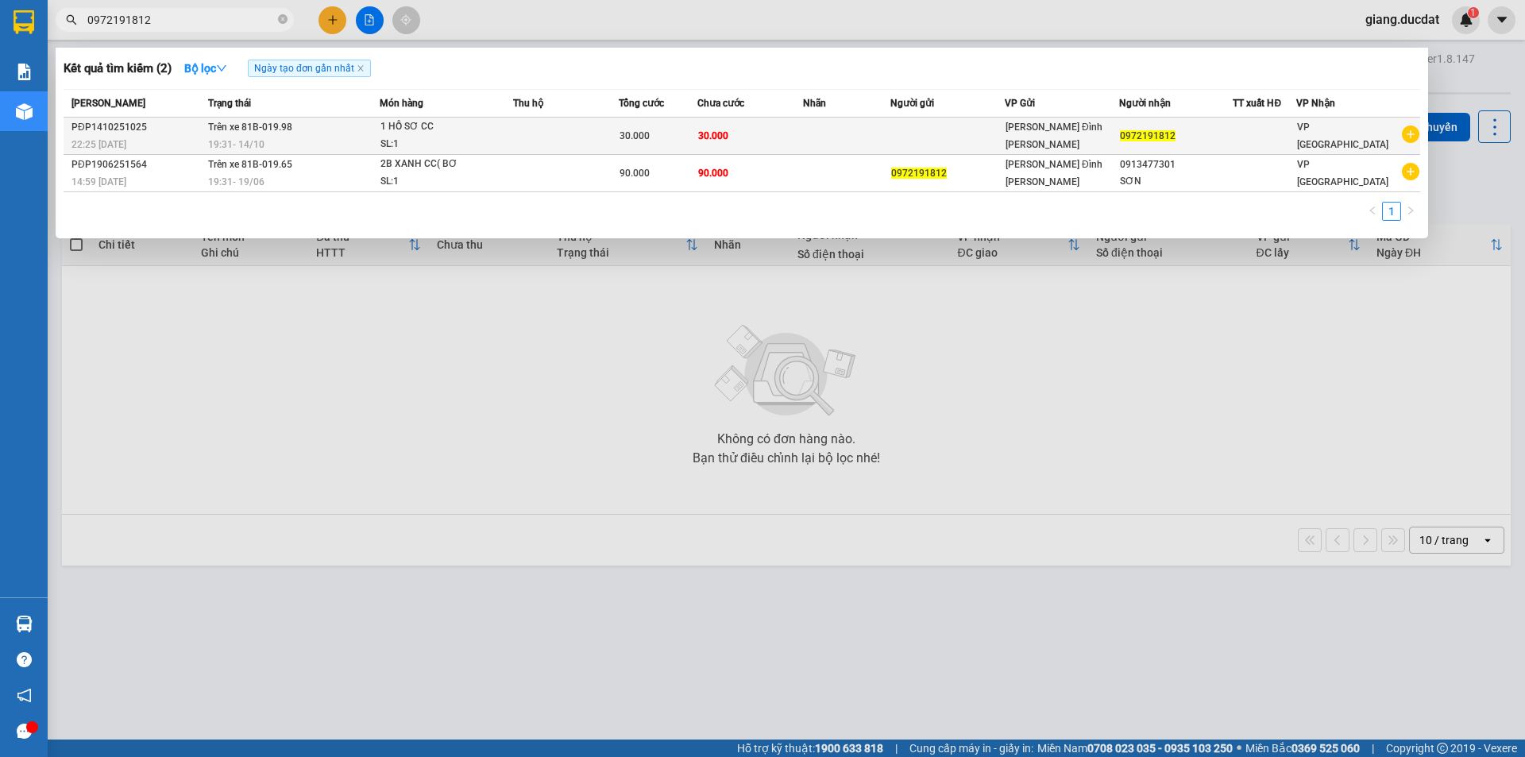
type input "0972191812"
click at [686, 137] on div "30.000" at bounding box center [658, 135] width 77 height 17
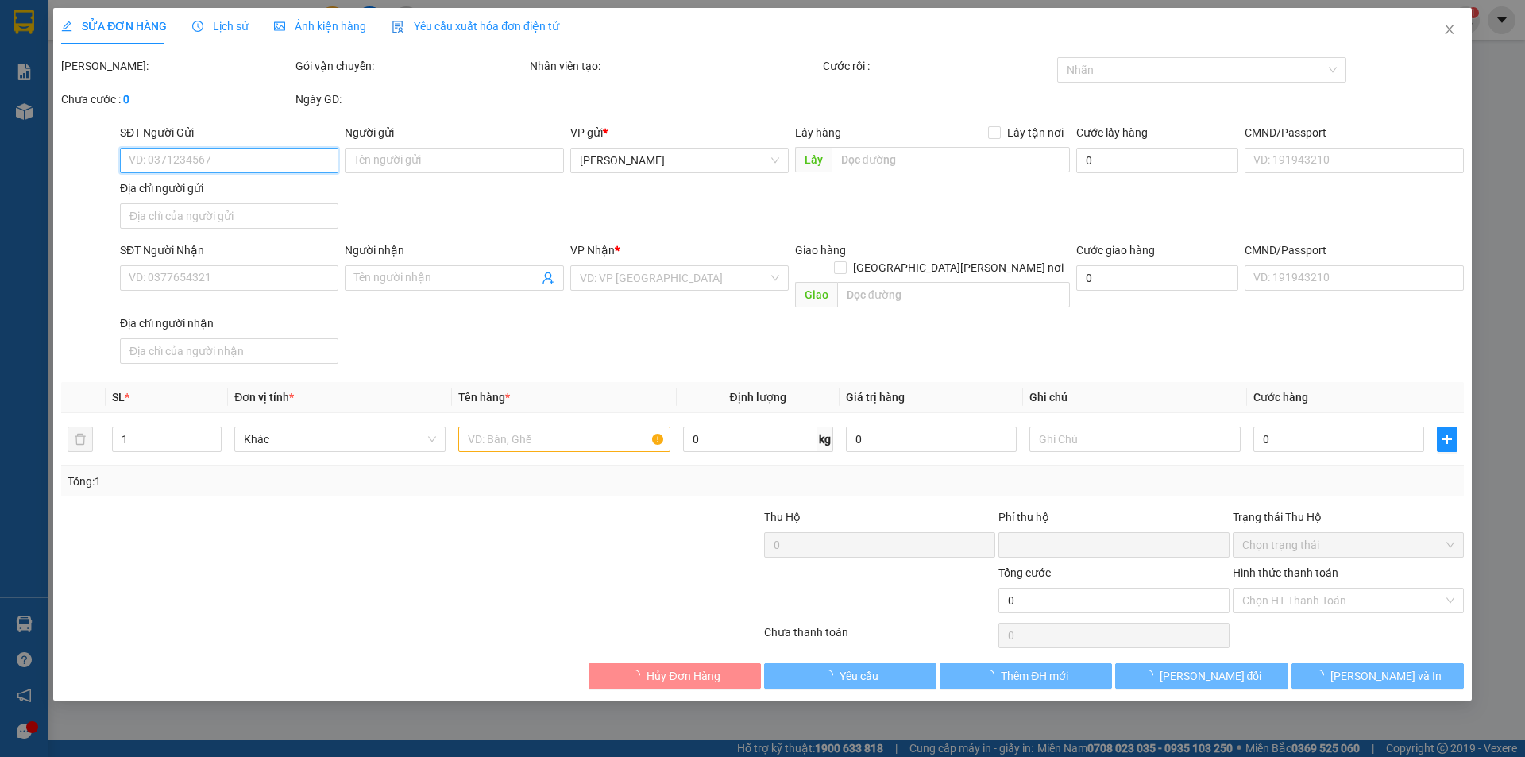
type input "0972191812"
type input "0"
type input "30.000"
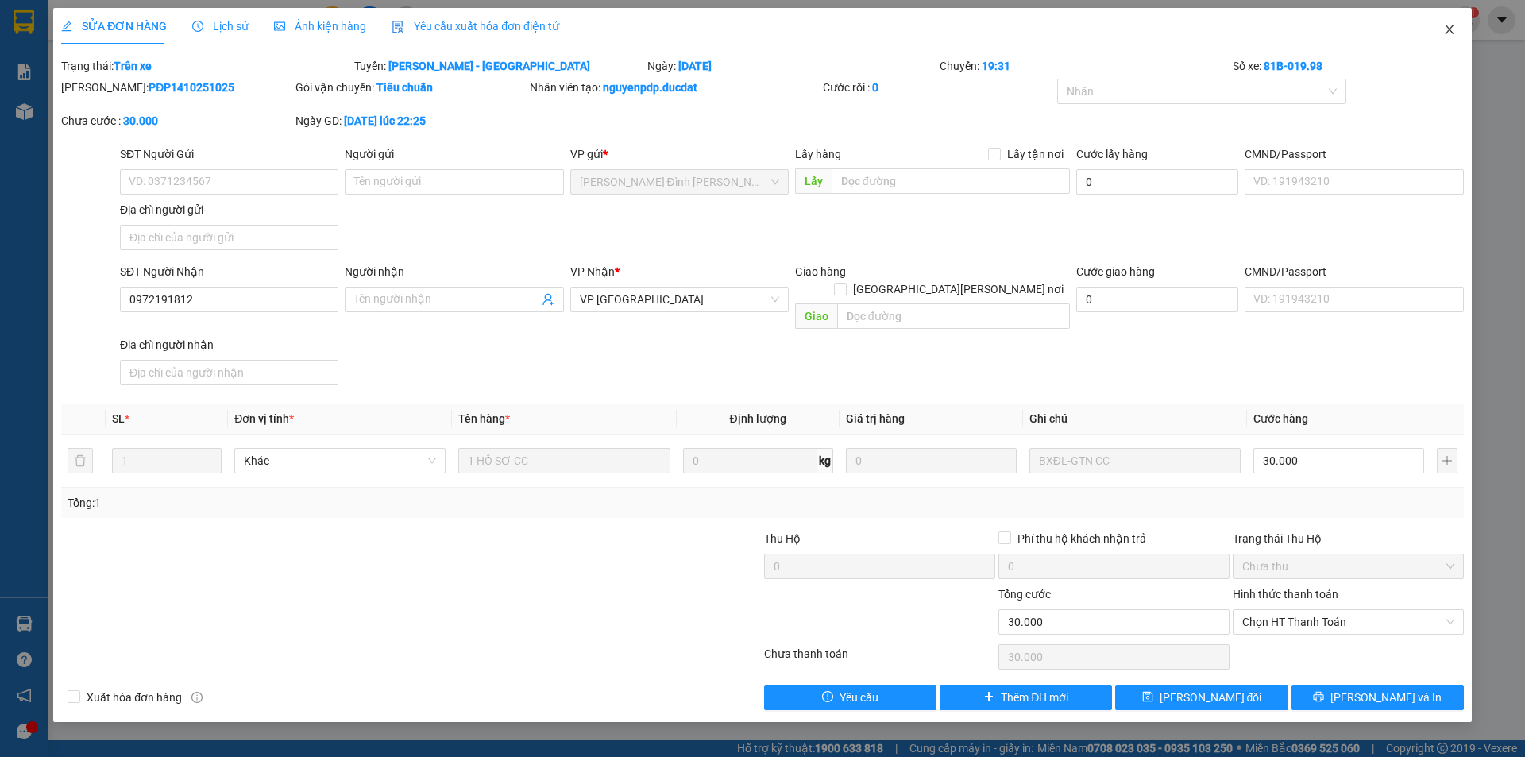
click at [1443, 29] on icon "close" at bounding box center [1449, 29] width 13 height 13
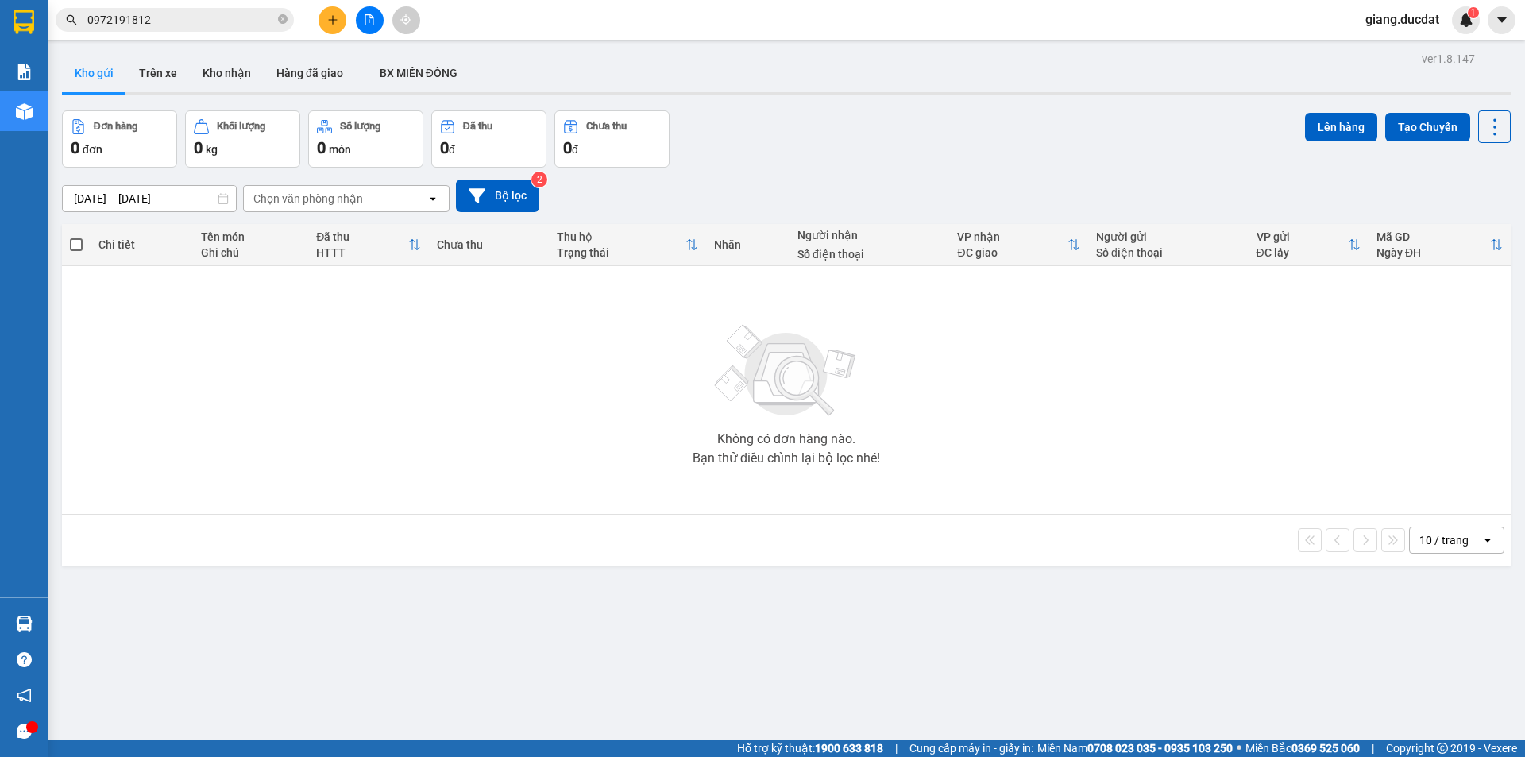
click at [230, 16] on input "0972191812" at bounding box center [180, 19] width 187 height 17
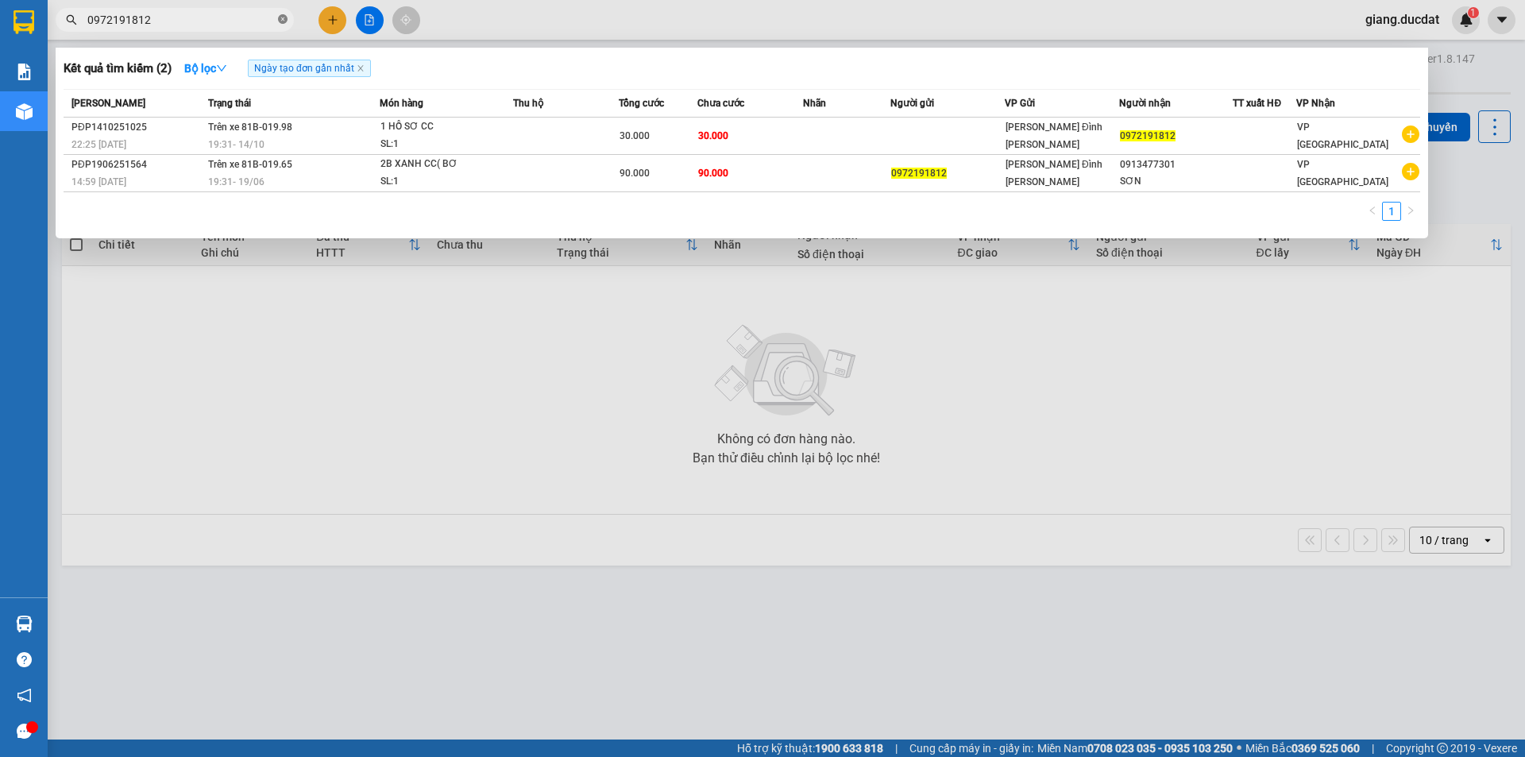
click at [286, 22] on icon "close-circle" at bounding box center [283, 19] width 10 height 10
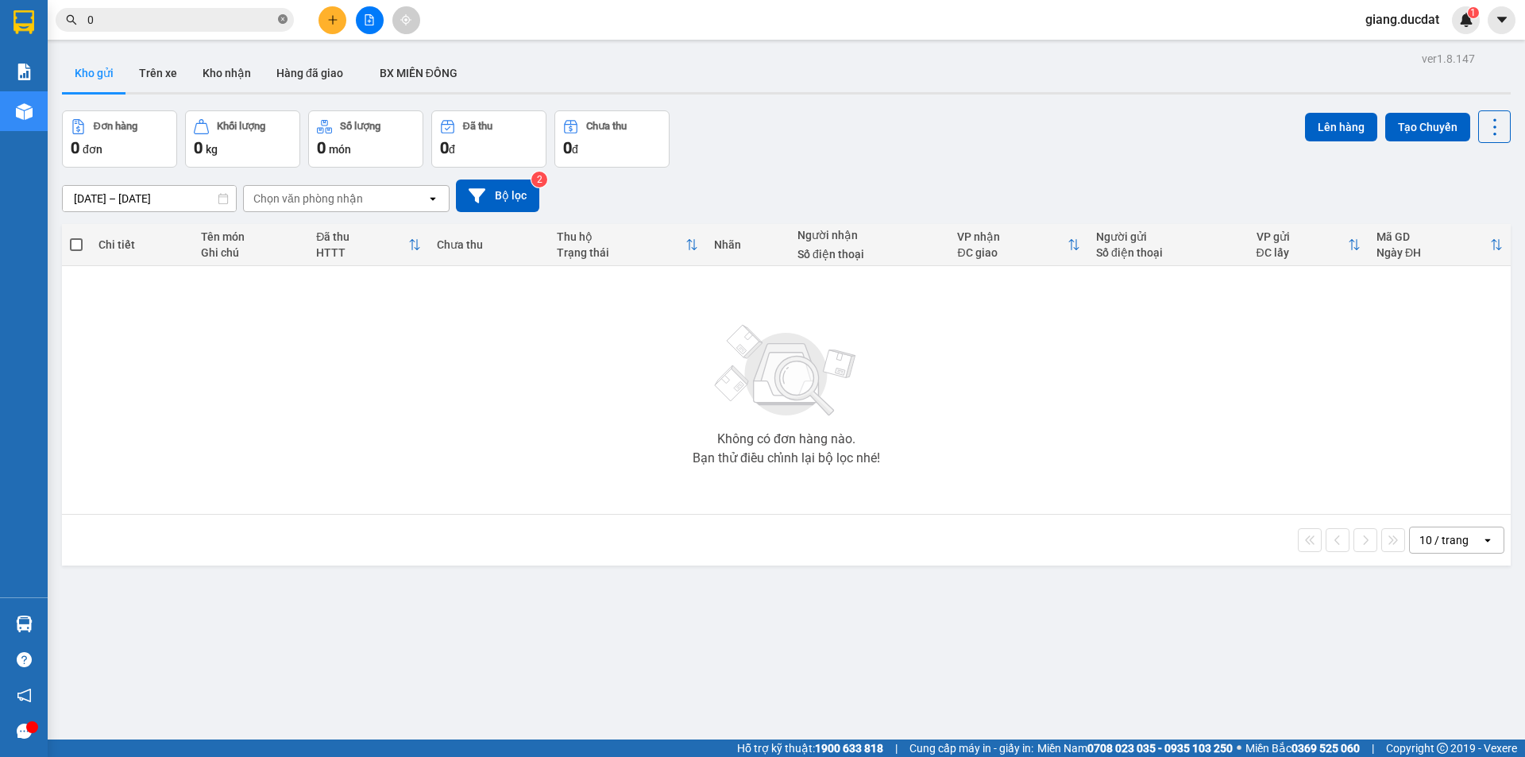
paste input "918301581"
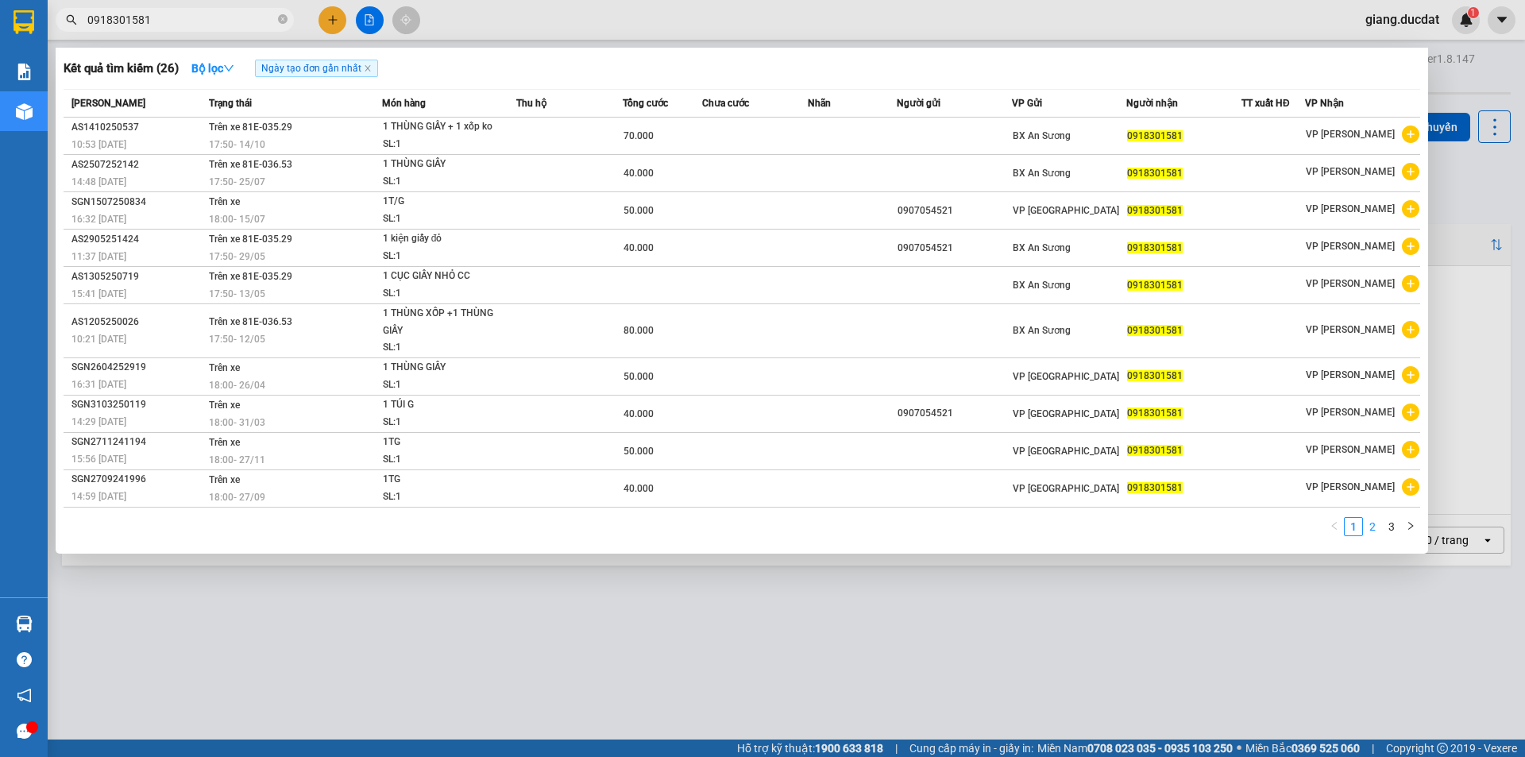
type input "0918301581"
click at [1379, 524] on link "2" at bounding box center [1372, 526] width 17 height 17
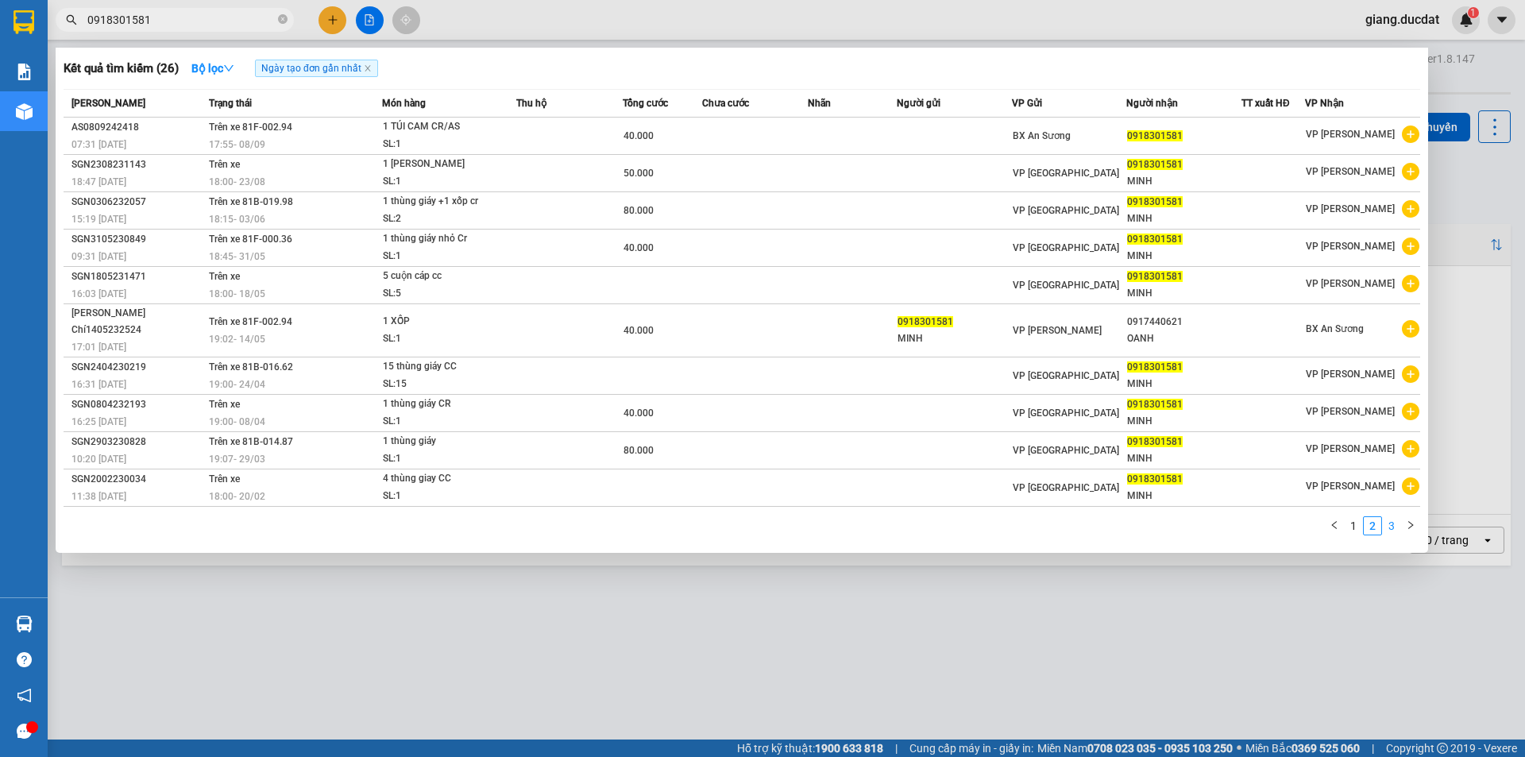
click at [1388, 517] on link "3" at bounding box center [1391, 525] width 17 height 17
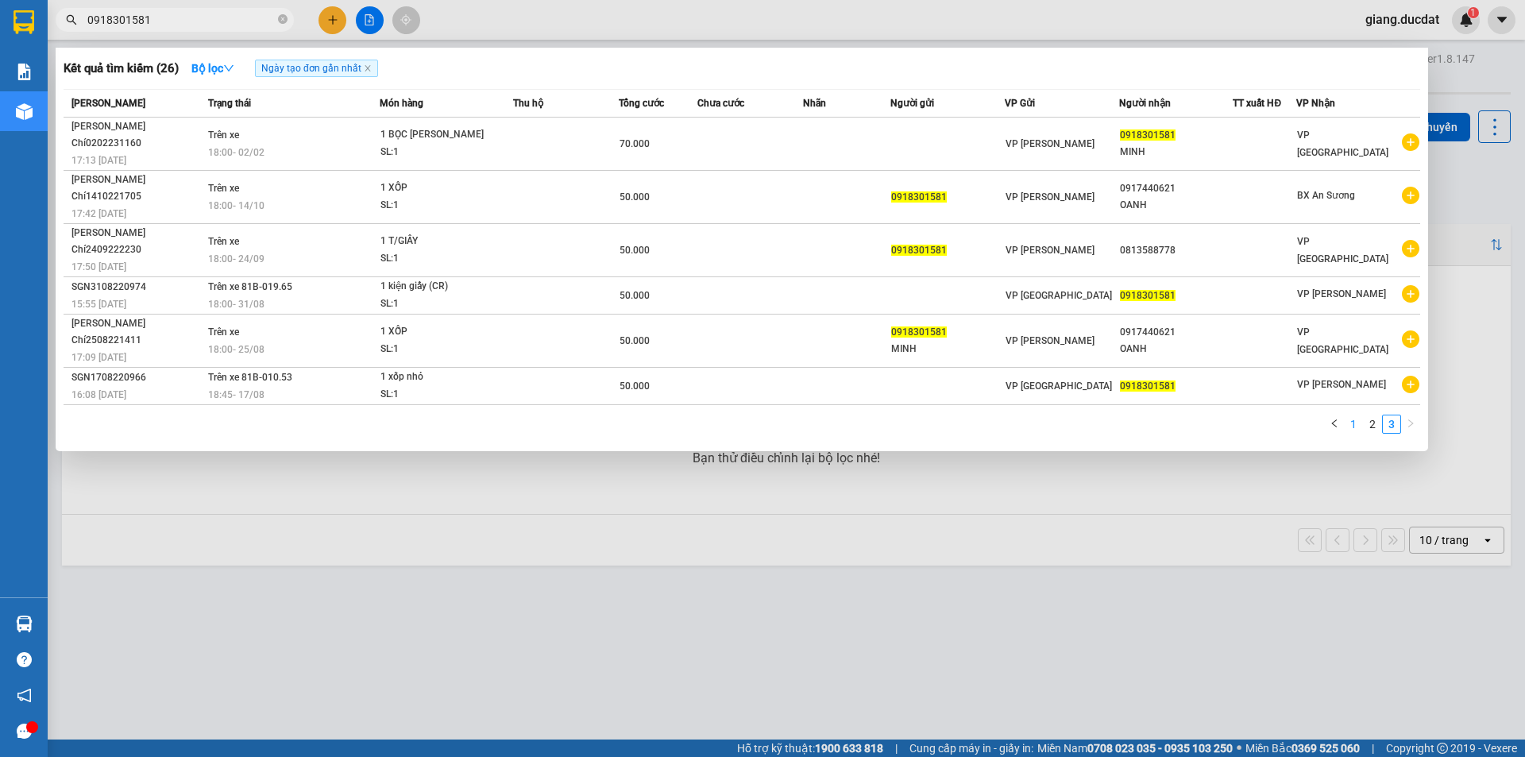
click at [1356, 415] on link "1" at bounding box center [1353, 423] width 17 height 17
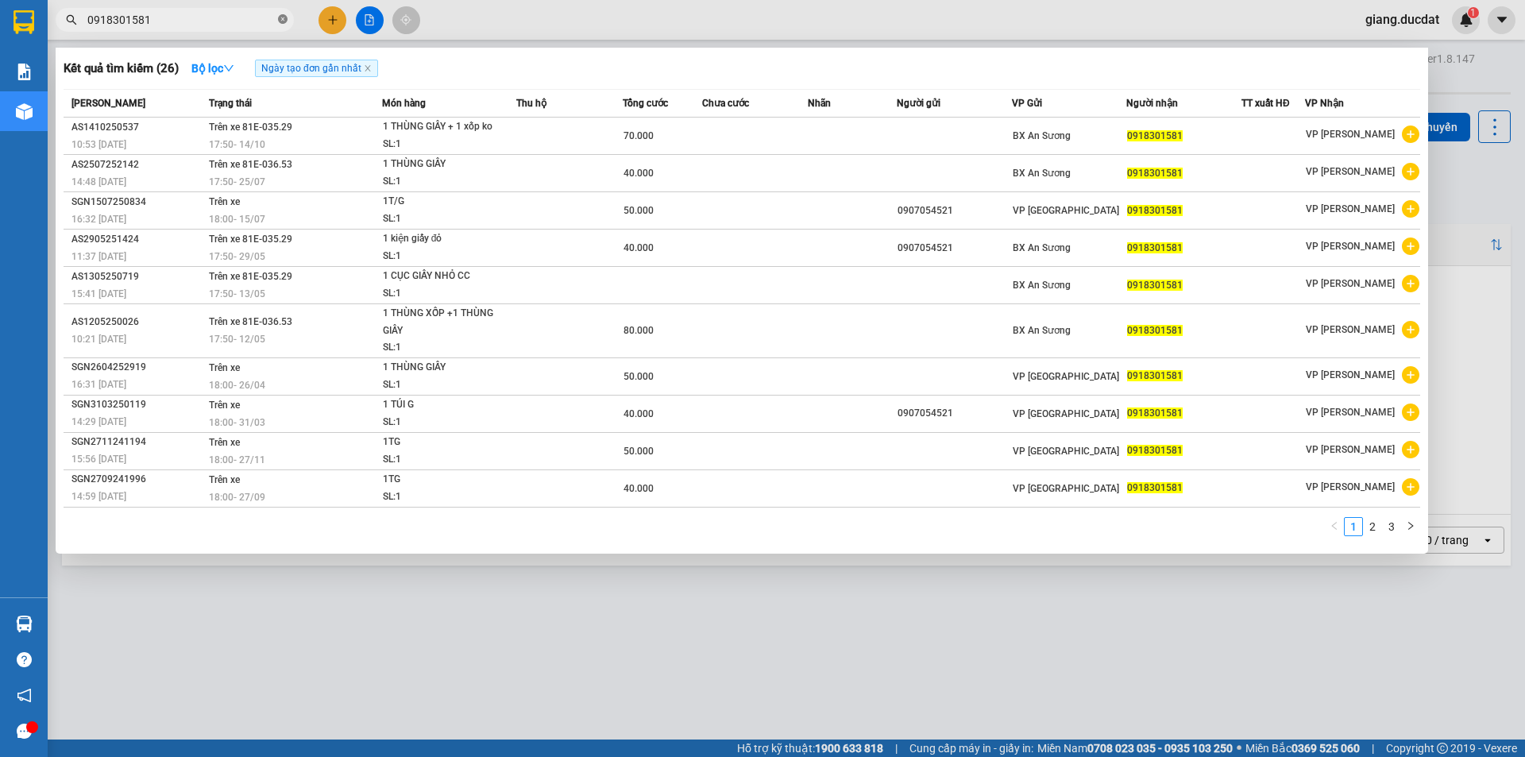
click at [280, 27] on span at bounding box center [283, 20] width 10 height 15
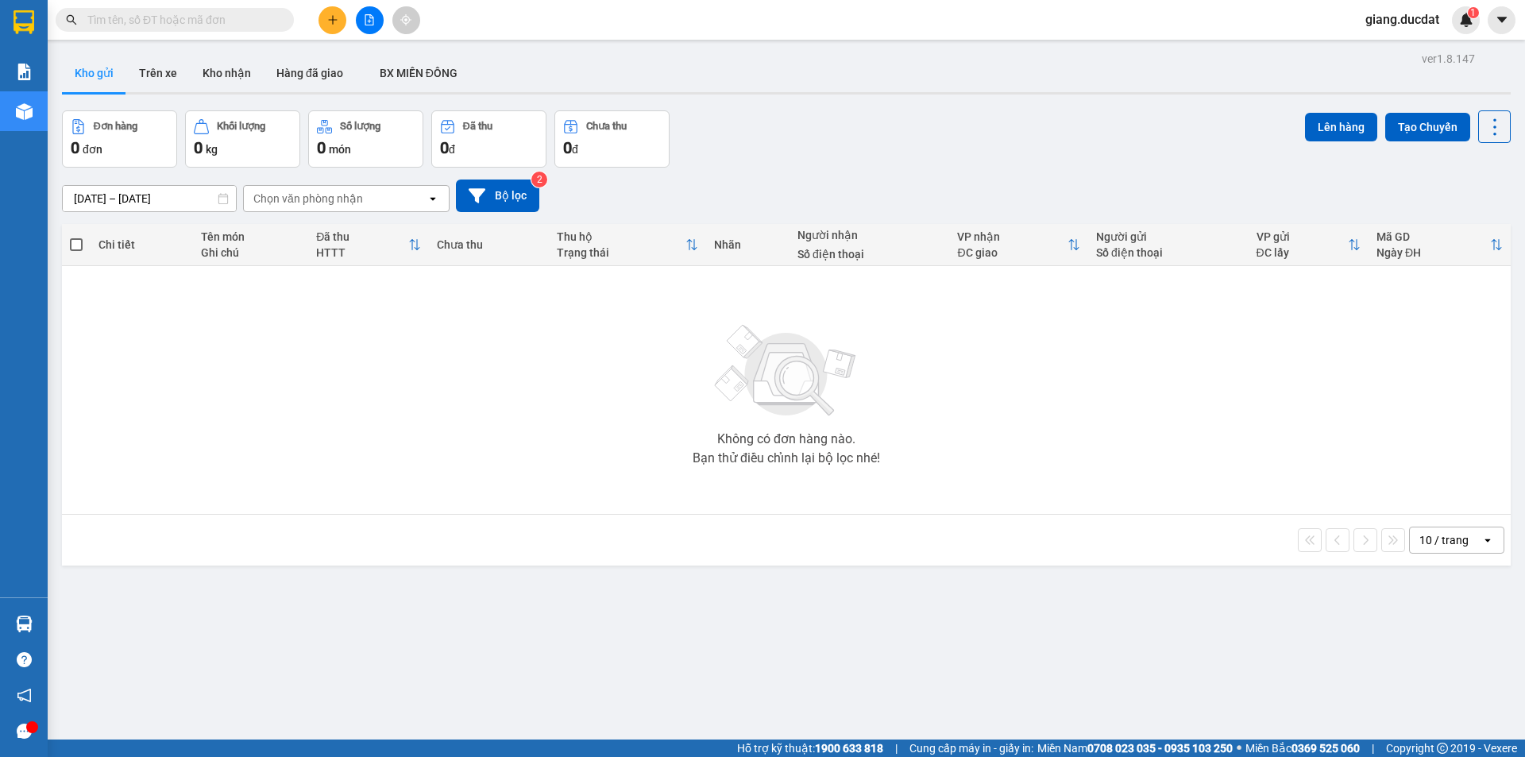
click at [255, 21] on input "text" at bounding box center [180, 19] width 187 height 17
paste input "898463140"
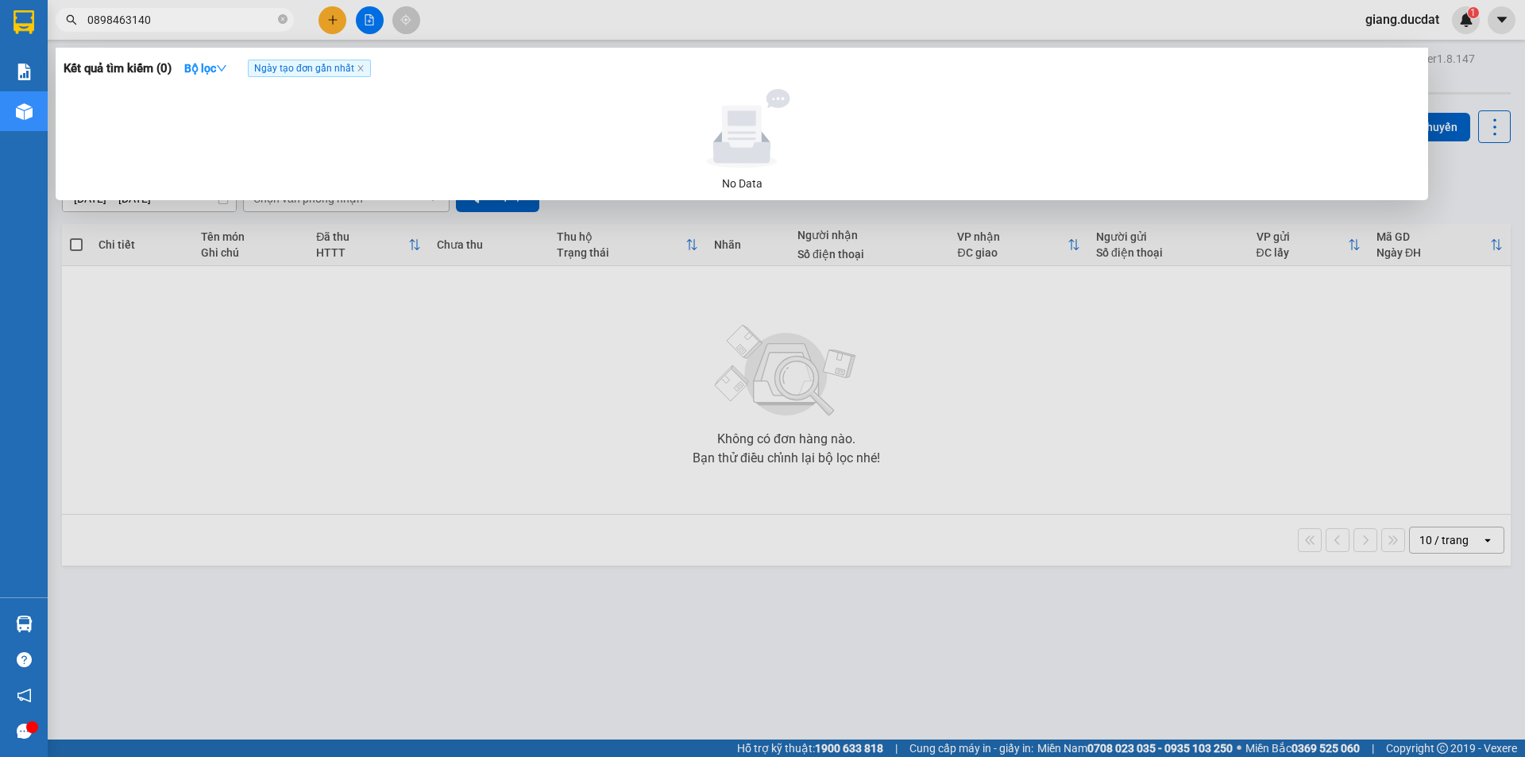
type input "0898463140"
click at [375, 20] on div at bounding box center [762, 378] width 1525 height 757
click at [375, 20] on button at bounding box center [370, 20] width 28 height 28
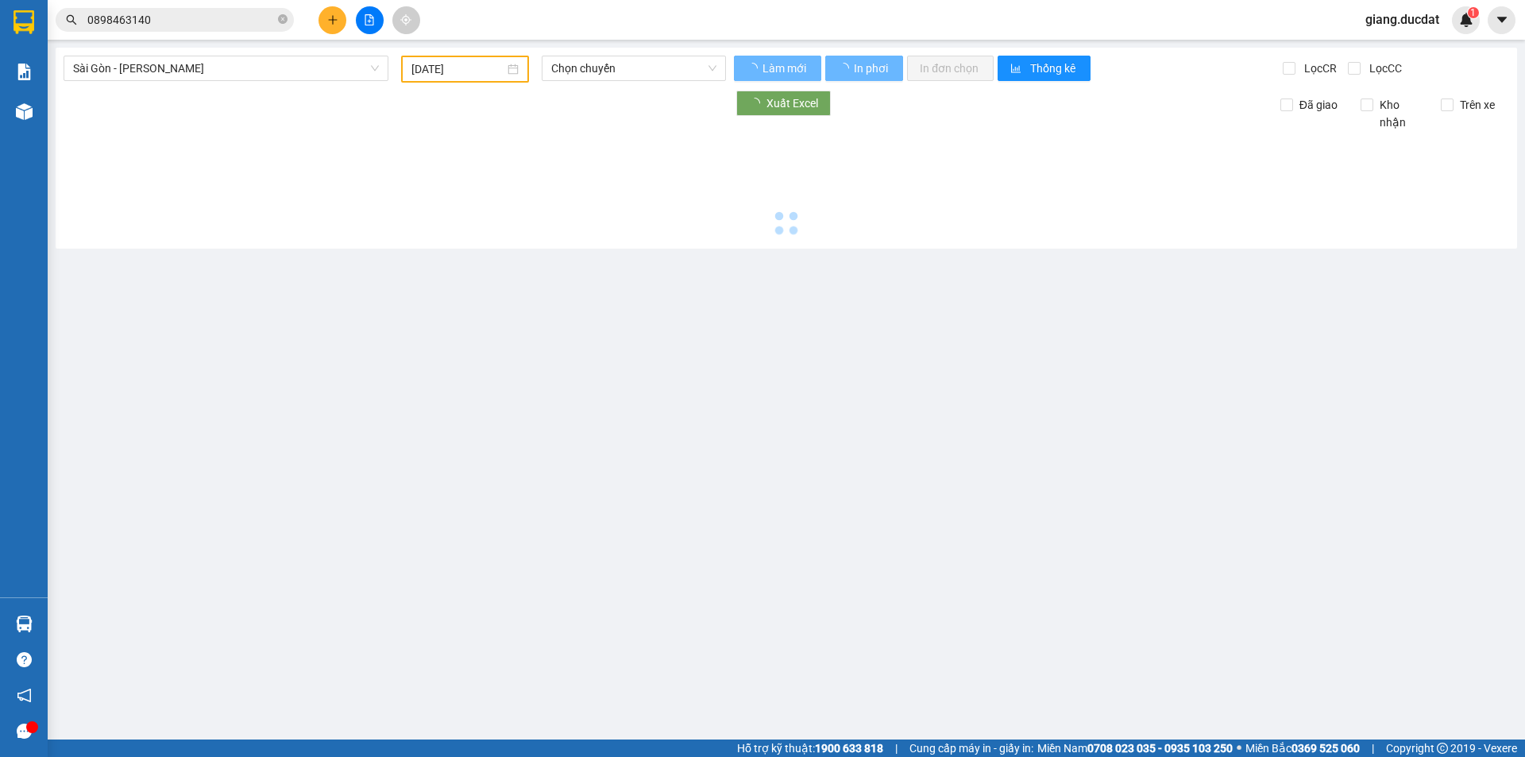
type input "[DATE]"
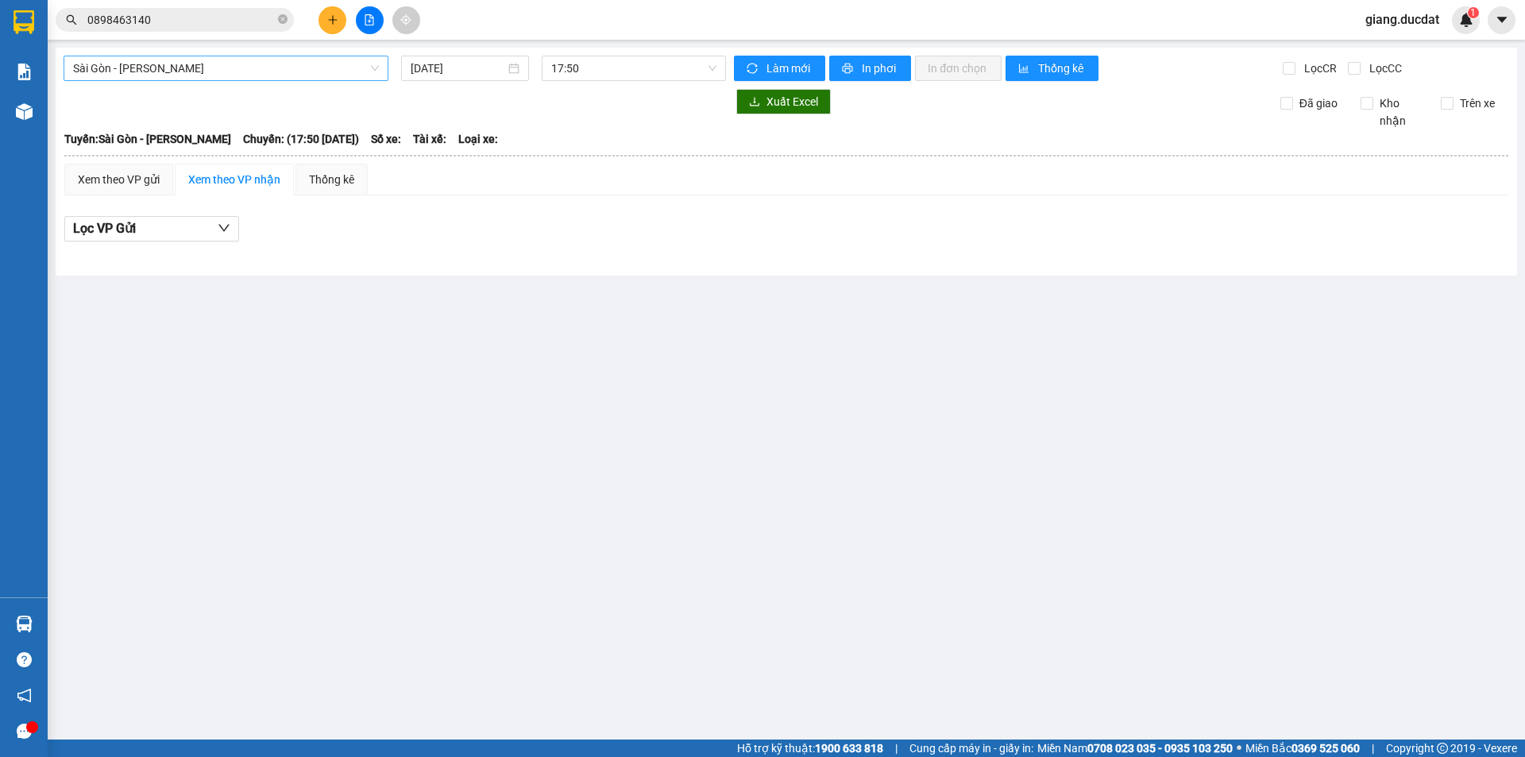
click at [340, 56] on span "Sài Gòn - [PERSON_NAME]" at bounding box center [226, 68] width 306 height 24
click at [215, 24] on input "0898463140" at bounding box center [180, 19] width 187 height 17
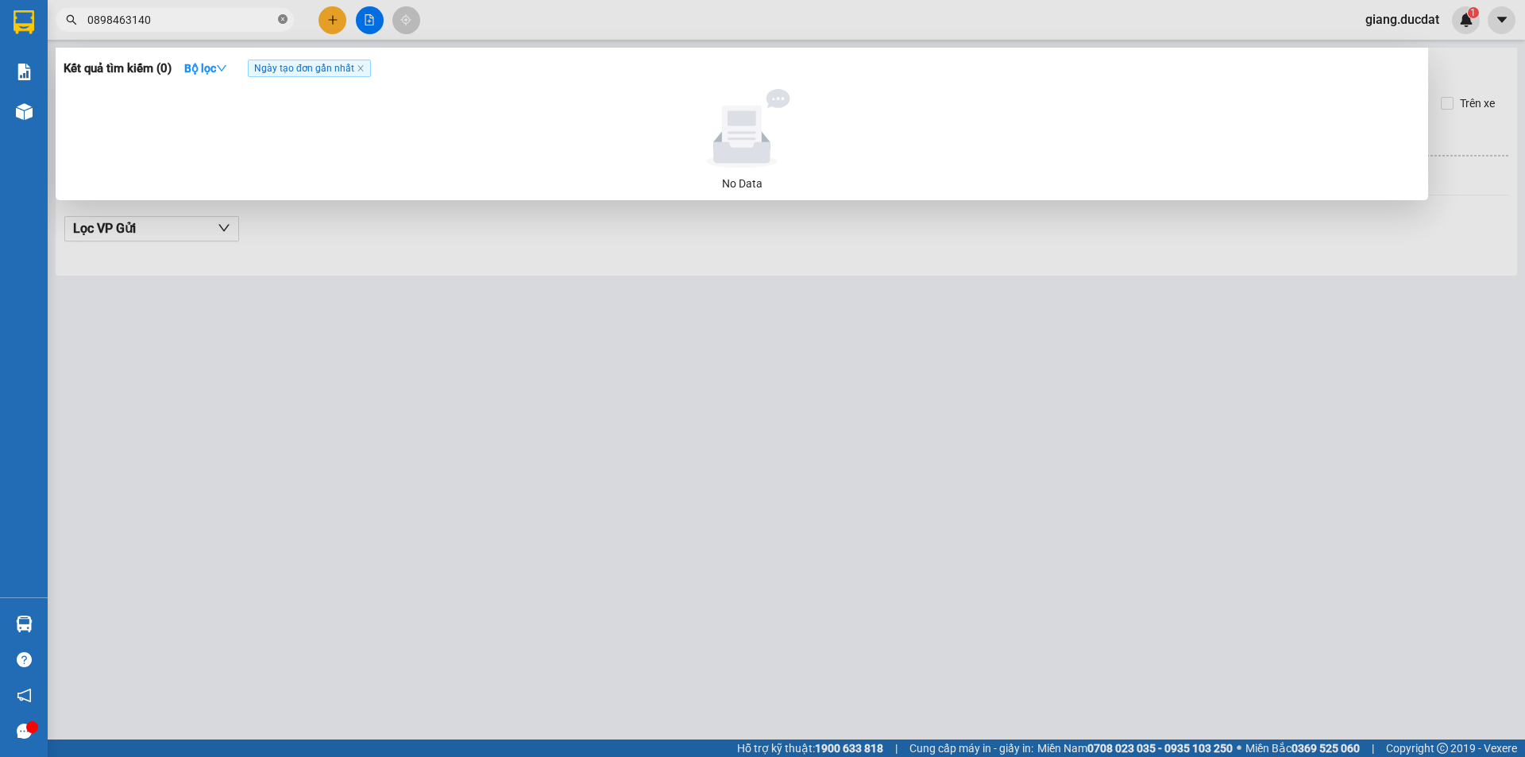
click at [281, 21] on icon "close-circle" at bounding box center [283, 19] width 10 height 10
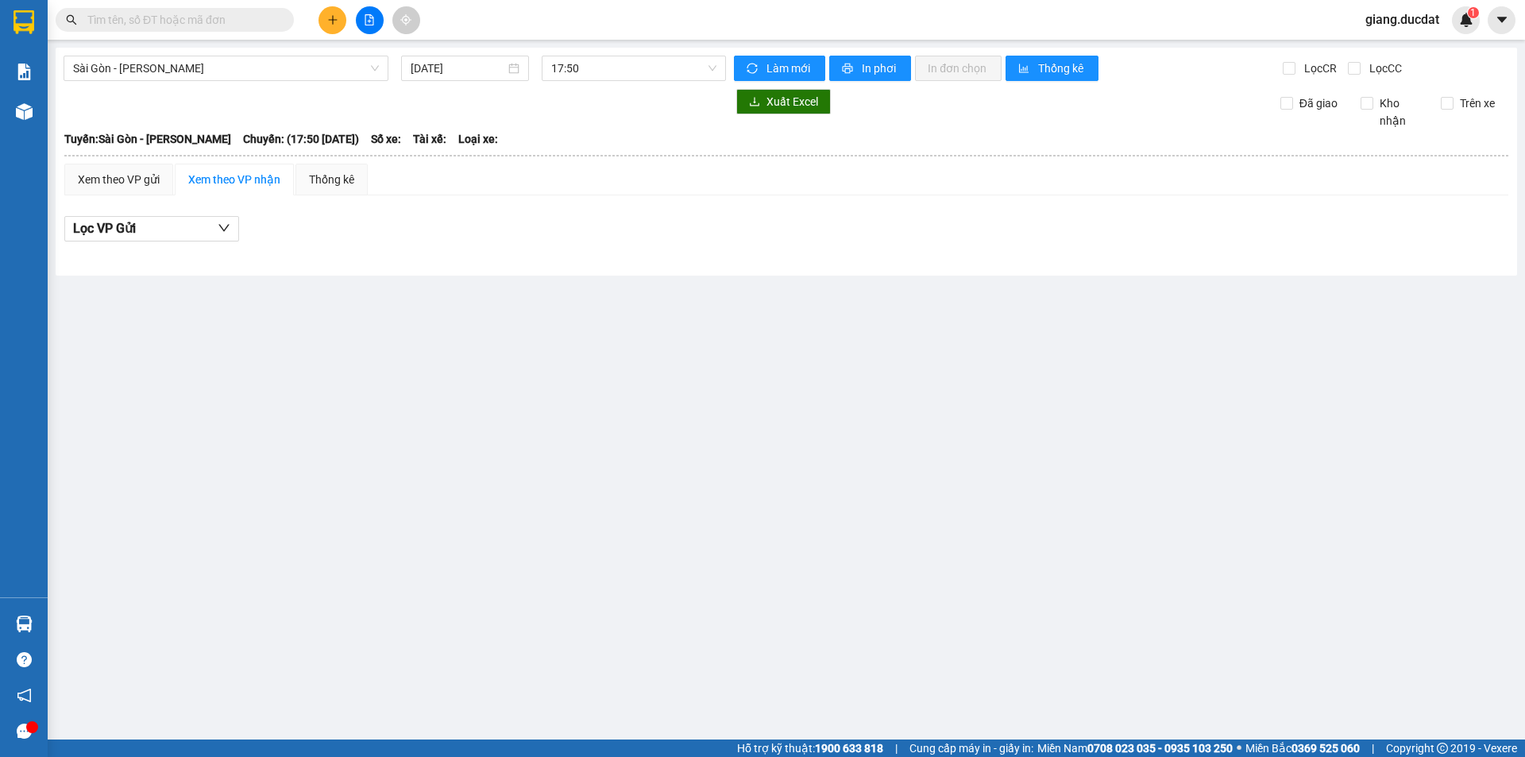
click at [245, 25] on input "text" at bounding box center [180, 19] width 187 height 17
paste input "918301581"
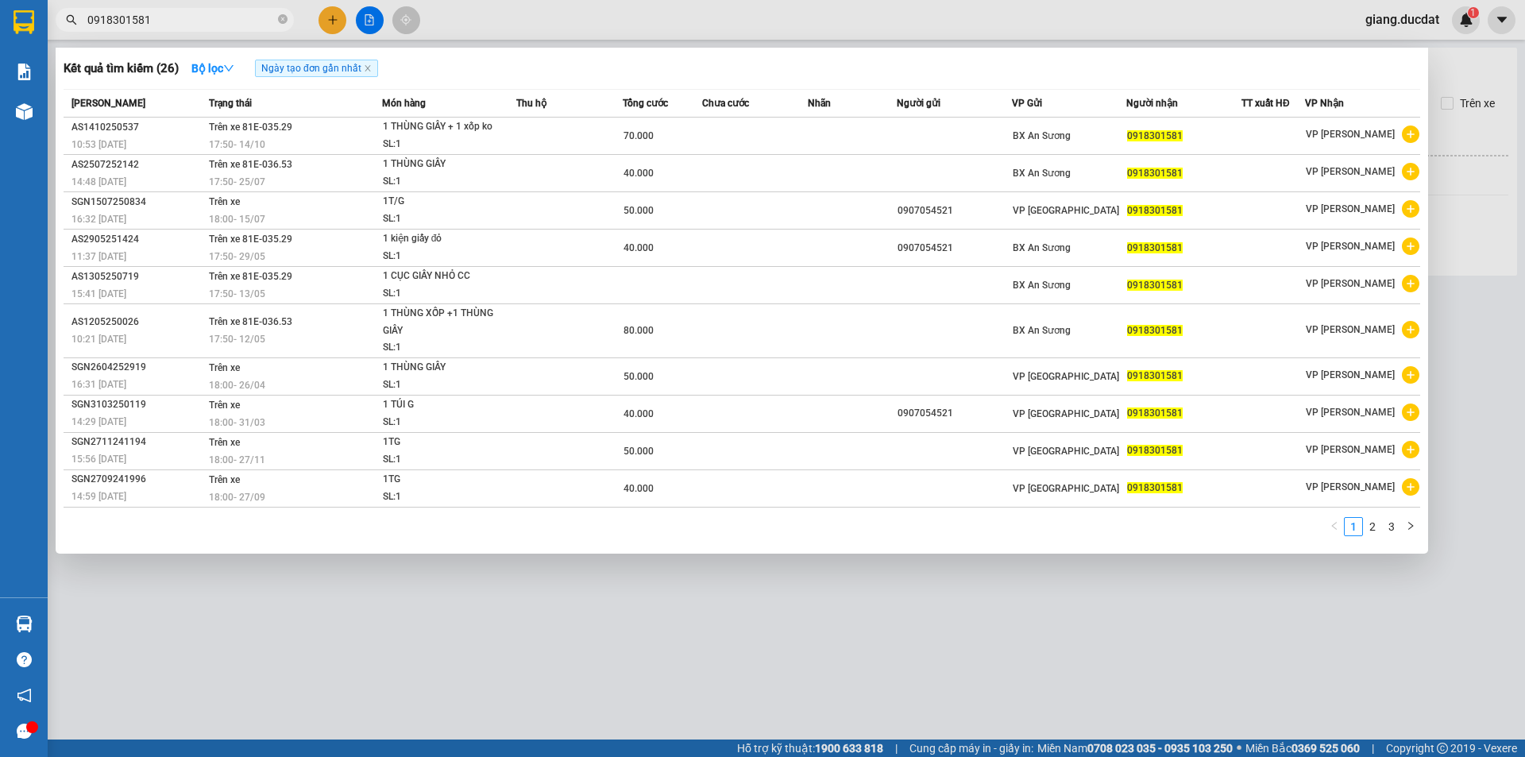
type input "0918301581"
click at [280, 21] on icon "close-circle" at bounding box center [283, 19] width 10 height 10
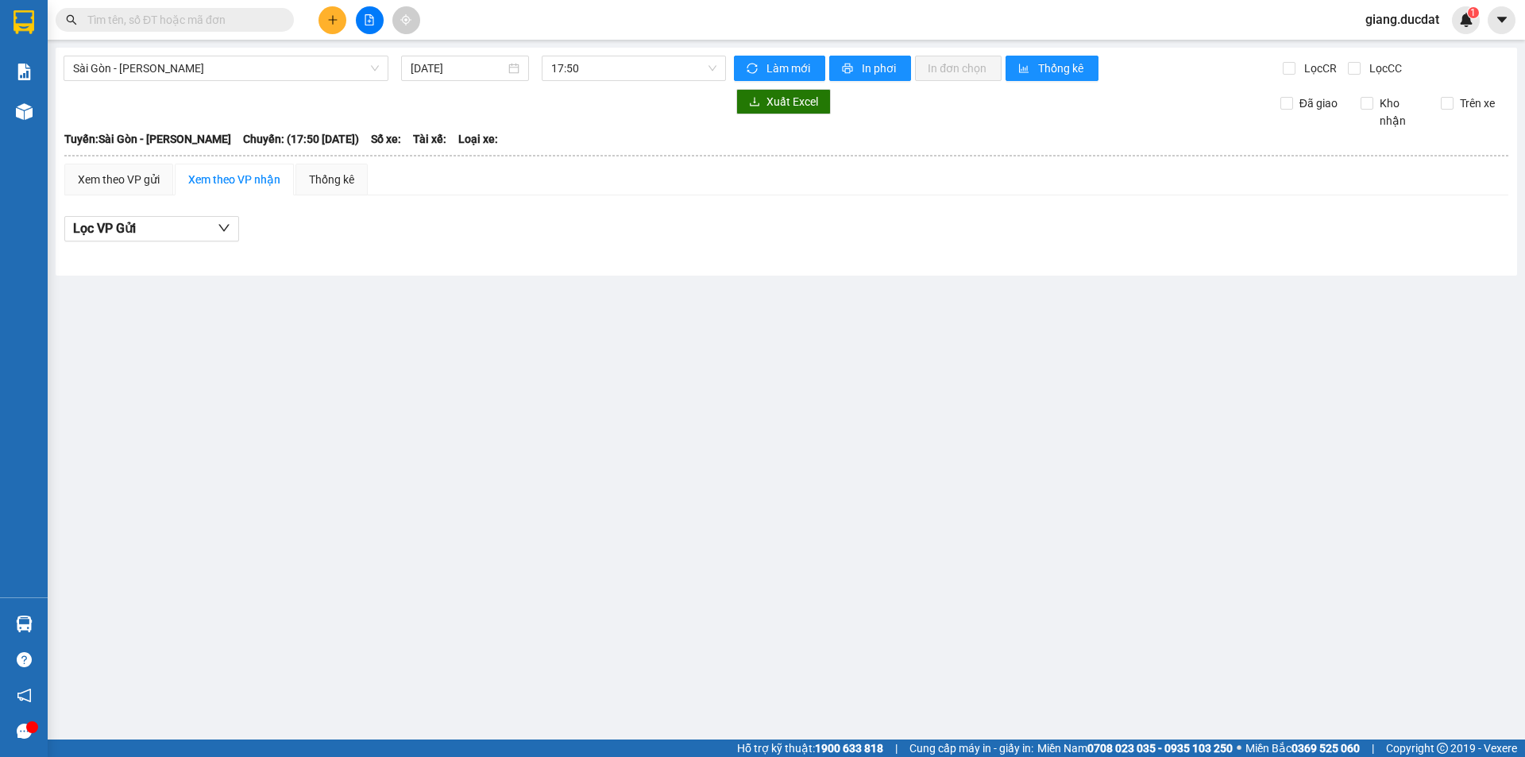
click at [260, 21] on input "text" at bounding box center [180, 19] width 187 height 17
paste input "913710288"
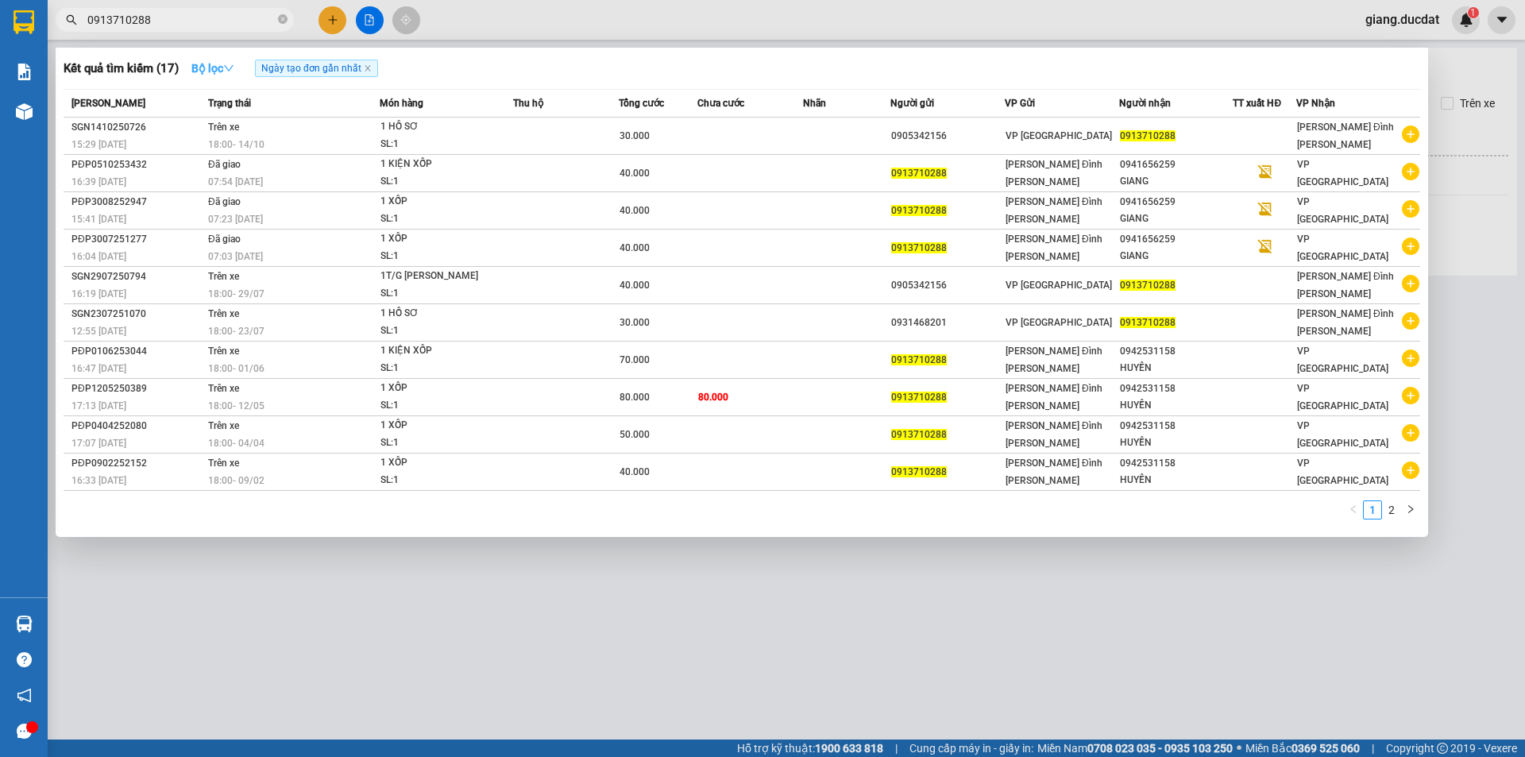
type input "0913710288"
click at [217, 74] on strong "Bộ lọc" at bounding box center [212, 68] width 43 height 13
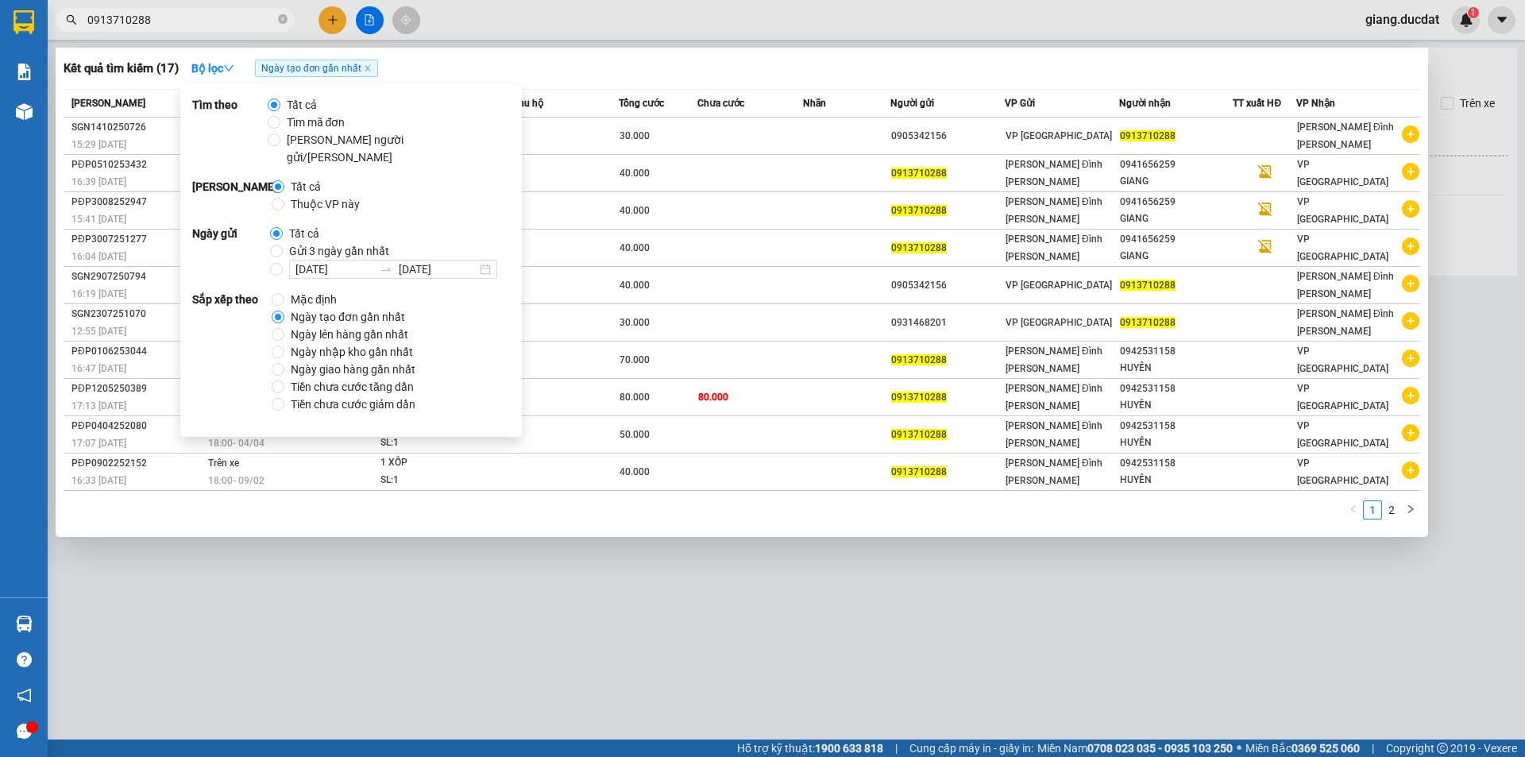
drag, startPoint x: 304, startPoint y: 304, endPoint x: 452, endPoint y: 221, distance: 169.7
click at [306, 308] on span "Ngày tạo đơn gần nhất" at bounding box center [347, 316] width 127 height 17
click at [284, 311] on input "Ngày tạo đơn gần nhất" at bounding box center [278, 317] width 13 height 13
click at [666, 67] on div "Kết quả [PERSON_NAME] ( 17 ) Bộ lọc Ngày tạo [PERSON_NAME] nhất" at bounding box center [742, 68] width 1357 height 25
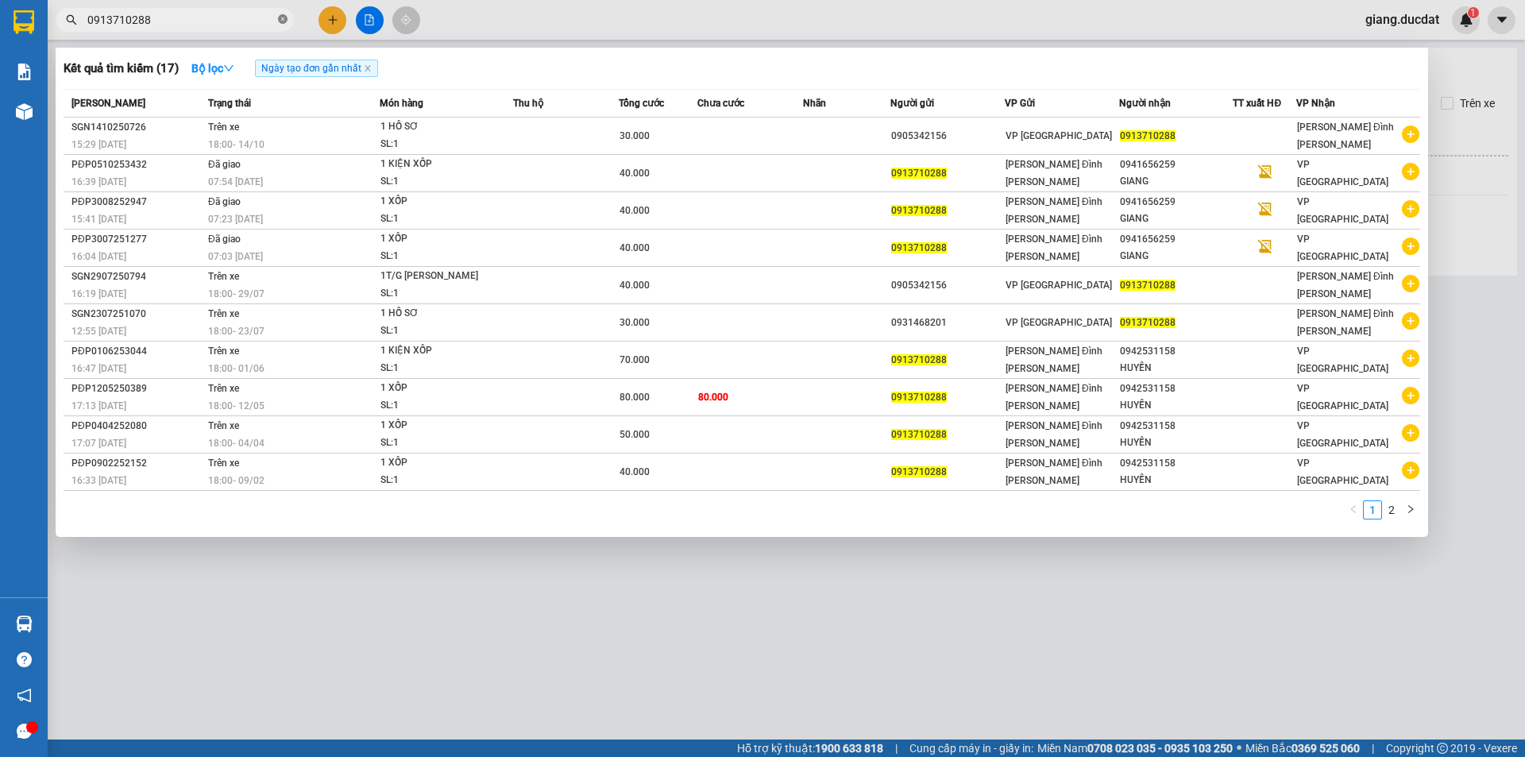
click at [284, 19] on icon "close-circle" at bounding box center [283, 19] width 10 height 10
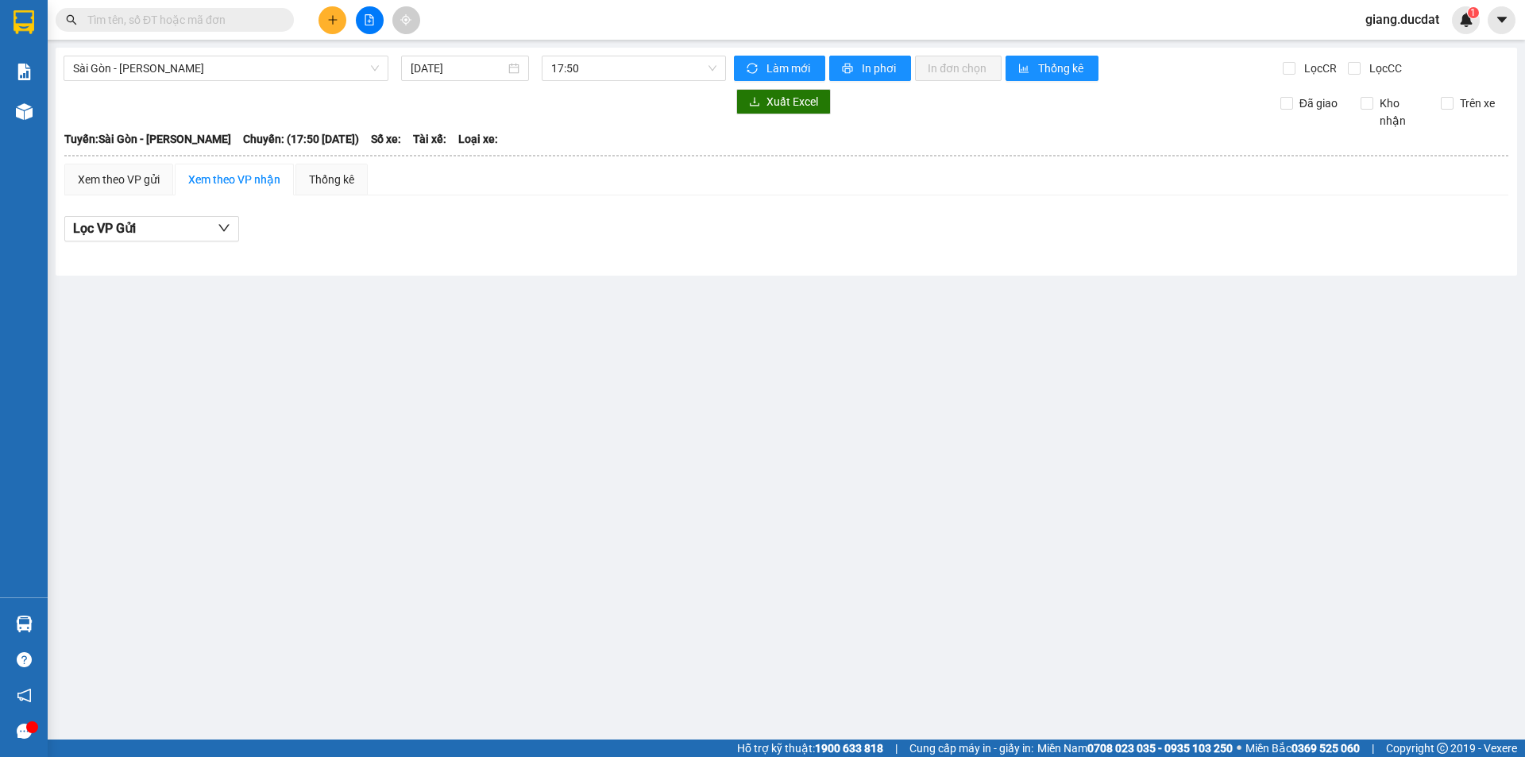
click at [261, 21] on input "text" at bounding box center [180, 19] width 187 height 17
paste input "382393765"
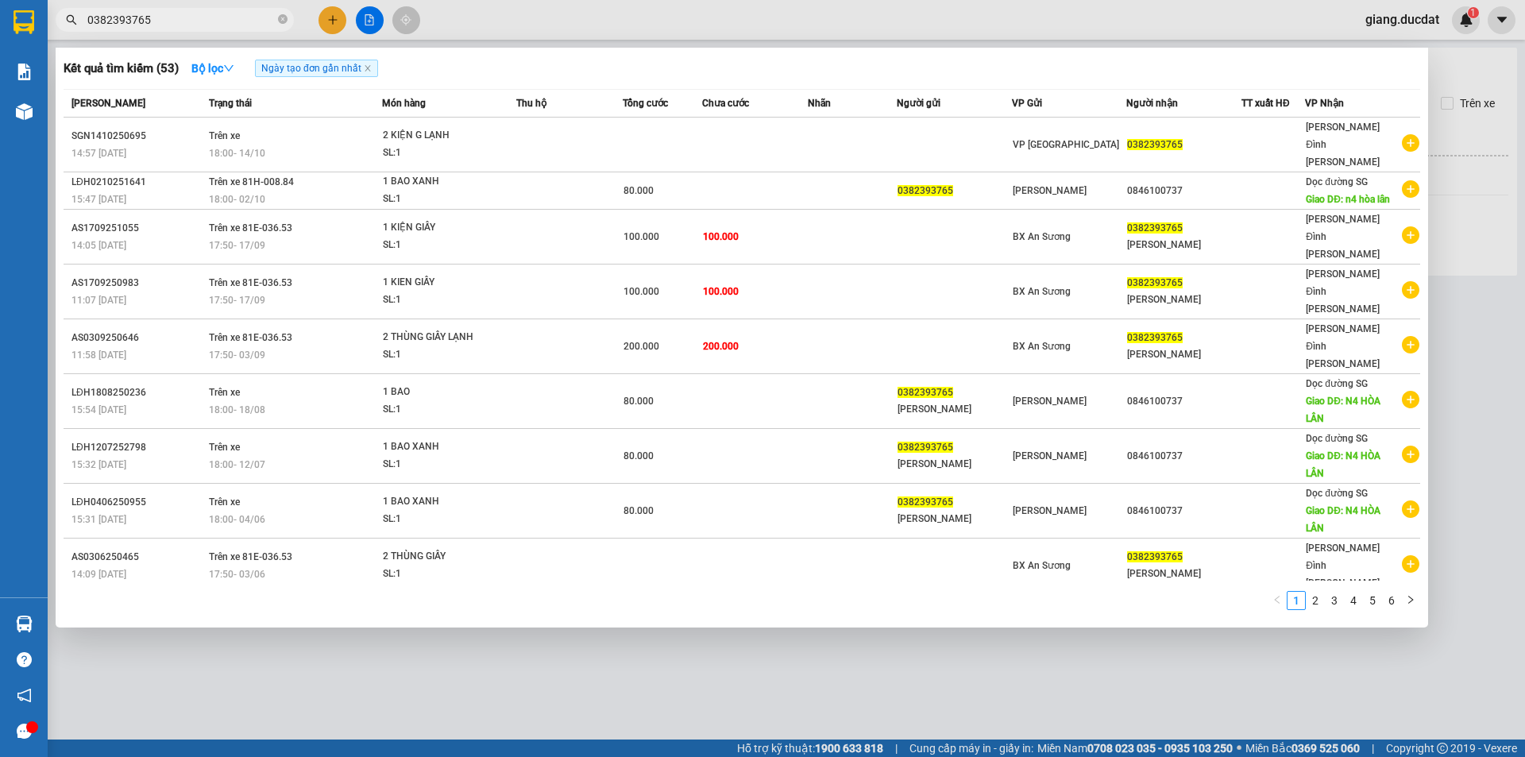
type input "0382393765"
click at [280, 21] on icon "close-circle" at bounding box center [283, 19] width 10 height 10
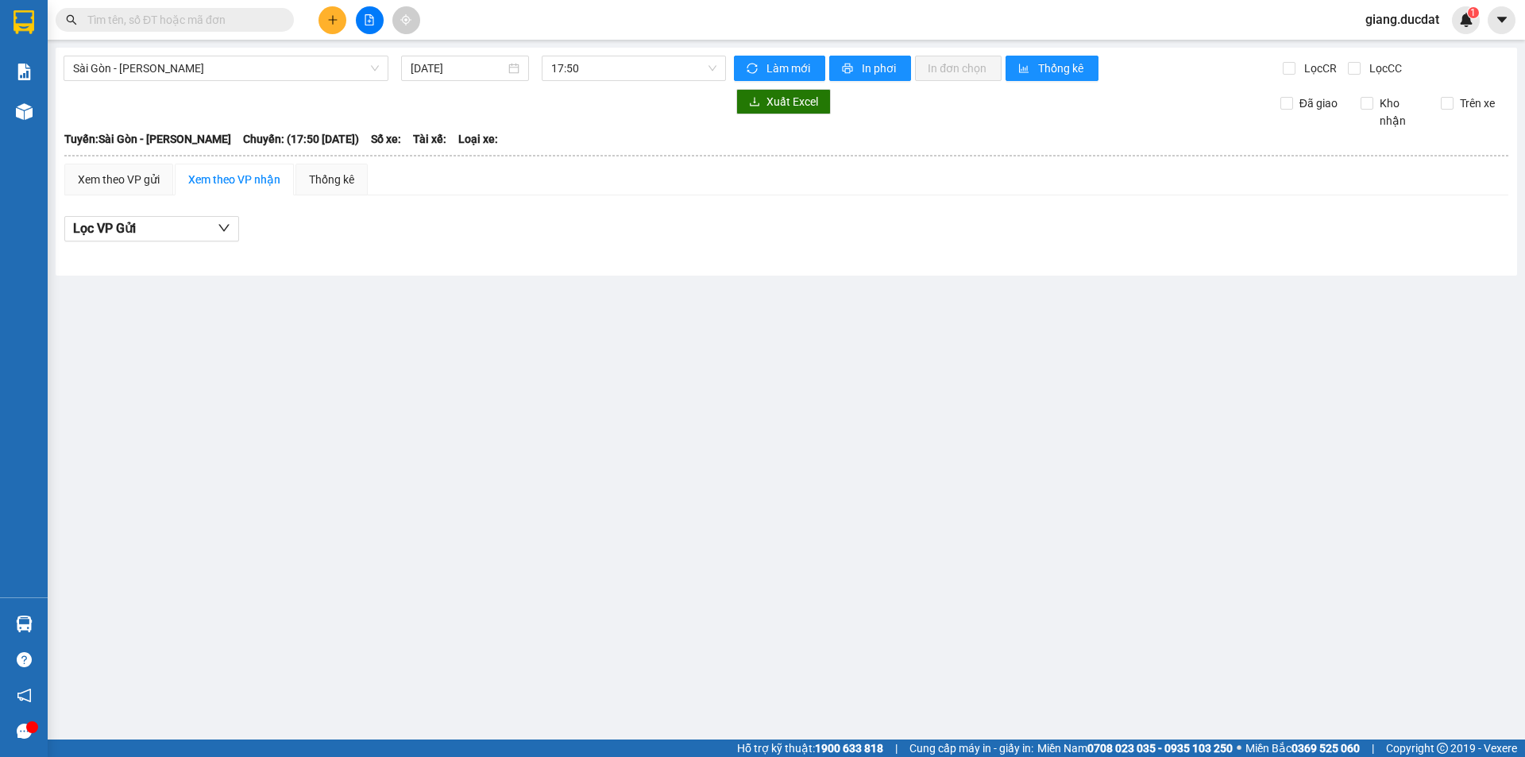
click at [238, 21] on input "text" at bounding box center [180, 19] width 187 height 17
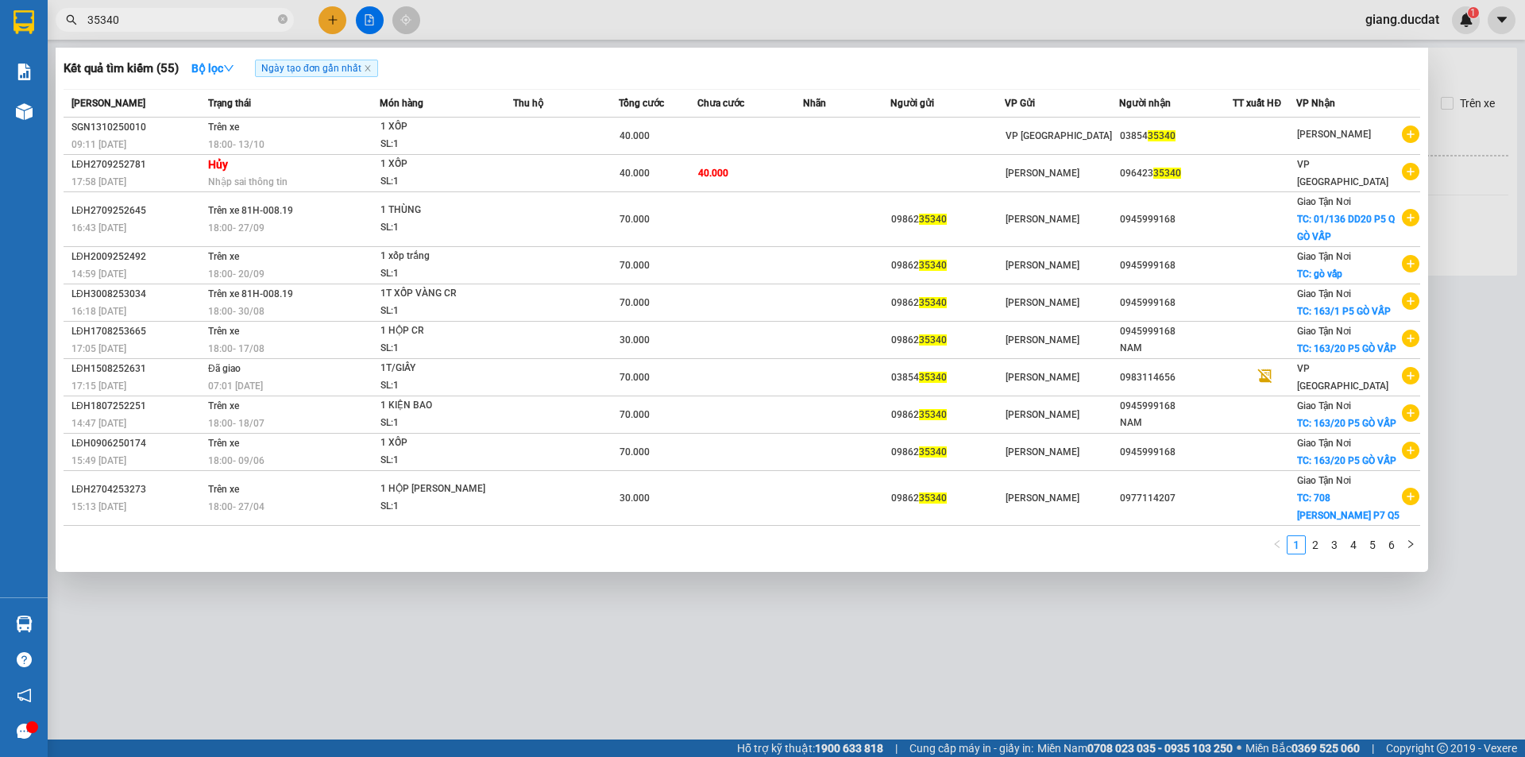
type input "35340"
click at [286, 17] on icon "close-circle" at bounding box center [283, 19] width 10 height 10
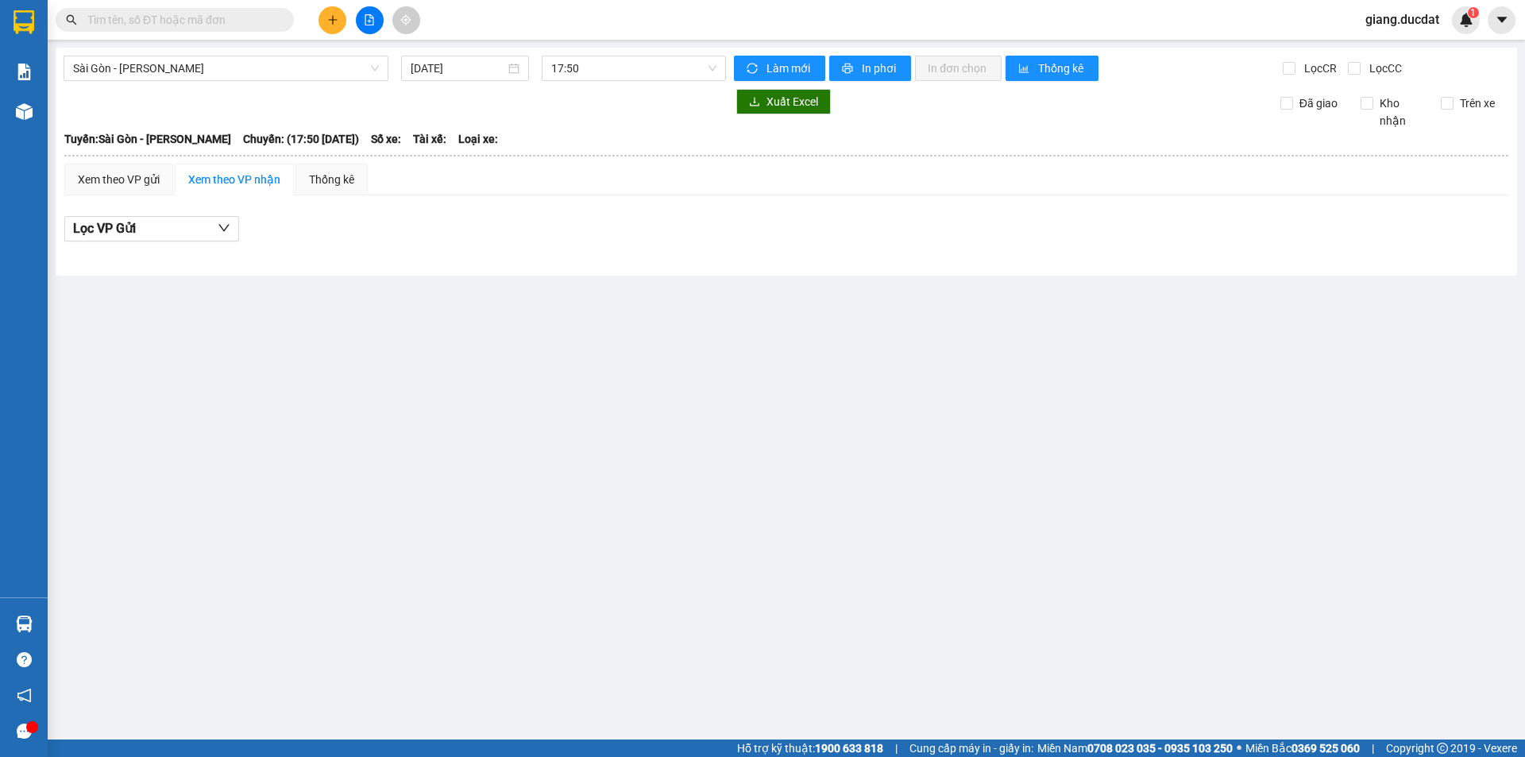
click at [279, 17] on span at bounding box center [283, 19] width 10 height 17
click at [253, 21] on input "text" at bounding box center [180, 19] width 187 height 17
paste input "964782968"
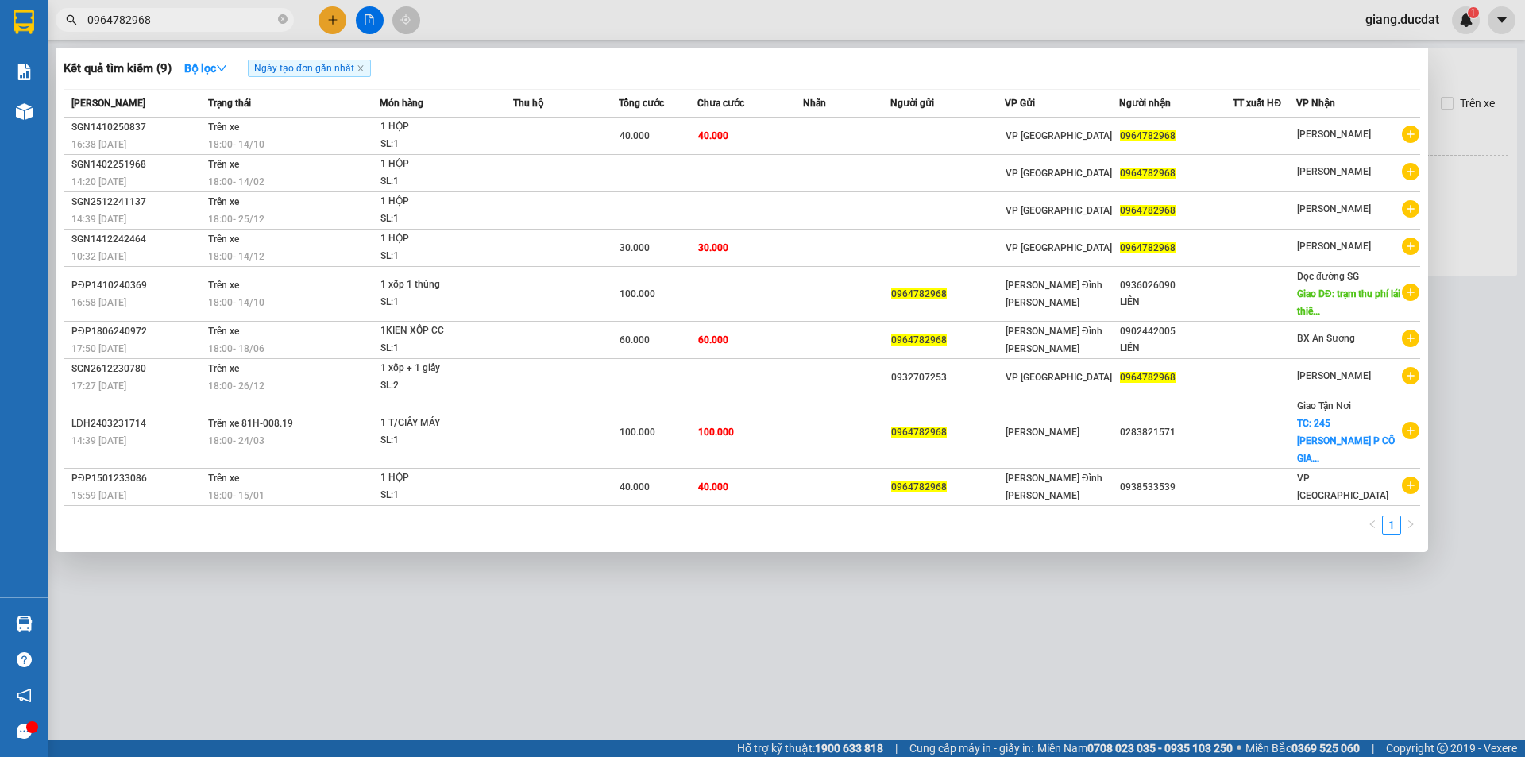
type input "0964782968"
click at [285, 17] on icon "close-circle" at bounding box center [283, 19] width 10 height 10
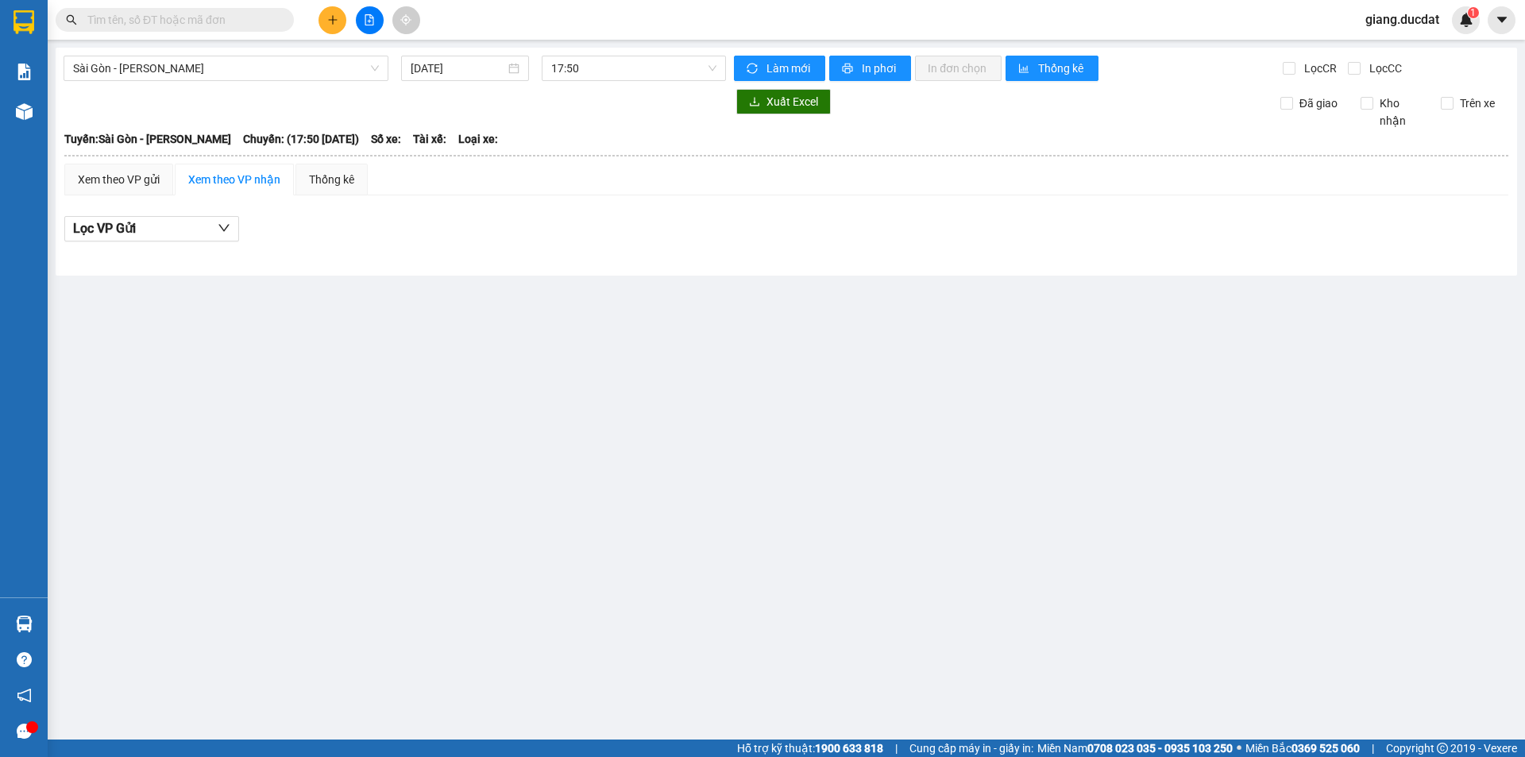
click at [226, 21] on input "text" at bounding box center [180, 19] width 187 height 17
click at [227, 23] on input "text" at bounding box center [180, 19] width 187 height 17
click at [228, 23] on input "text" at bounding box center [180, 19] width 187 height 17
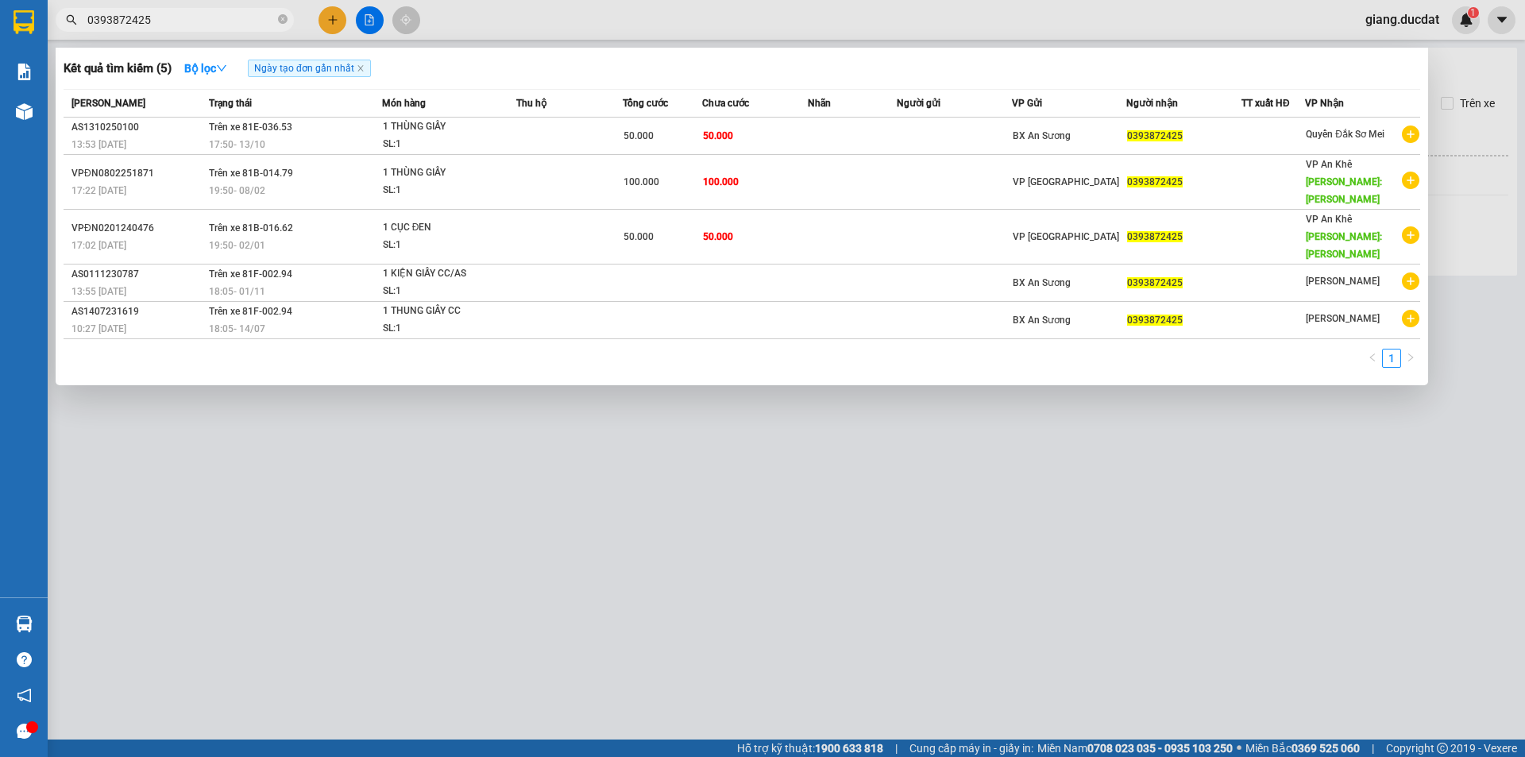
type input "0393872425"
drag, startPoint x: 284, startPoint y: 16, endPoint x: 288, endPoint y: 24, distance: 9.3
click at [286, 18] on icon "close-circle" at bounding box center [283, 19] width 10 height 10
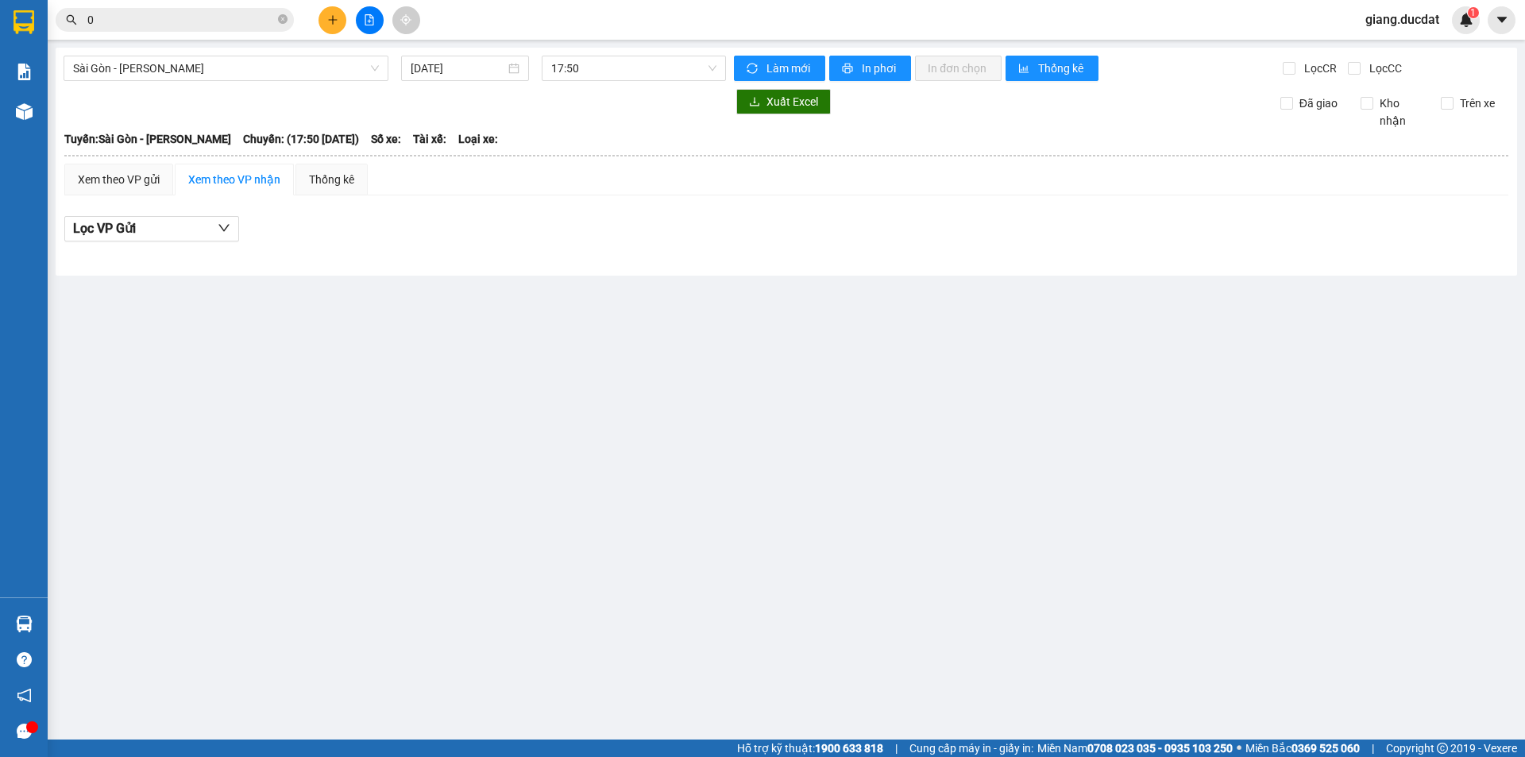
paste input "836058935"
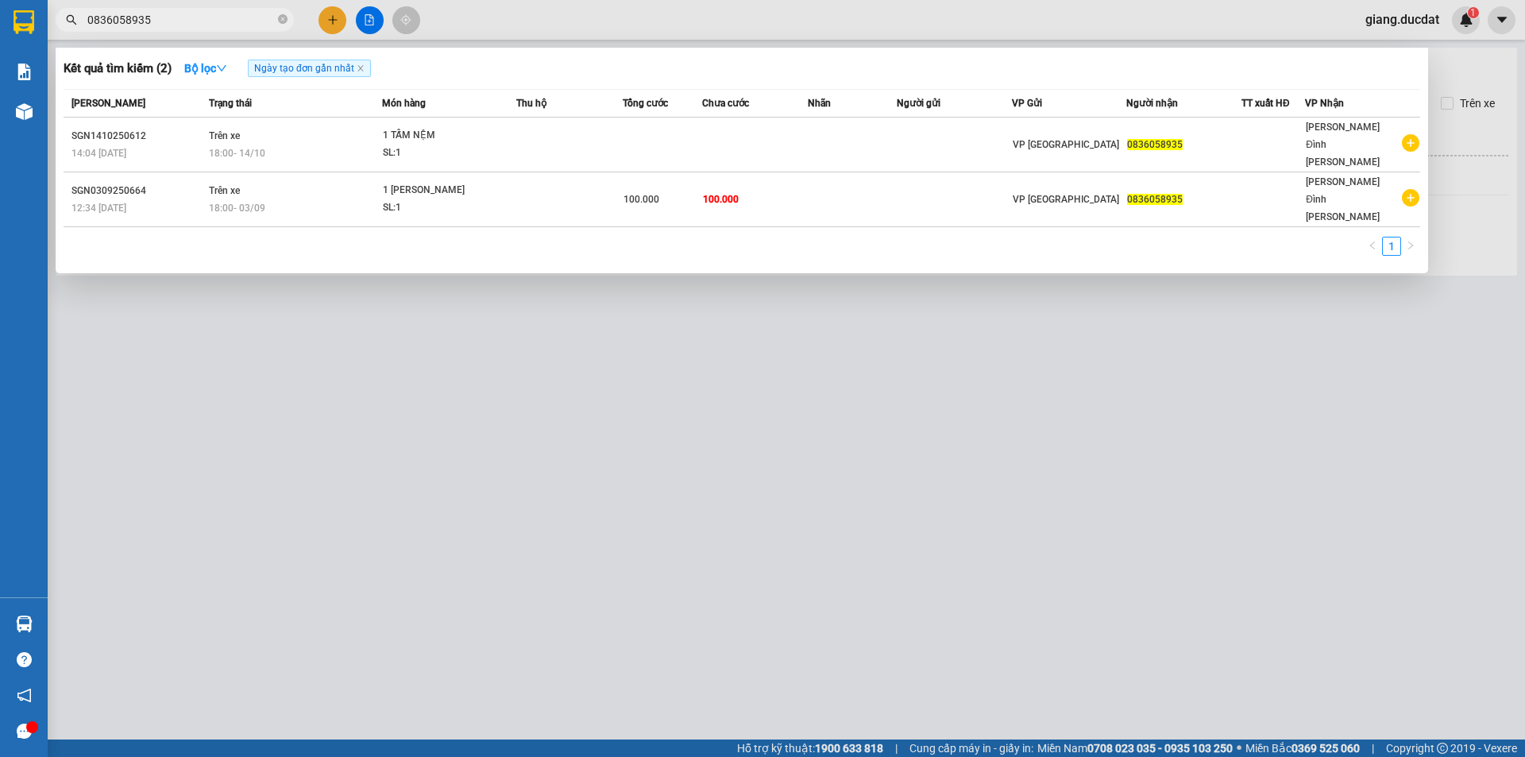
type input "0836058935"
click at [278, 21] on icon "close-circle" at bounding box center [283, 19] width 10 height 10
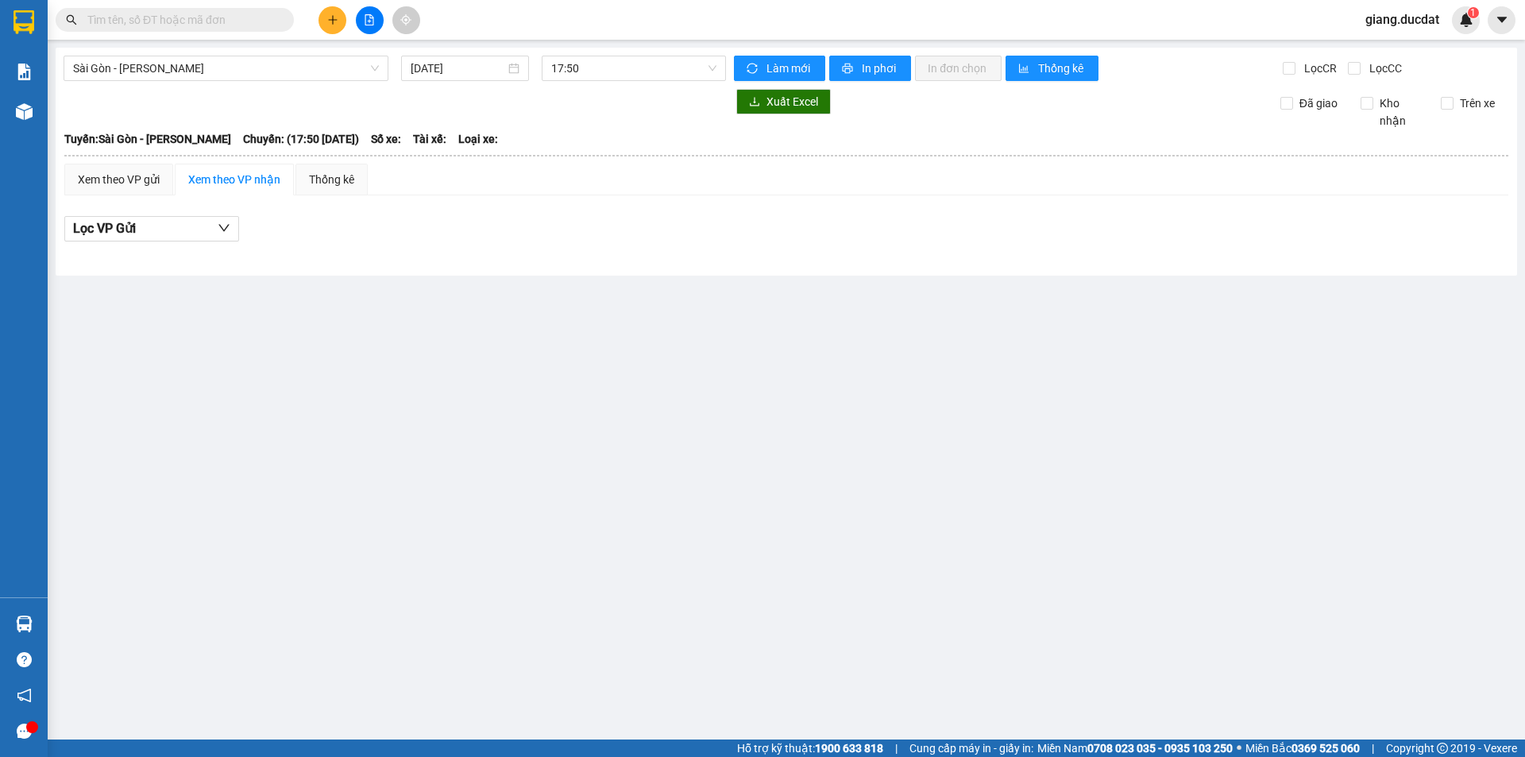
click at [266, 21] on input "text" at bounding box center [180, 19] width 187 height 17
paste input "866857720"
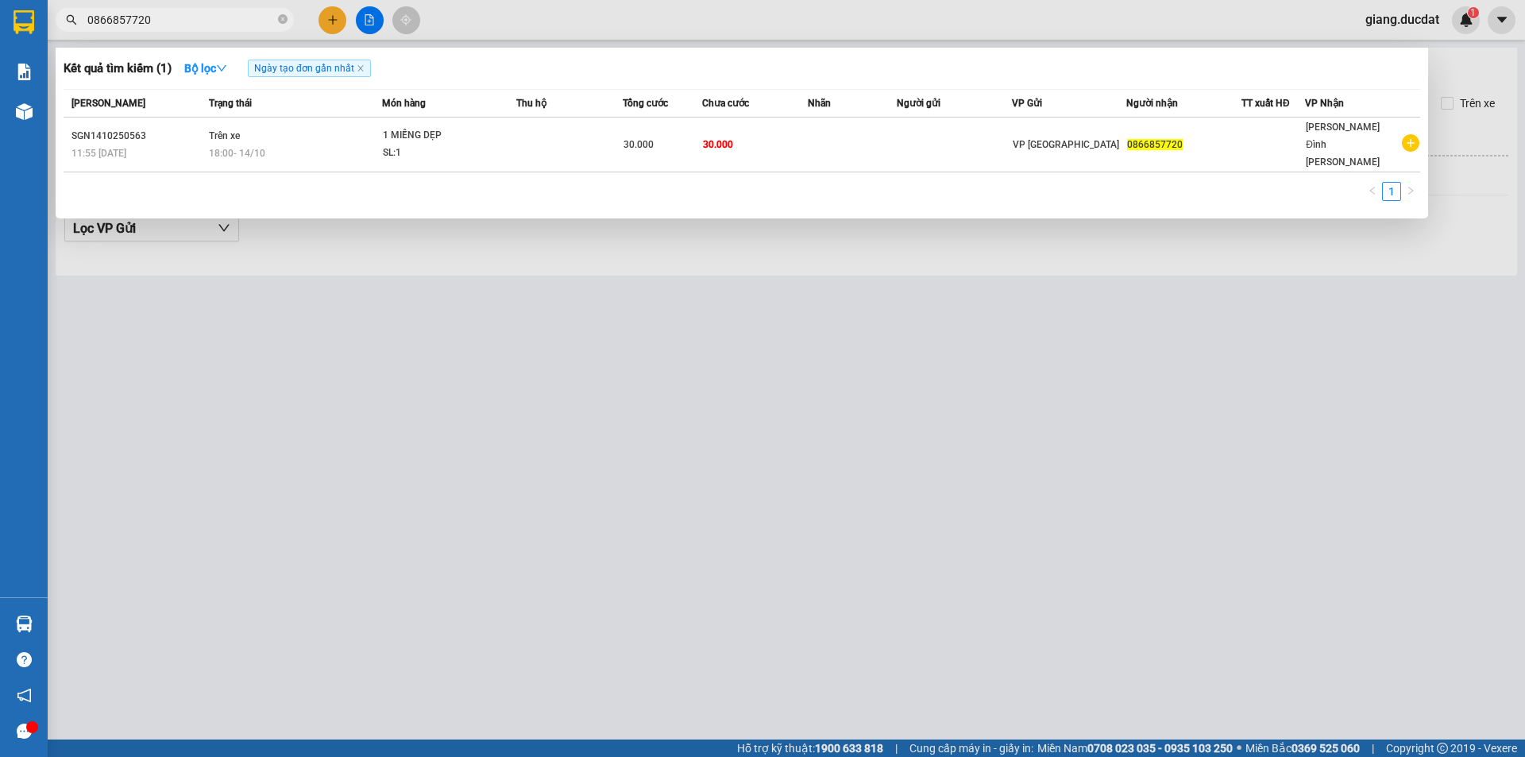
click at [256, 11] on input "0866857720" at bounding box center [180, 19] width 187 height 17
type input "0866857720"
click at [286, 20] on icon "close-circle" at bounding box center [283, 19] width 10 height 10
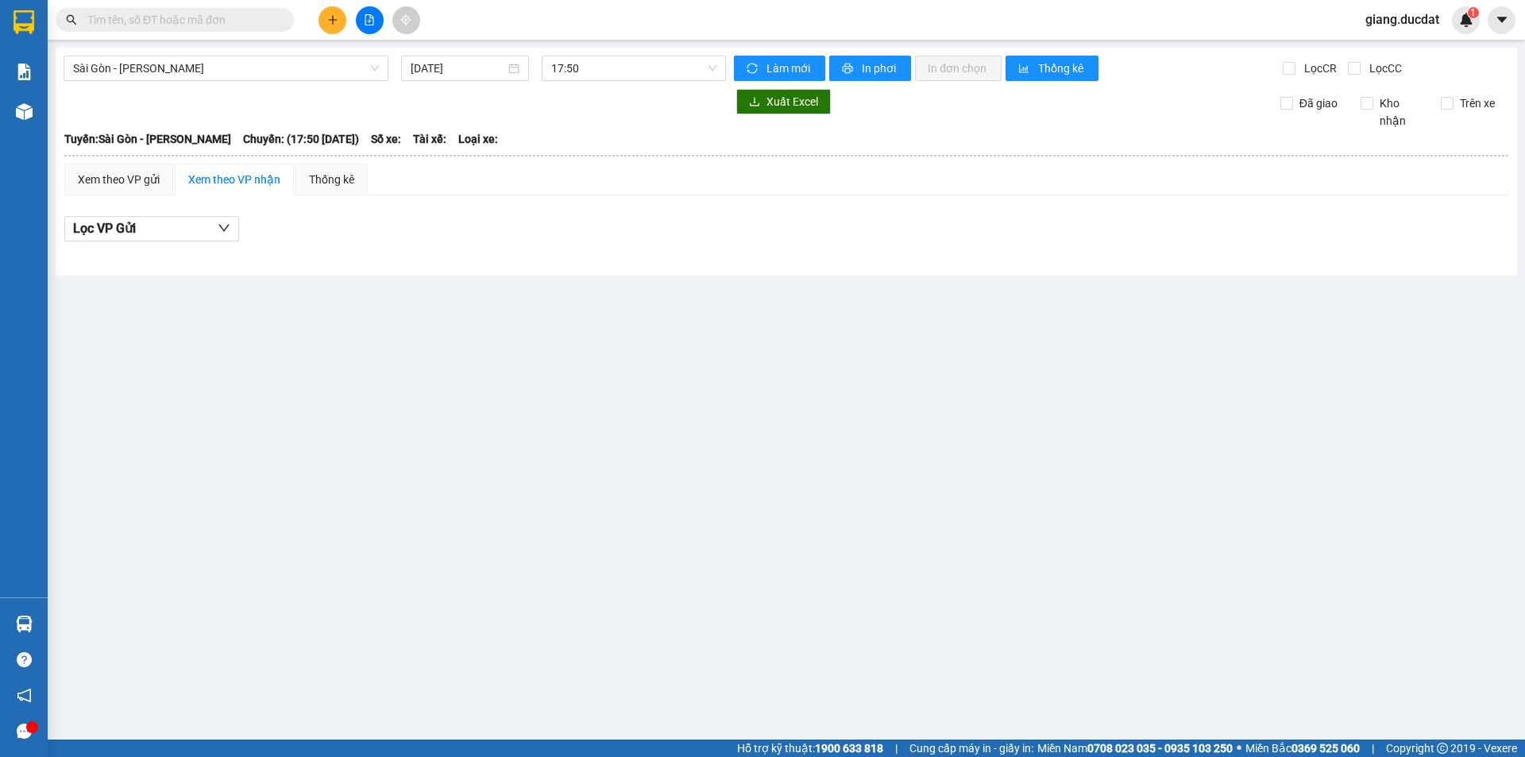
click at [247, 24] on input "text" at bounding box center [180, 19] width 187 height 17
paste input "982390846"
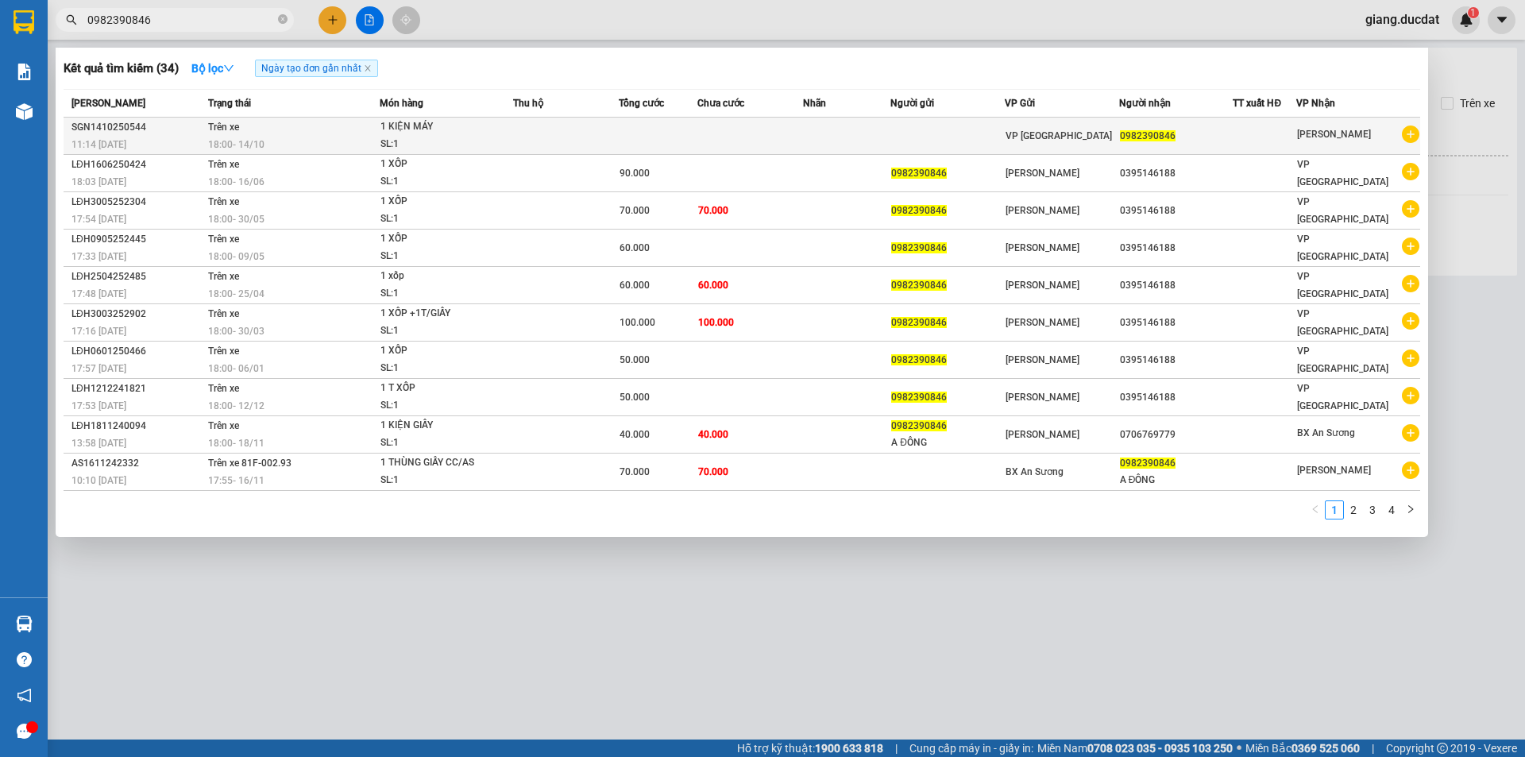
type input "0982390846"
click at [442, 145] on div "SL: 1" at bounding box center [439, 144] width 119 height 17
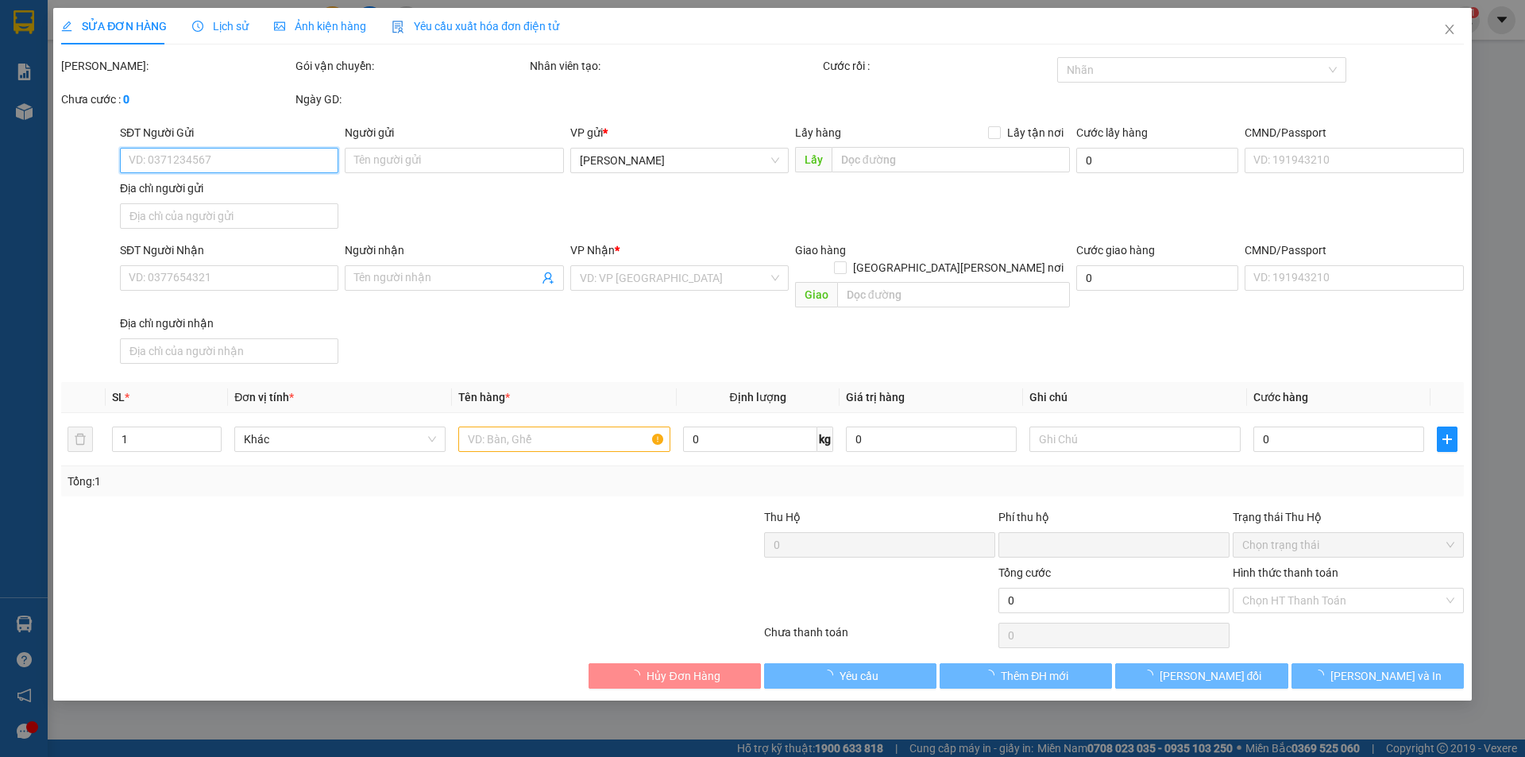
type input "0982390846"
type input "0"
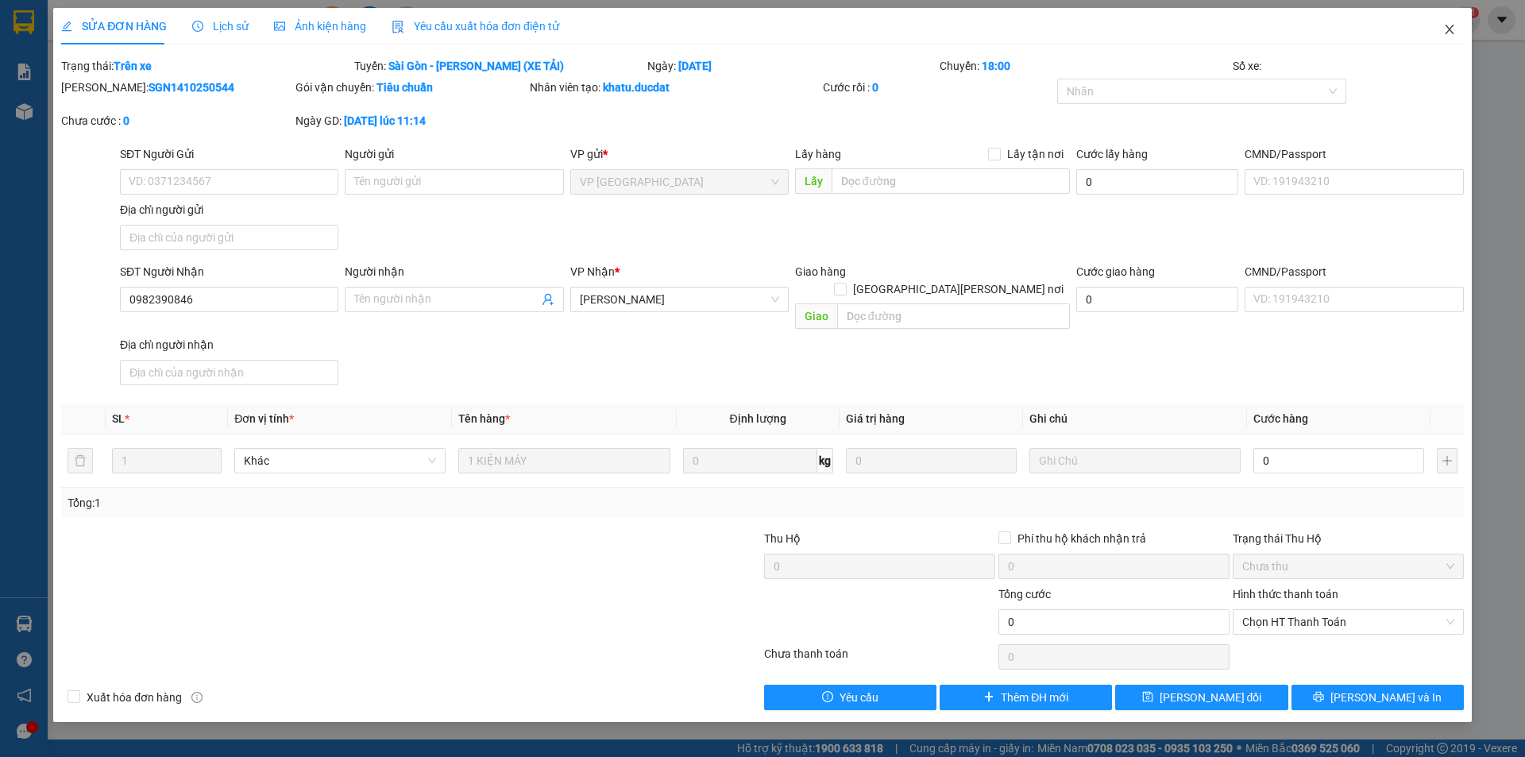
click at [1459, 26] on span "Close" at bounding box center [1449, 30] width 44 height 44
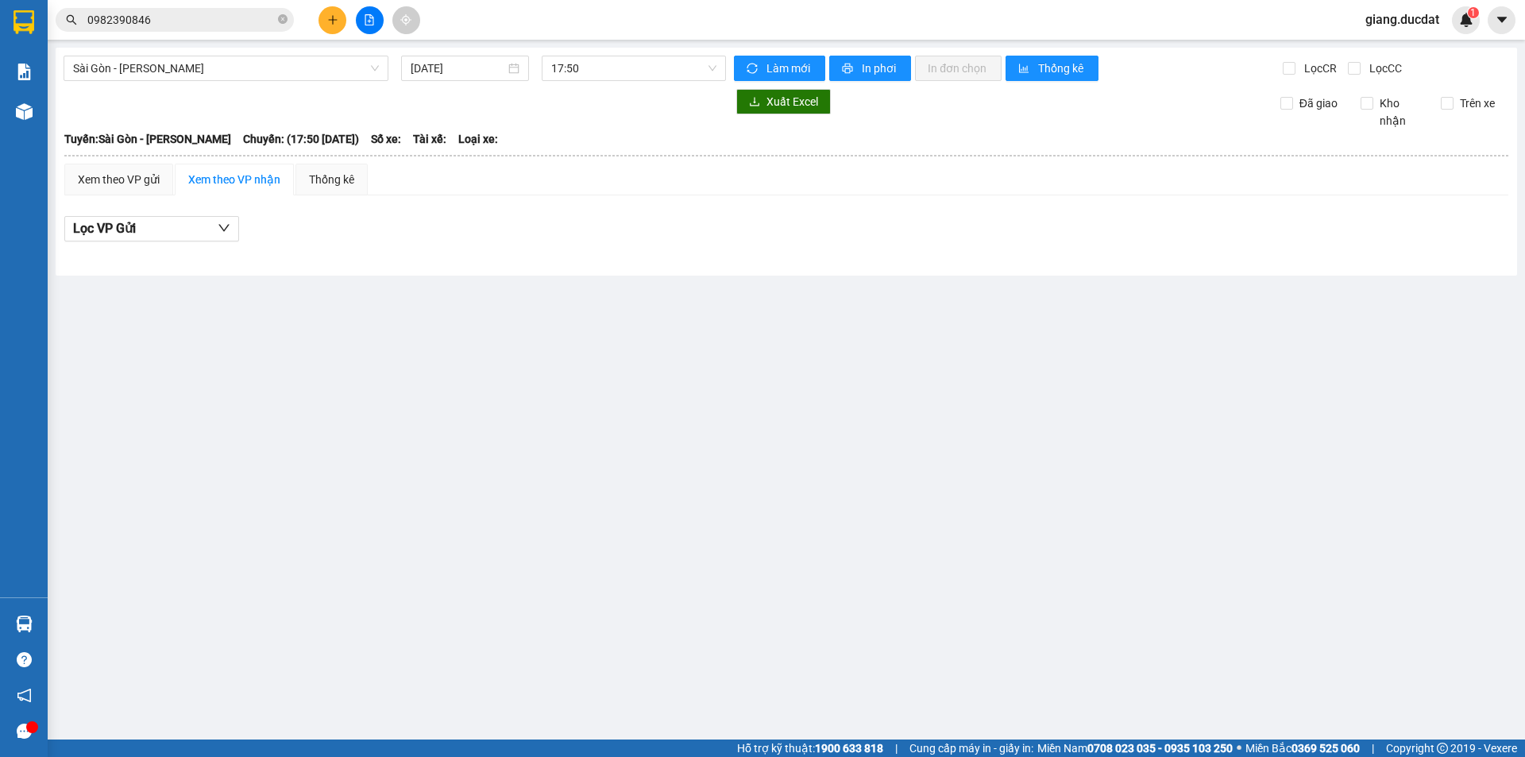
click at [284, 15] on icon "close-circle" at bounding box center [283, 19] width 10 height 10
click at [249, 14] on input "text" at bounding box center [180, 19] width 187 height 17
paste input "337744355"
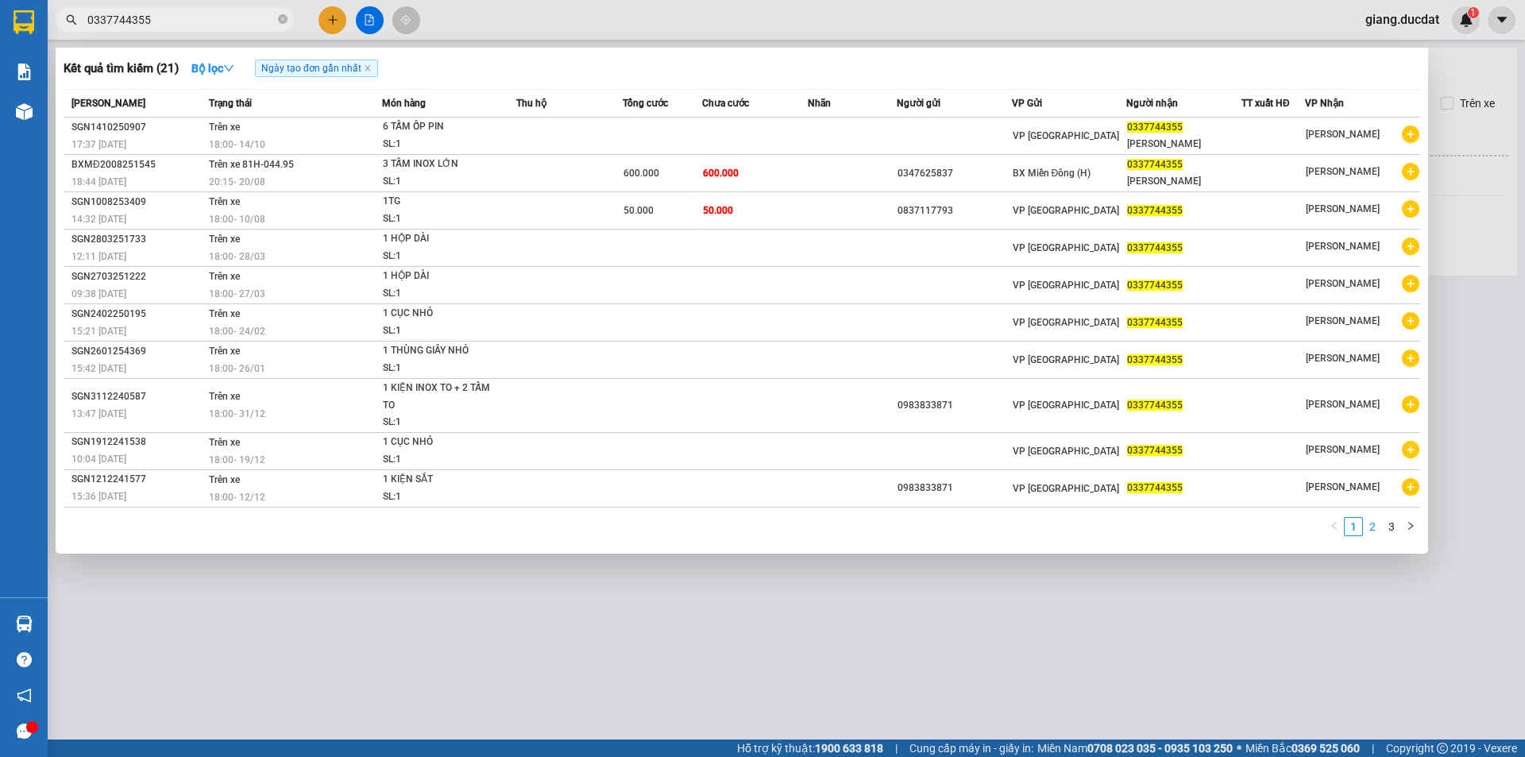
type input "0337744355"
click at [1379, 523] on link "2" at bounding box center [1372, 526] width 17 height 17
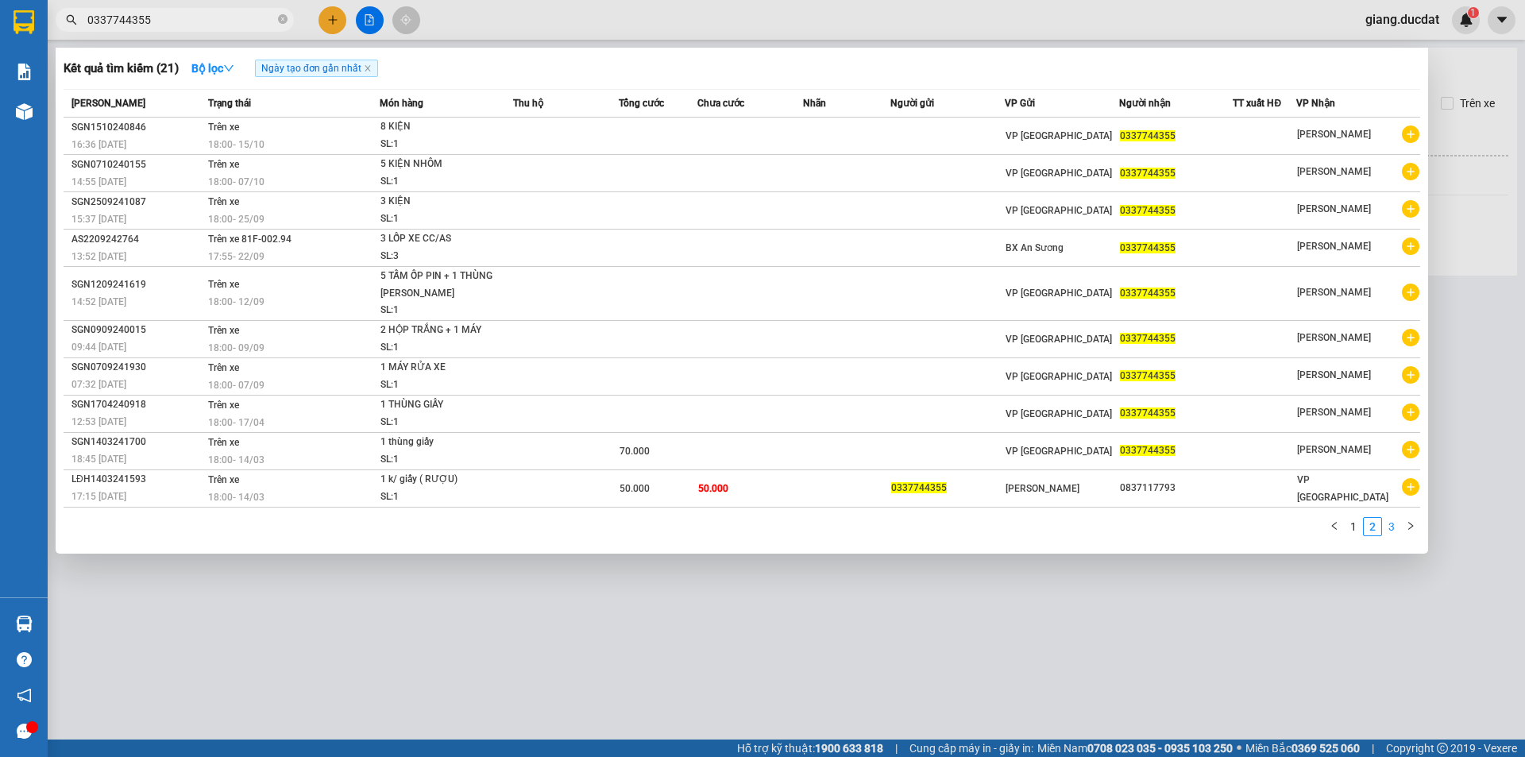
click at [1394, 525] on link "3" at bounding box center [1391, 526] width 17 height 17
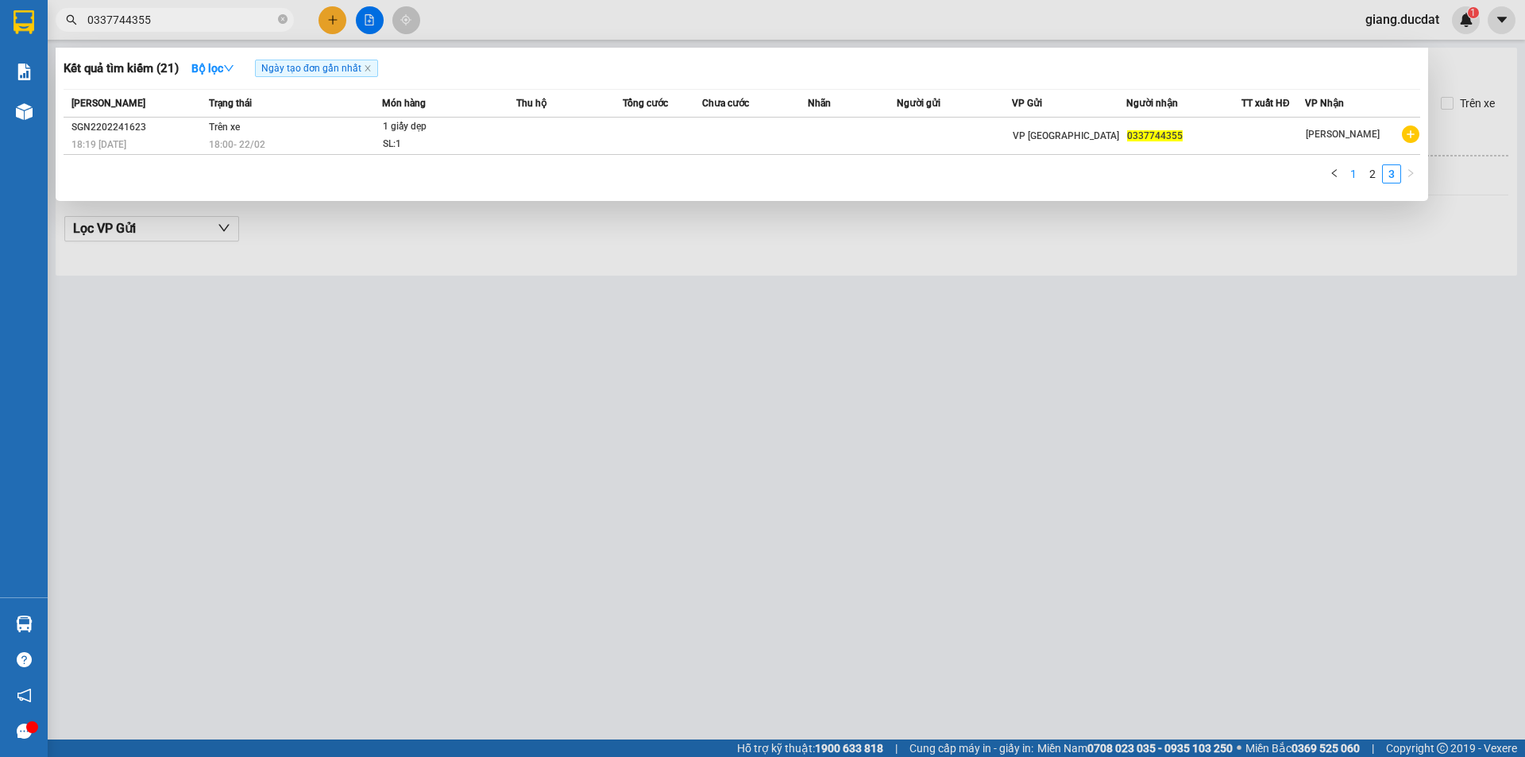
click at [1352, 178] on link "1" at bounding box center [1353, 173] width 17 height 17
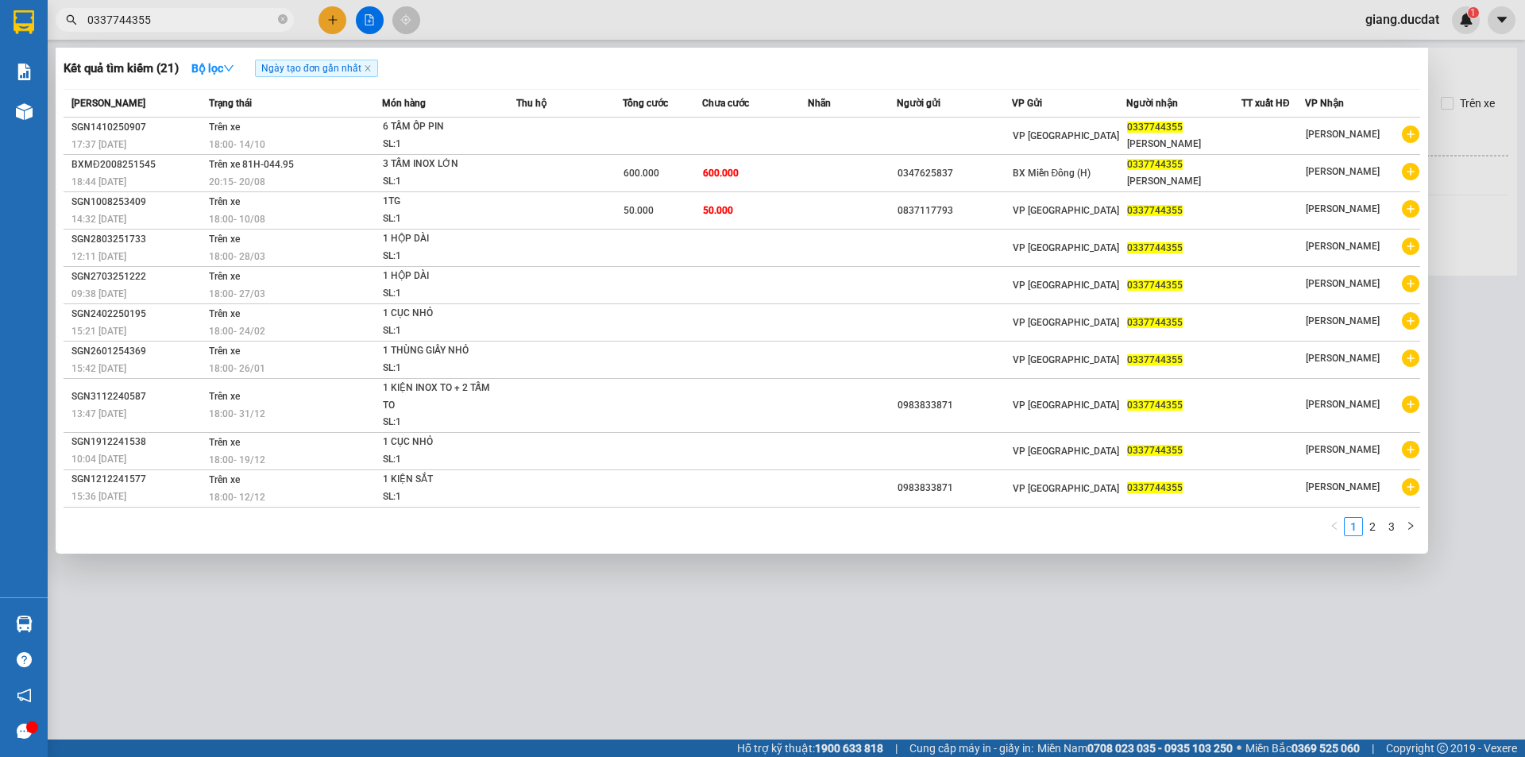
click at [280, 18] on icon "close-circle" at bounding box center [283, 19] width 10 height 10
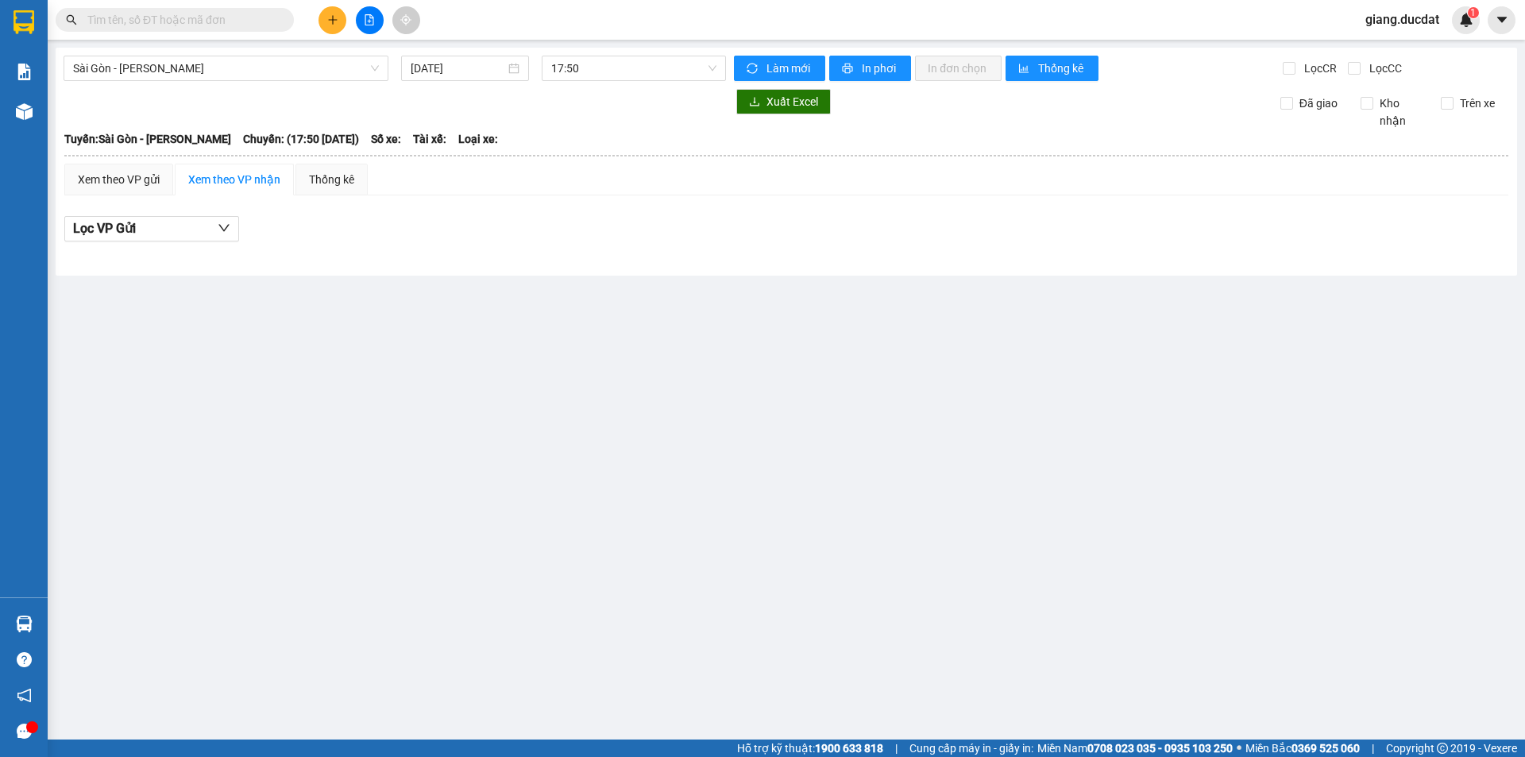
click at [259, 17] on input "text" at bounding box center [180, 19] width 187 height 17
paste input "358950296"
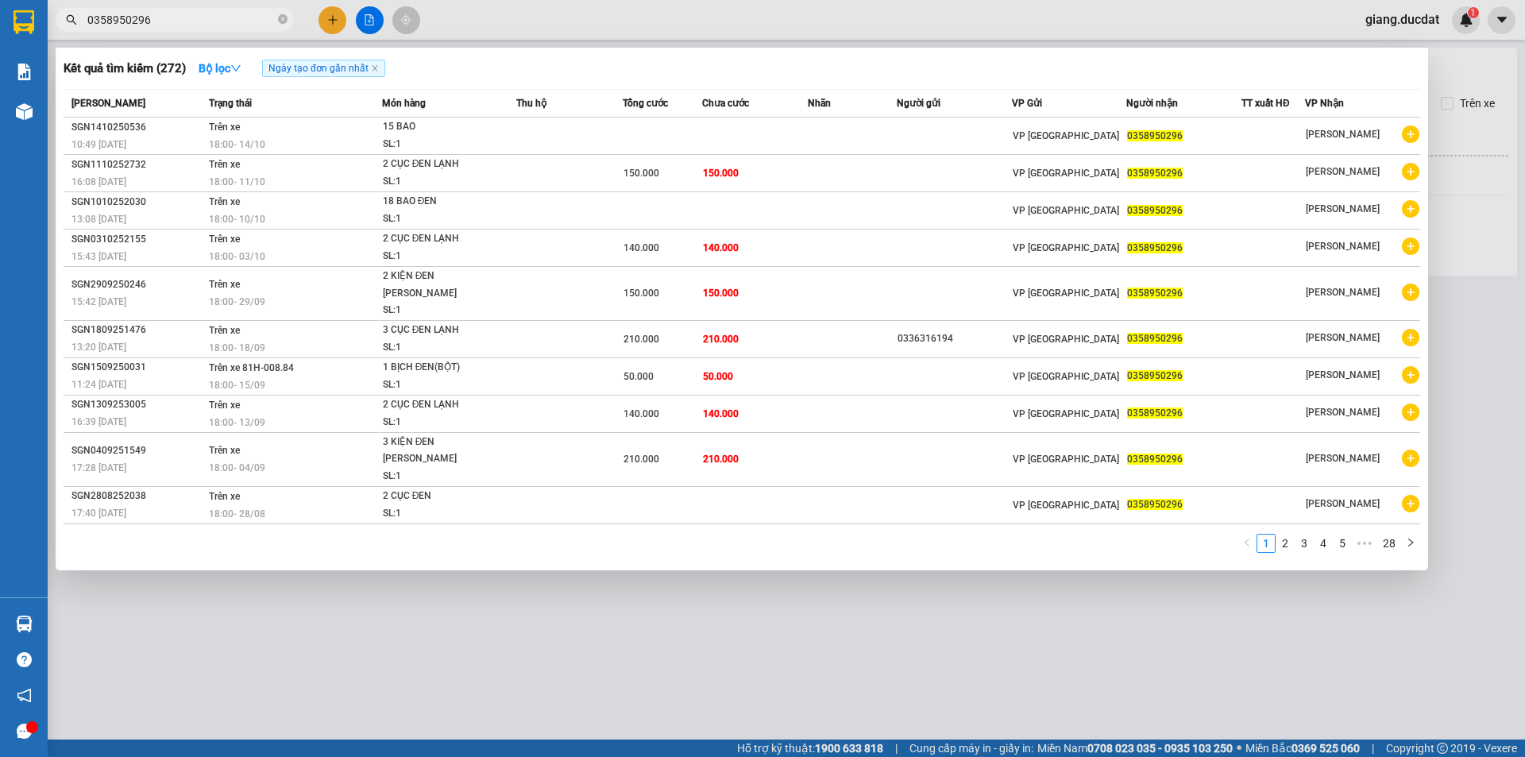
type input "0358950296"
click at [284, 22] on icon "close-circle" at bounding box center [283, 19] width 10 height 10
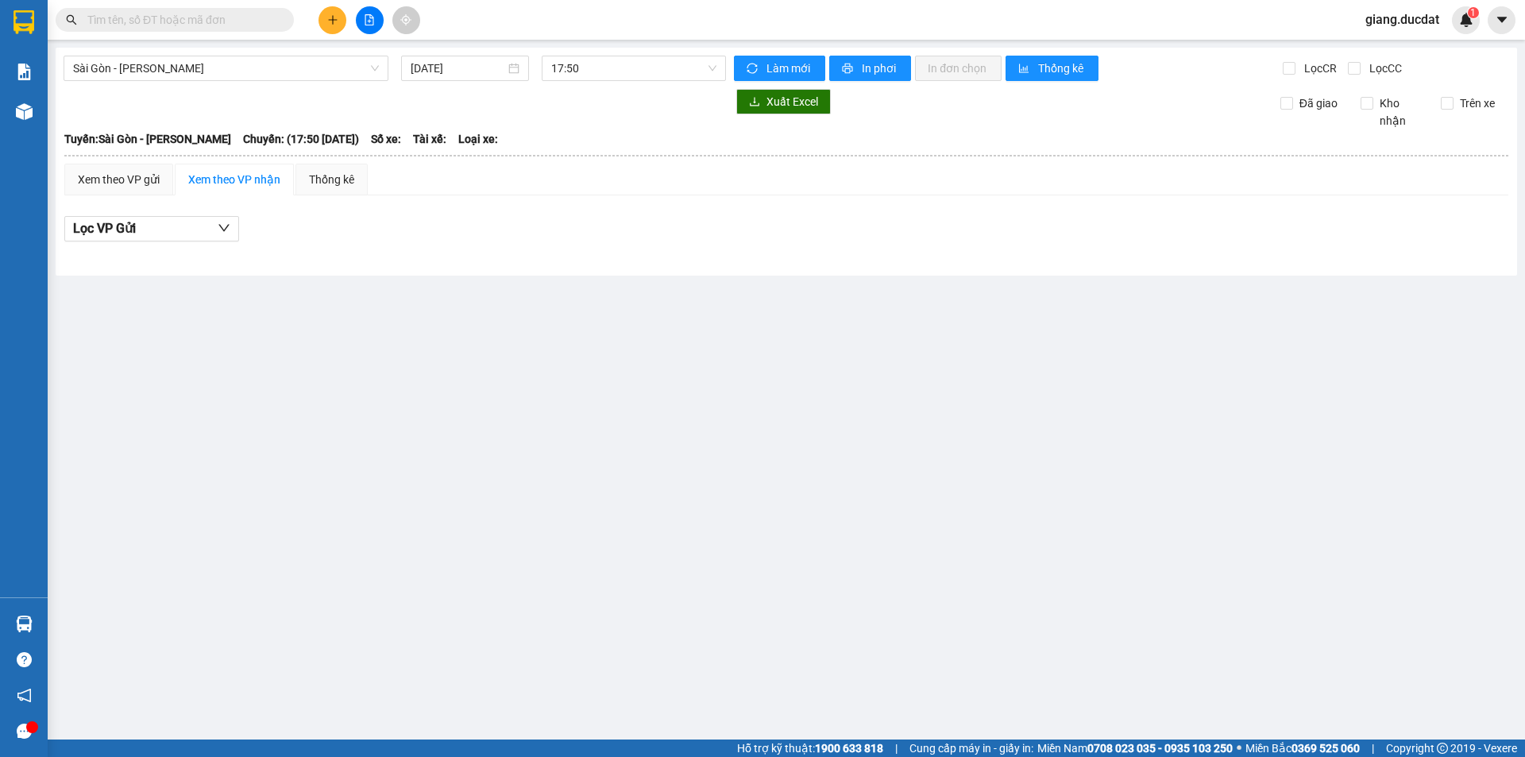
click at [272, 17] on input "text" at bounding box center [180, 19] width 187 height 17
paste input "396679639"
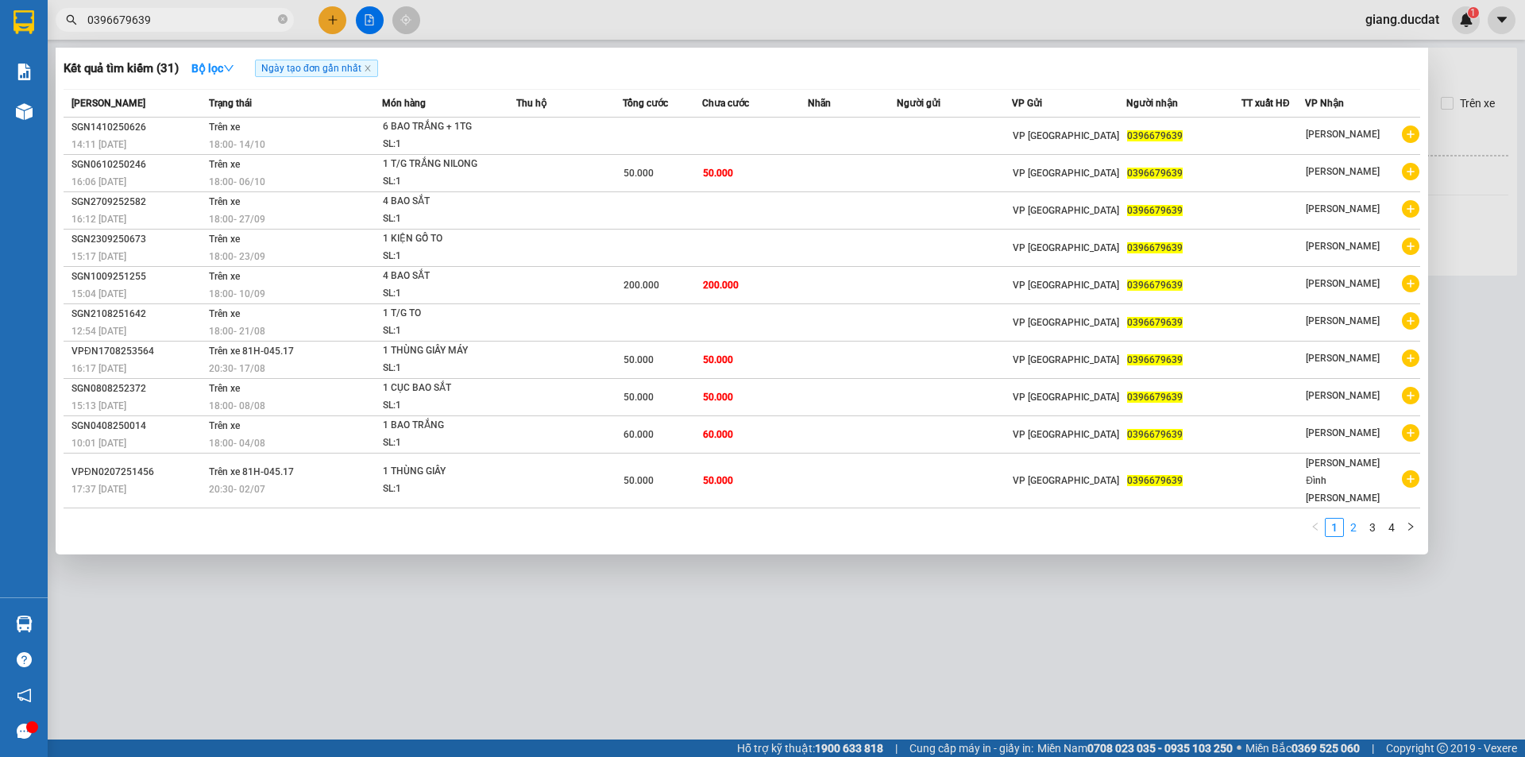
type input "0396679639"
click at [1356, 519] on link "2" at bounding box center [1353, 527] width 17 height 17
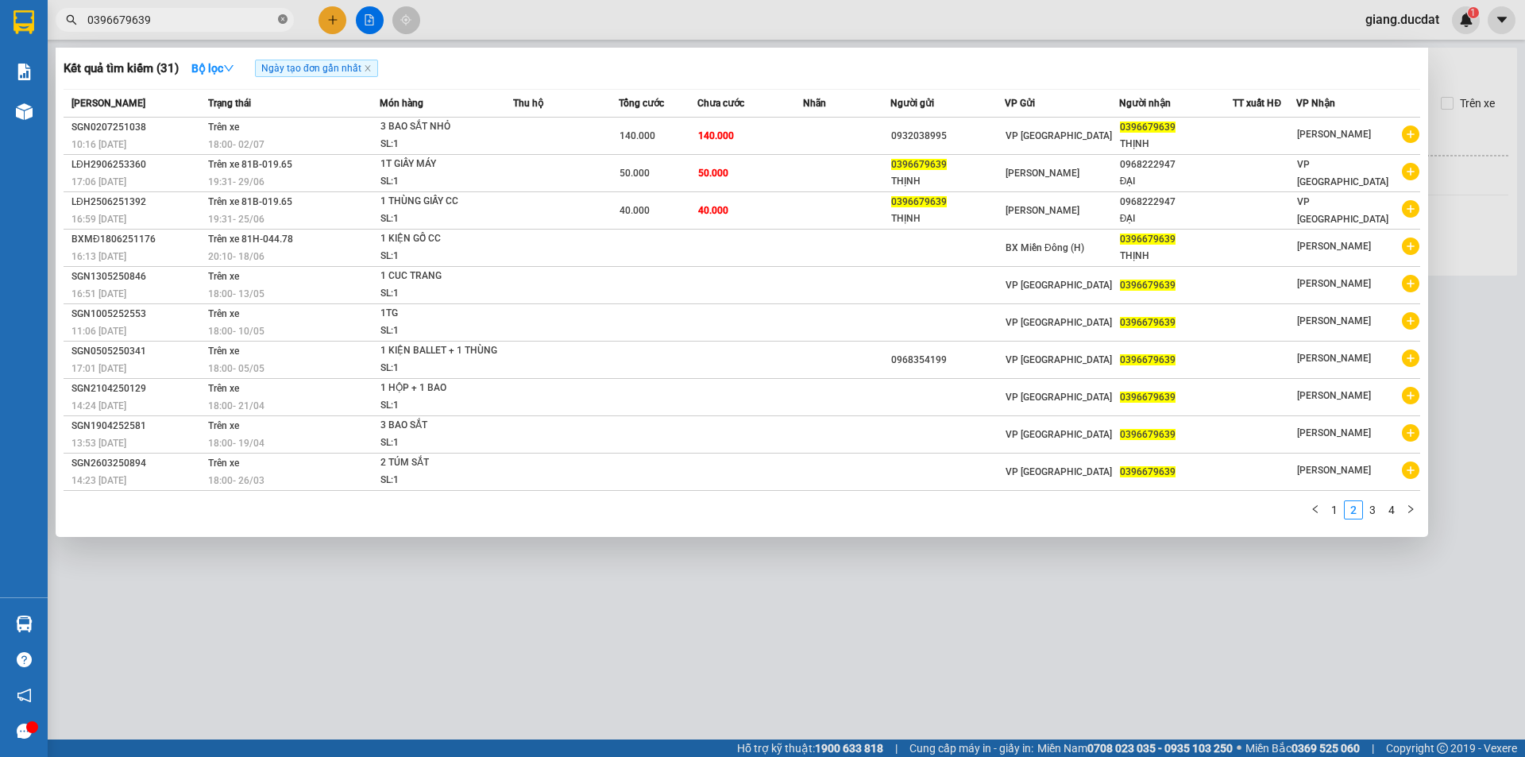
click at [278, 21] on icon "close-circle" at bounding box center [283, 19] width 10 height 10
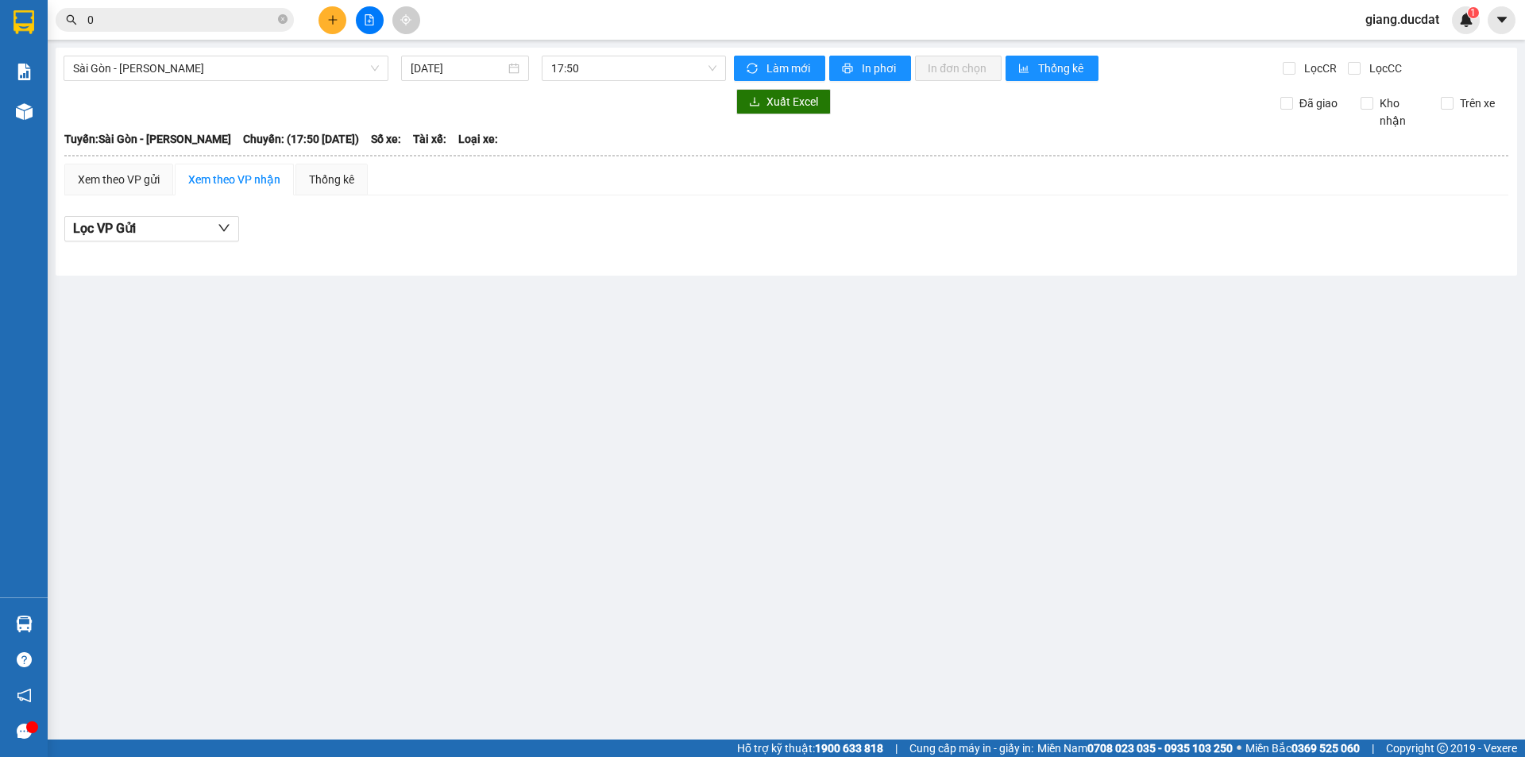
paste input "565815555"
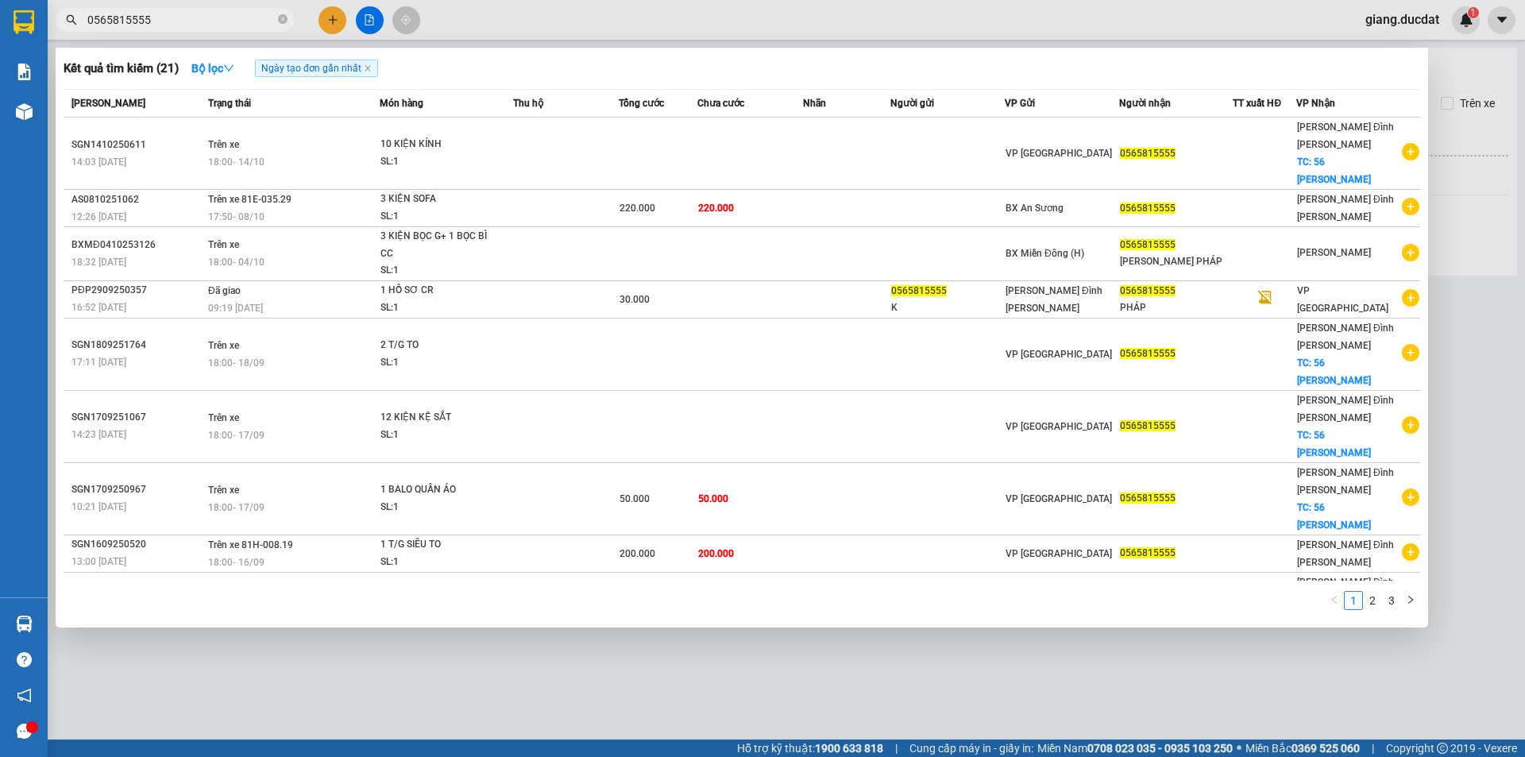
type input "0565815555"
